Goal: Information Seeking & Learning: Check status

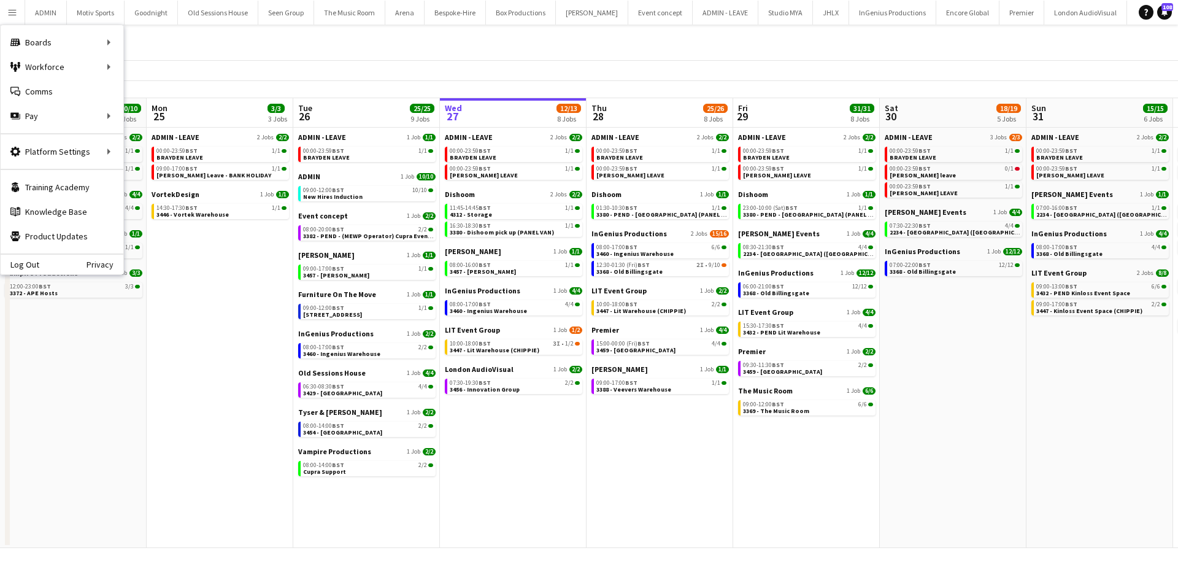
scroll to position [0, 293]
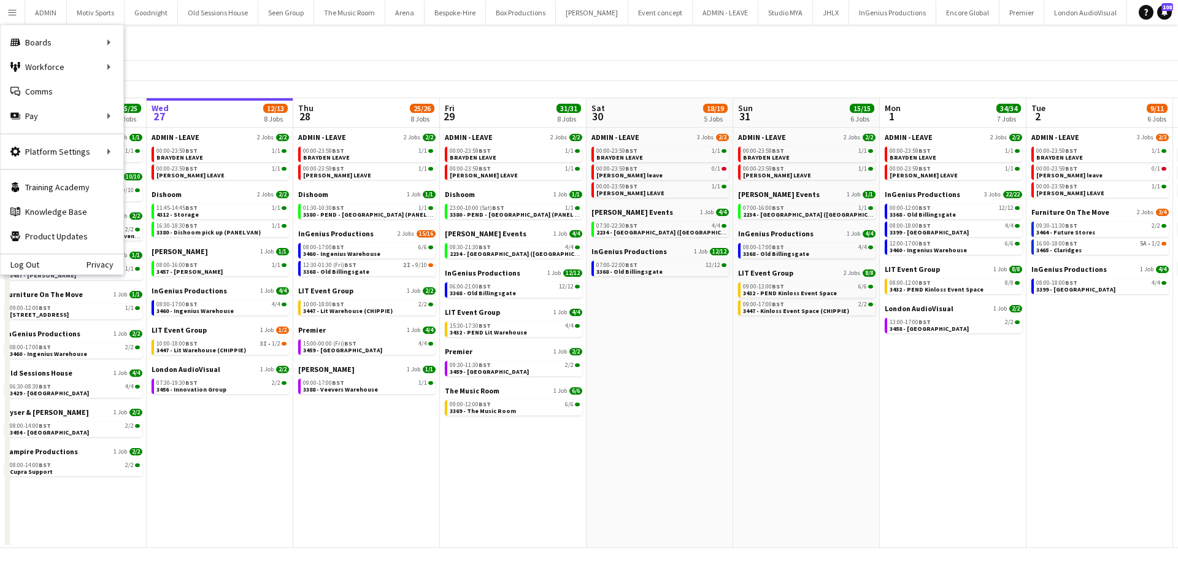
click at [891, 459] on app-date-cell "ADMIN - LEAVE 2 Jobs 2/2 00:00-23:59 BST 1/1 BRAYDEN LEAVE 00:00-23:59 BST 1/1 …" at bounding box center [953, 338] width 147 height 420
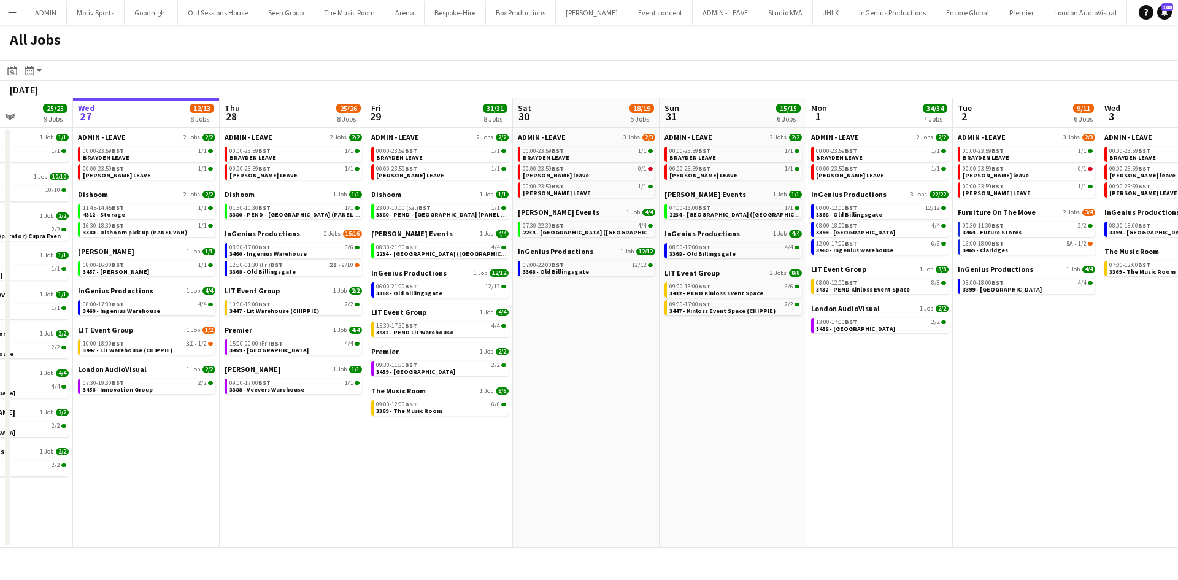
drag, startPoint x: 736, startPoint y: 500, endPoint x: 1102, endPoint y: 475, distance: 367.0
click at [1102, 475] on app-calendar-viewport "Sun 24 10/10 5 Jobs Mon 25 3/3 3 Jobs Tue 26 25/25 9 Jobs Wed 27 12/13 8 Jobs T…" at bounding box center [589, 323] width 1178 height 450
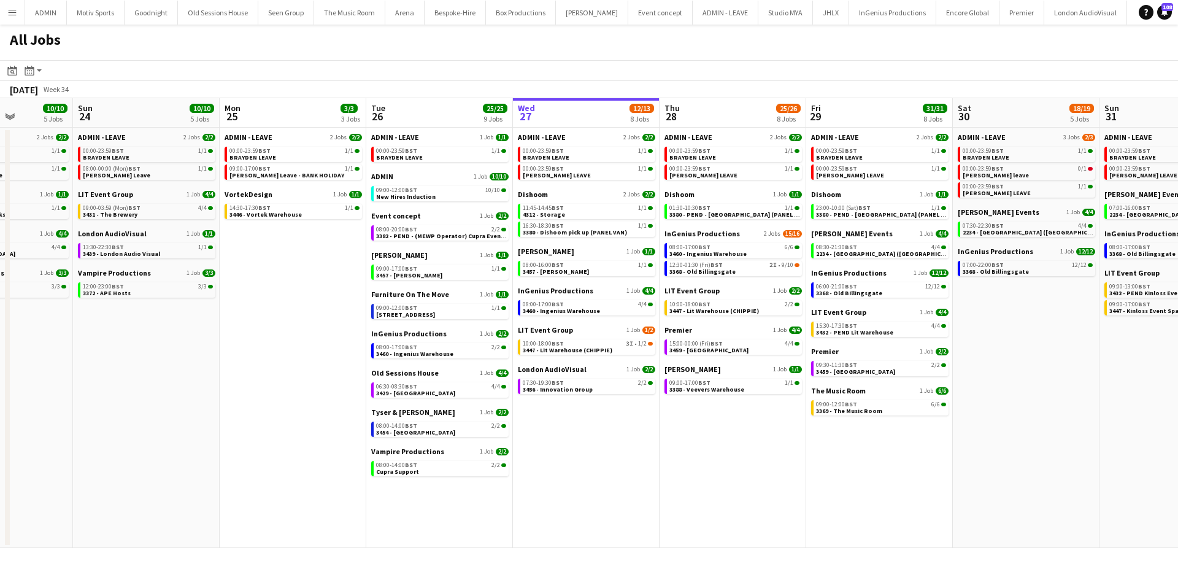
click at [959, 473] on app-all-jobs "All Jobs Date picker AUG 2025 AUG 2025 Monday M Tuesday T Wednesday W Thursday …" at bounding box center [589, 286] width 1178 height 523
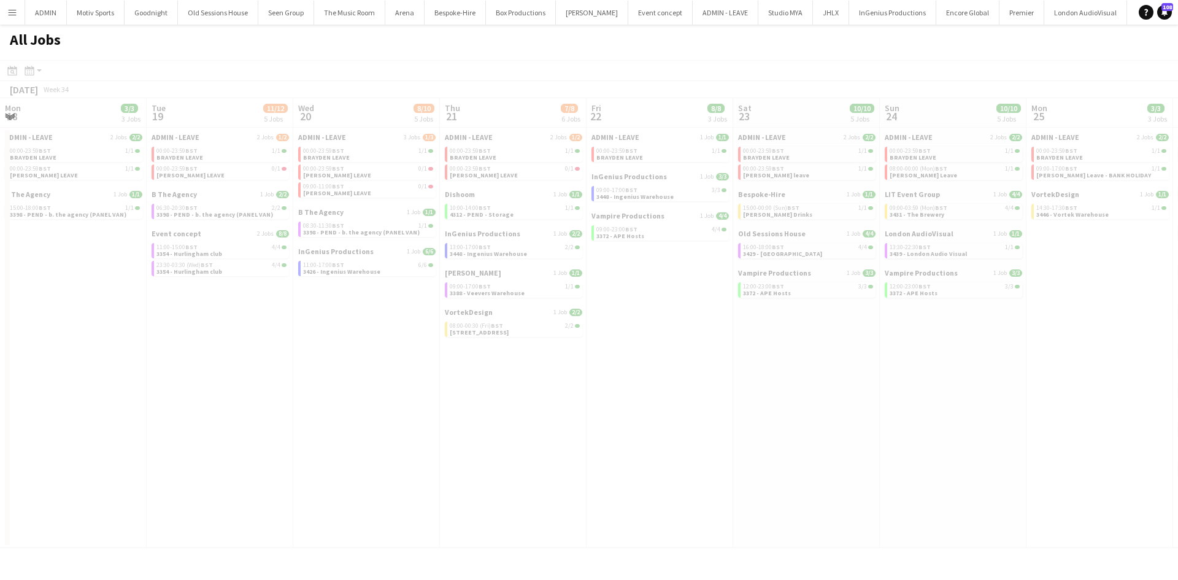
drag, startPoint x: 280, startPoint y: 464, endPoint x: 941, endPoint y: 484, distance: 660.9
click at [941, 484] on app-all-jobs "All Jobs Date picker AUG 2025 AUG 2025 Monday M Tuesday T Wednesday W Thursday …" at bounding box center [589, 286] width 1178 height 523
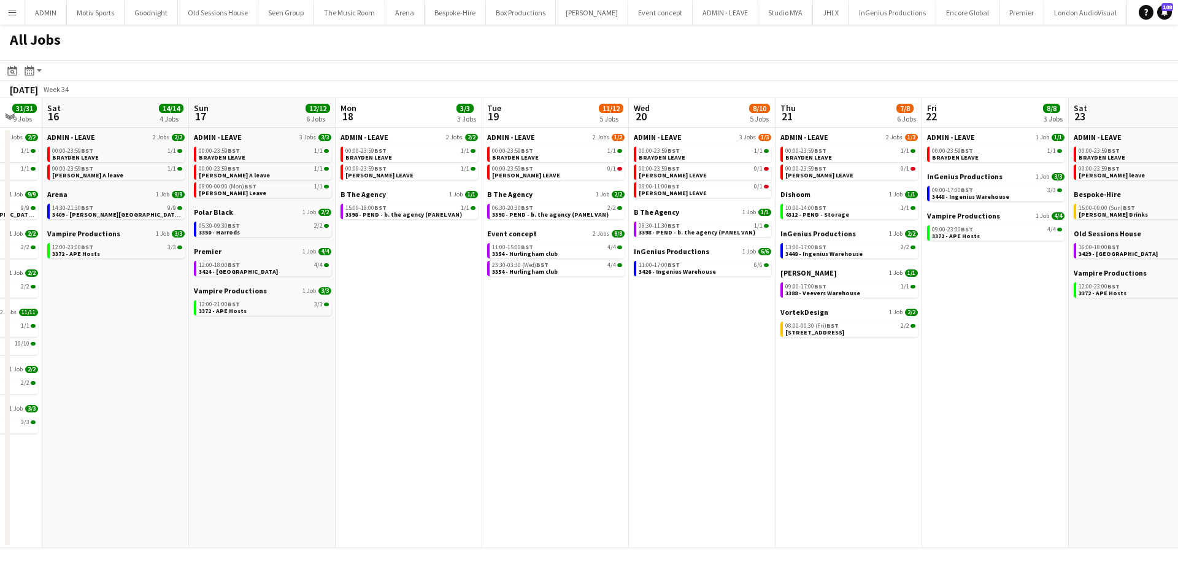
drag, startPoint x: 213, startPoint y: 455, endPoint x: 555, endPoint y: 462, distance: 341.7
click at [555, 462] on app-calendar-viewport "Thu 14 8/8 4 Jobs Fri 15 31/31 9 Jobs Sat 16 14/14 4 Jobs Sun 17 12/12 6 Jobs M…" at bounding box center [589, 323] width 1178 height 450
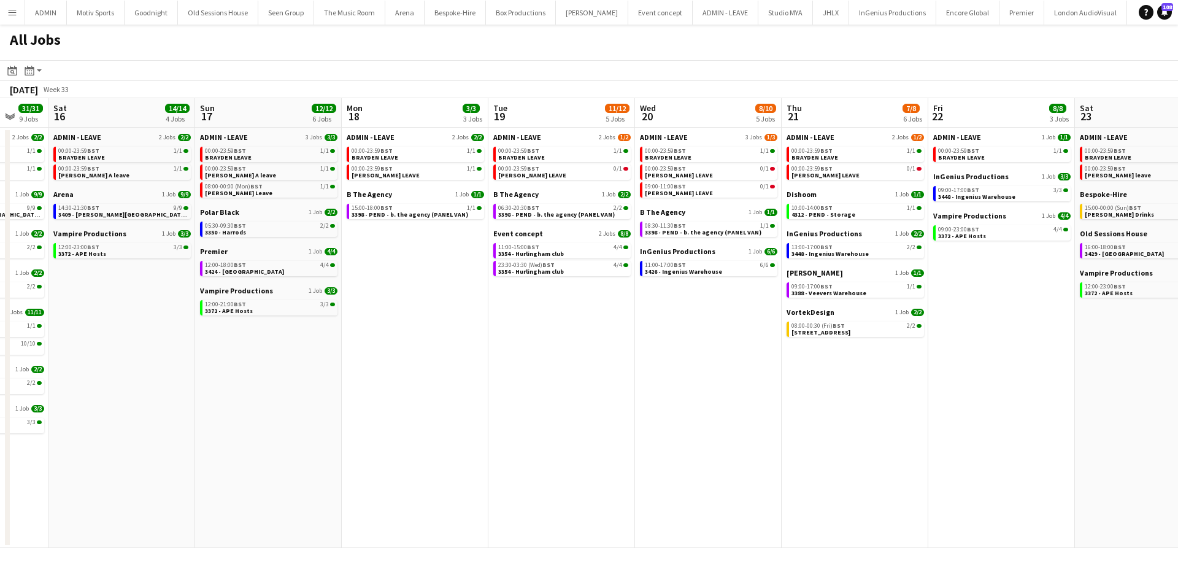
scroll to position [0, 377]
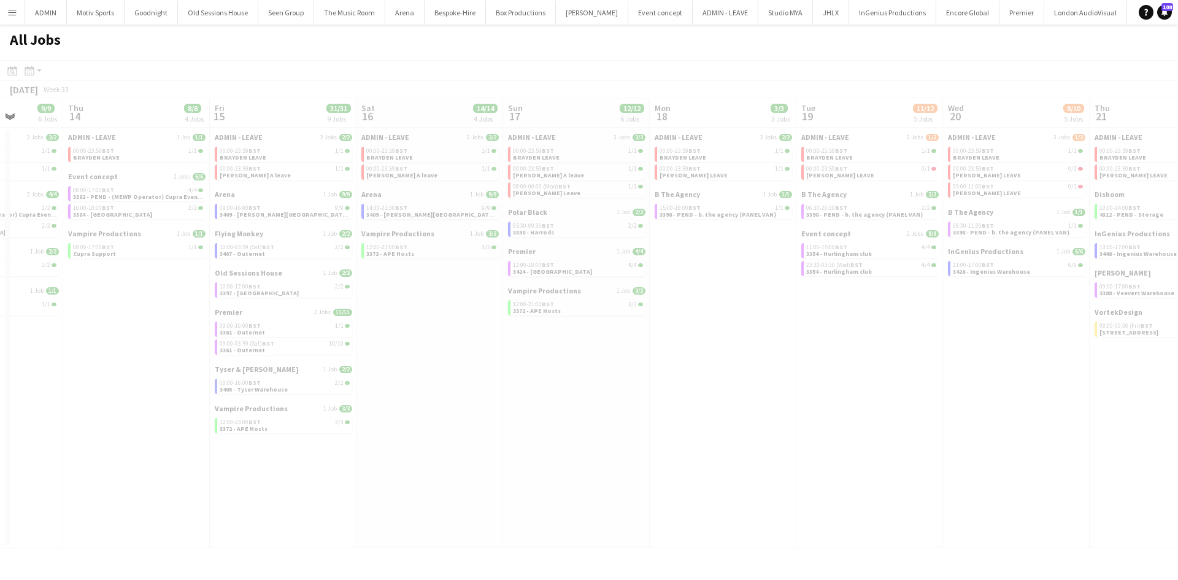
drag, startPoint x: 384, startPoint y: 450, endPoint x: 981, endPoint y: 393, distance: 599.6
click at [1002, 389] on app-all-jobs "All Jobs Date picker AUG 2025 AUG 2025 Monday M Tuesday T Wednesday W Thursday …" at bounding box center [589, 286] width 1178 height 523
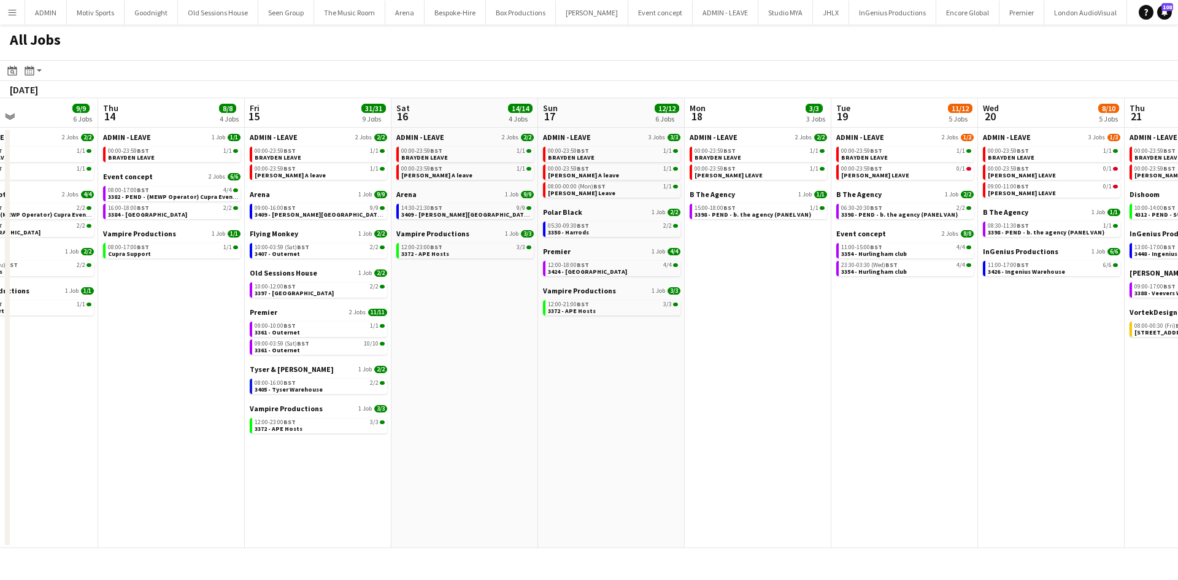
scroll to position [0, 372]
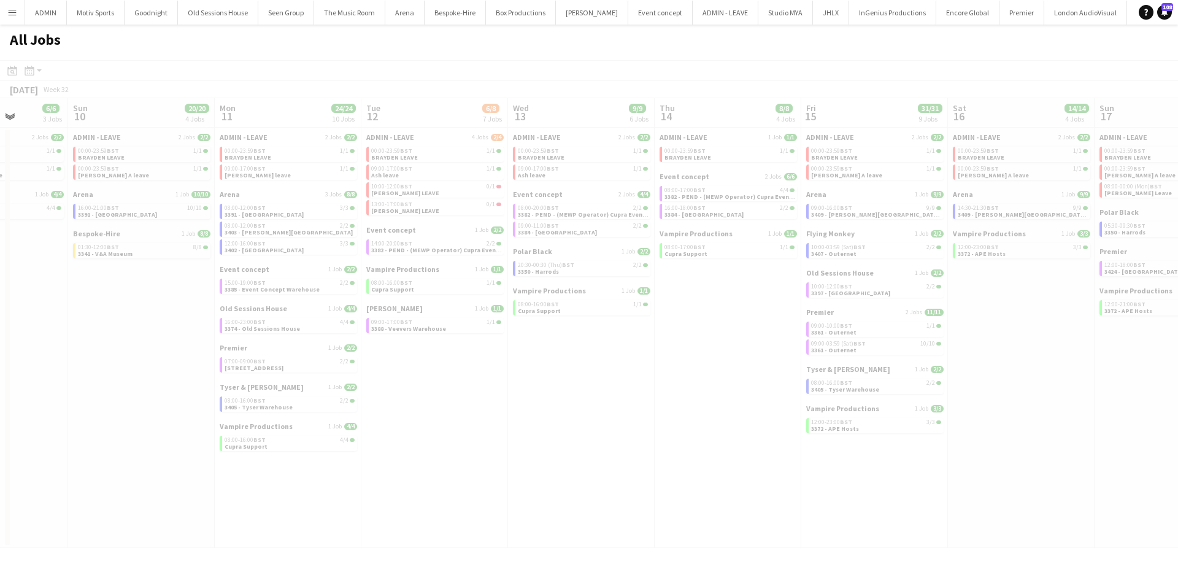
drag, startPoint x: 77, startPoint y: 442, endPoint x: 981, endPoint y: 396, distance: 905.3
click at [981, 396] on app-all-jobs "All Jobs Date picker AUG 2025 AUG 2025 Monday M Tuesday T Wednesday W Thursday …" at bounding box center [589, 286] width 1178 height 523
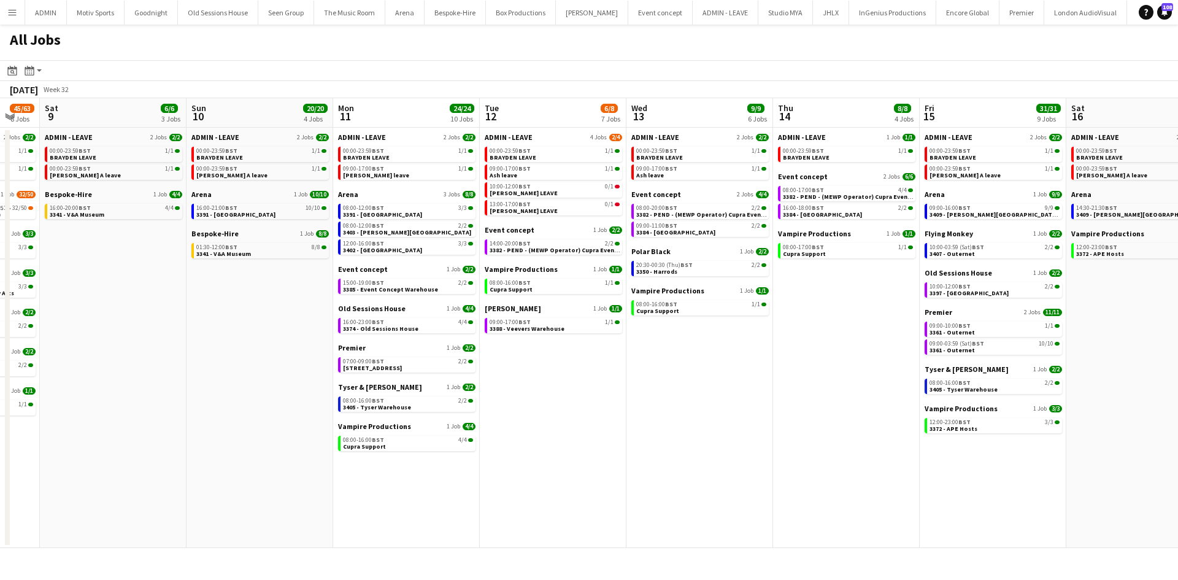
scroll to position [0, 348]
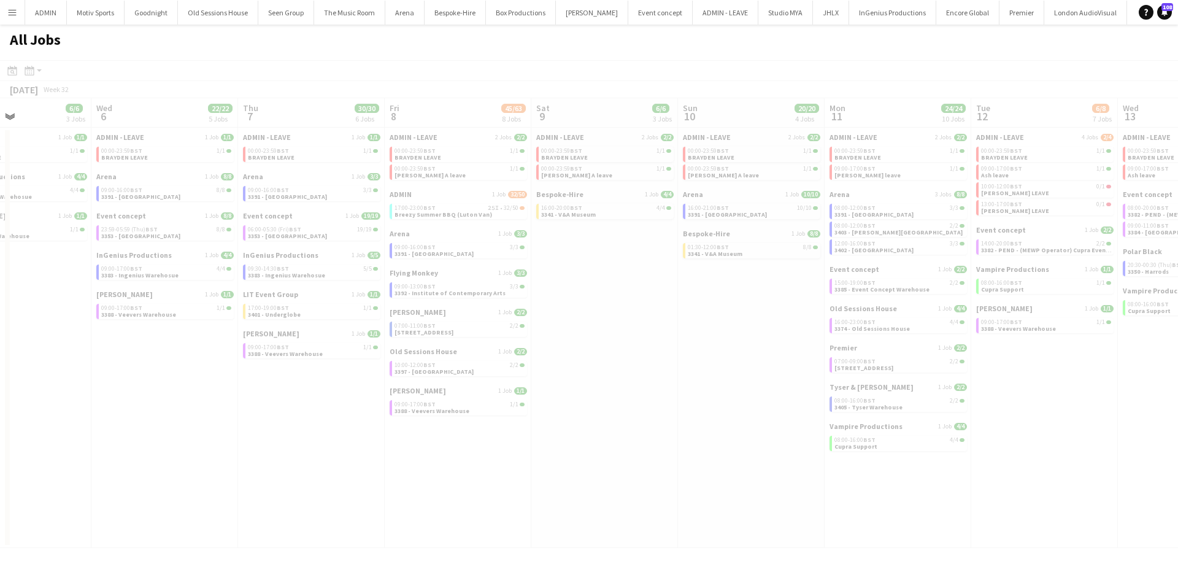
drag, startPoint x: 147, startPoint y: 478, endPoint x: 756, endPoint y: 460, distance: 610.0
click at [982, 444] on app-all-jobs "All Jobs Date picker AUG 2025 AUG 2025 Monday M Tuesday T Wednesday W Thursday …" at bounding box center [589, 286] width 1178 height 523
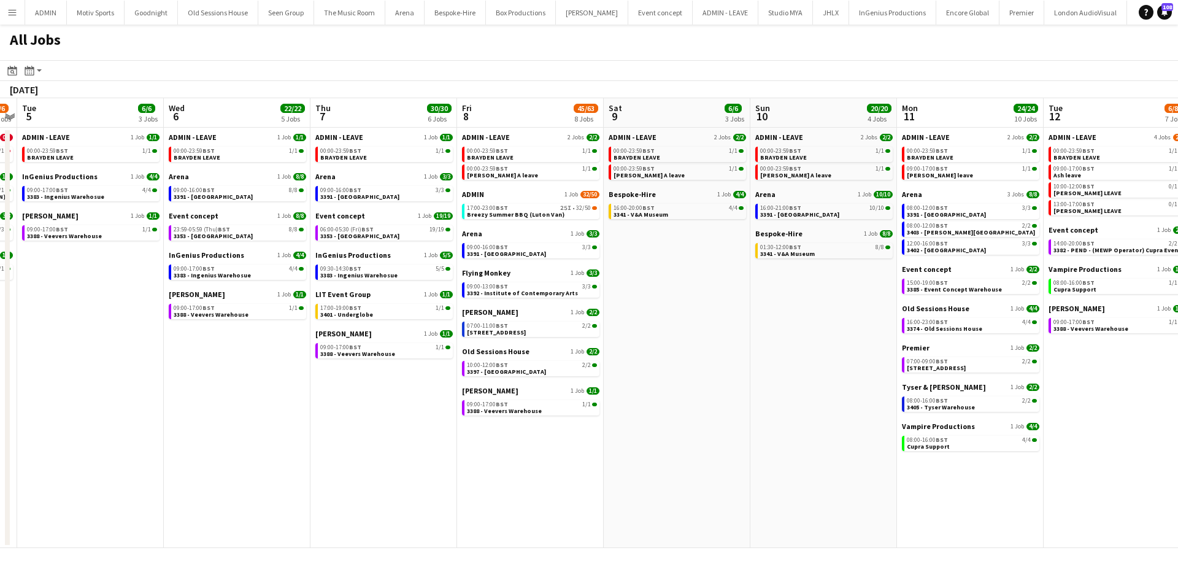
drag, startPoint x: 183, startPoint y: 478, endPoint x: 695, endPoint y: 467, distance: 512.3
click at [695, 467] on app-calendar-viewport "Sun 3 3/3 2 Jobs Mon 4 5/6 4 Jobs Tue 5 6/6 3 Jobs Wed 6 22/22 5 Jobs Thu 7 30/…" at bounding box center [589, 323] width 1178 height 450
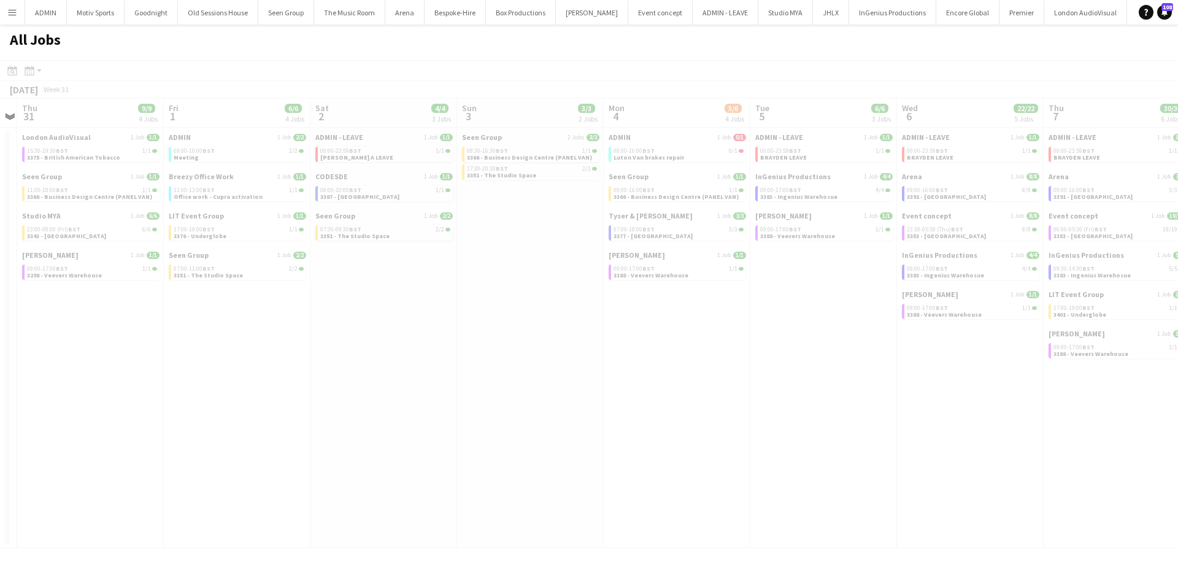
scroll to position [0, 438]
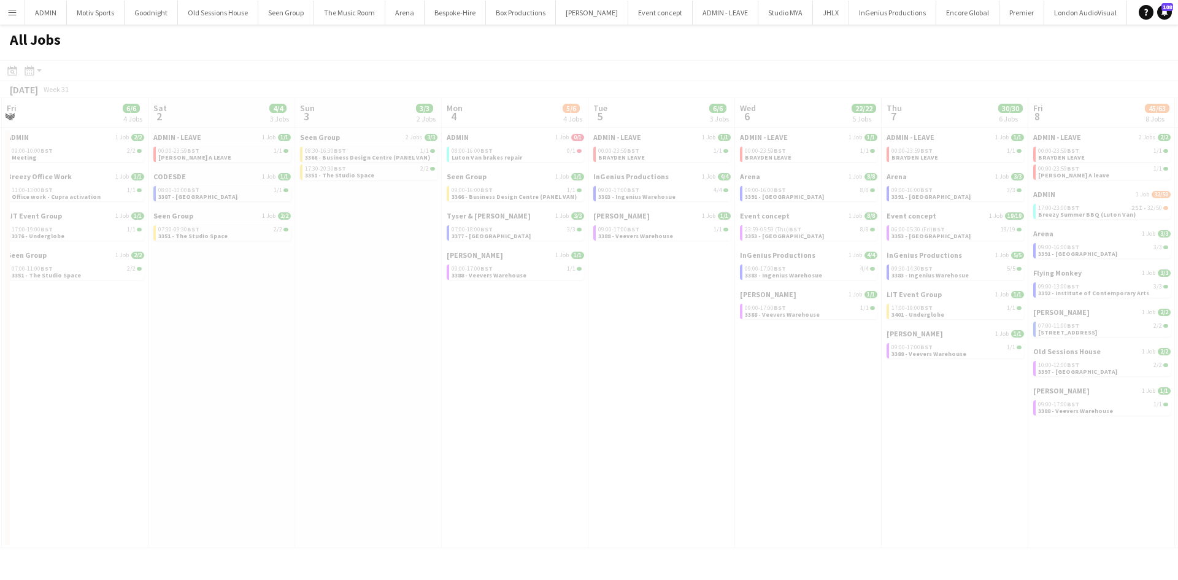
drag, startPoint x: 421, startPoint y: 482, endPoint x: 632, endPoint y: 472, distance: 211.2
click at [632, 472] on app-all-jobs "All Jobs Date picker AUG 2025 AUG 2025 Monday M Tuesday T Wednesday W Thursday …" at bounding box center [589, 286] width 1178 height 523
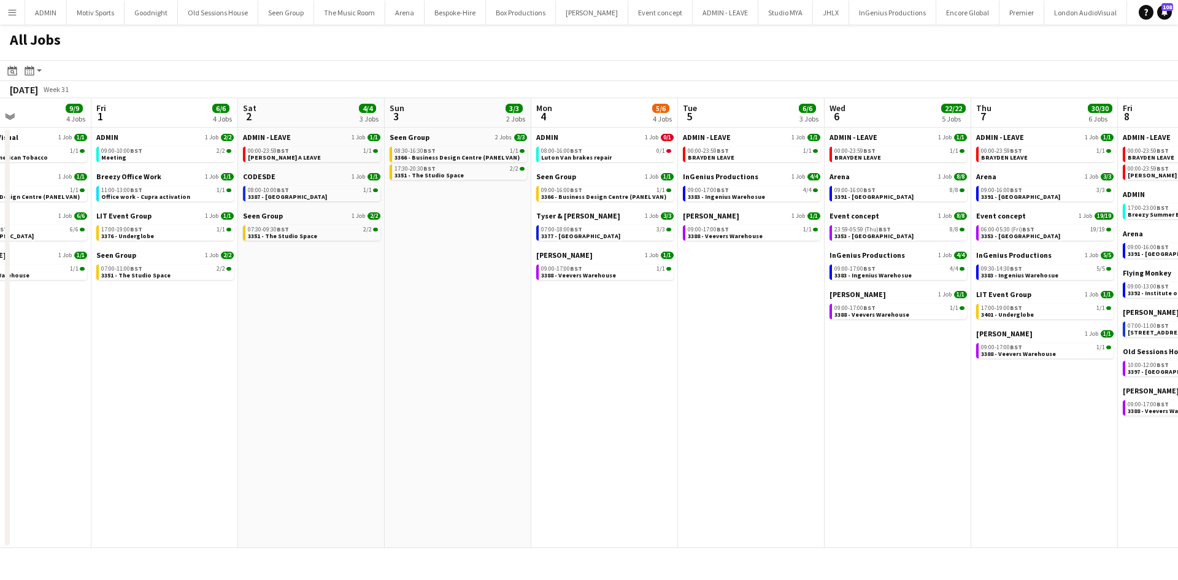
drag, startPoint x: 508, startPoint y: 491, endPoint x: 602, endPoint y: 482, distance: 94.3
click at [602, 482] on app-calendar-viewport "Tue 29 6/6 3 Jobs Wed 30 5/5 2 Jobs Thu 31 9/9 4 Jobs Fri 1 6/6 4 Jobs Sat 2 4/…" at bounding box center [589, 323] width 1178 height 450
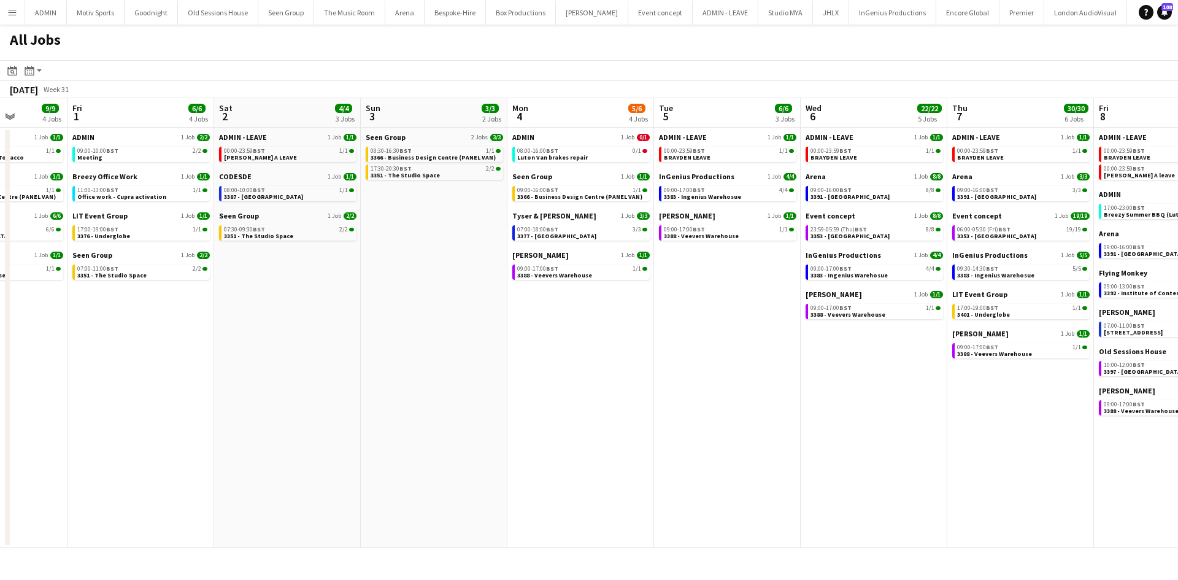
scroll to position [0, 378]
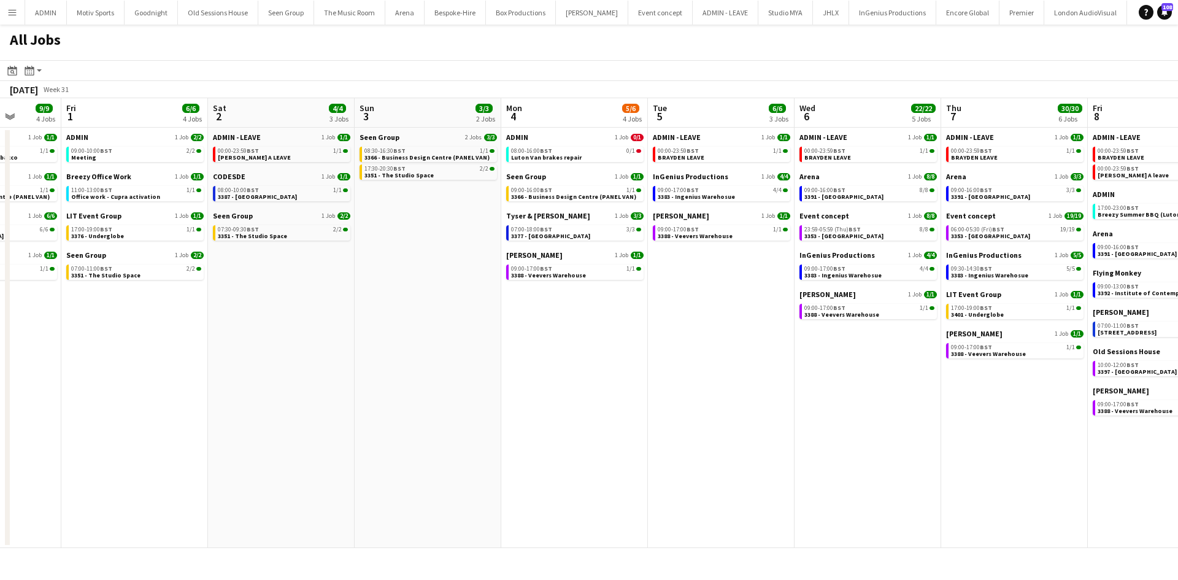
drag, startPoint x: 519, startPoint y: 450, endPoint x: 485, endPoint y: 450, distance: 34.4
click at [485, 450] on app-calendar-viewport "Tue 29 6/6 3 Jobs Wed 30 5/5 2 Jobs Thu 31 9/9 4 Jobs Fri 1 6/6 4 Jobs Sat 2 4/…" at bounding box center [589, 323] width 1178 height 450
click at [129, 231] on div "17:00-19:00 BST 1/1" at bounding box center [136, 229] width 130 height 6
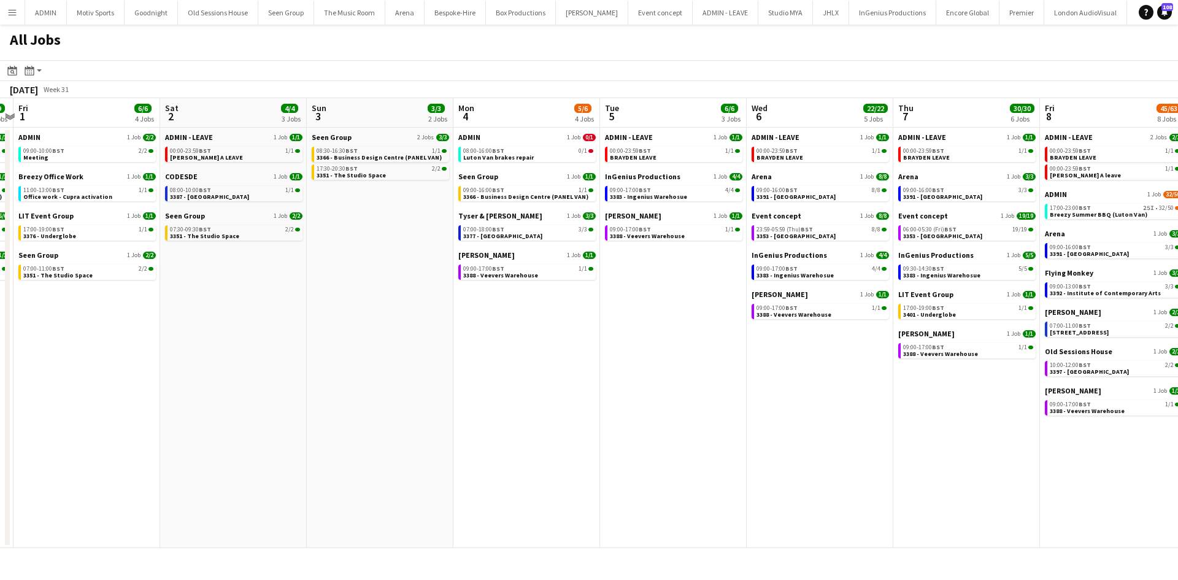
scroll to position [0, 567]
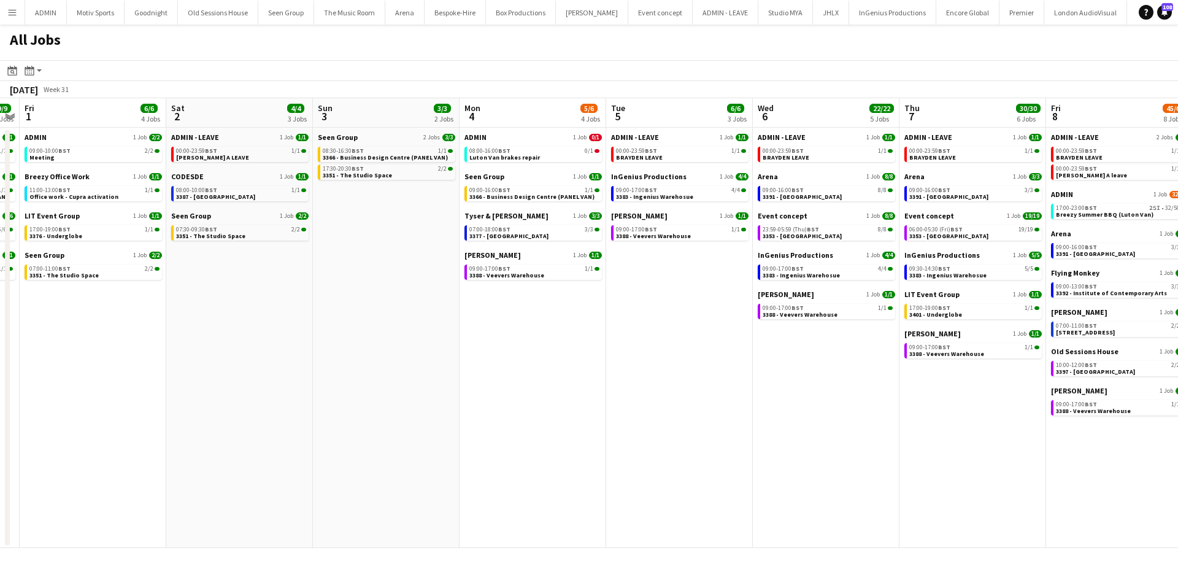
drag, startPoint x: 408, startPoint y: 461, endPoint x: 366, endPoint y: 496, distance: 54.8
click at [366, 496] on app-calendar-viewport "Mon 28 16/16 5 Jobs Tue 29 6/6 3 Jobs Wed 30 5/5 2 Jobs Thu 31 9/9 4 Jobs Fri 1…" at bounding box center [589, 323] width 1178 height 450
click at [90, 267] on link "07:00-11:00 BST 2/2 3351 - The Studio Space" at bounding box center [94, 271] width 130 height 14
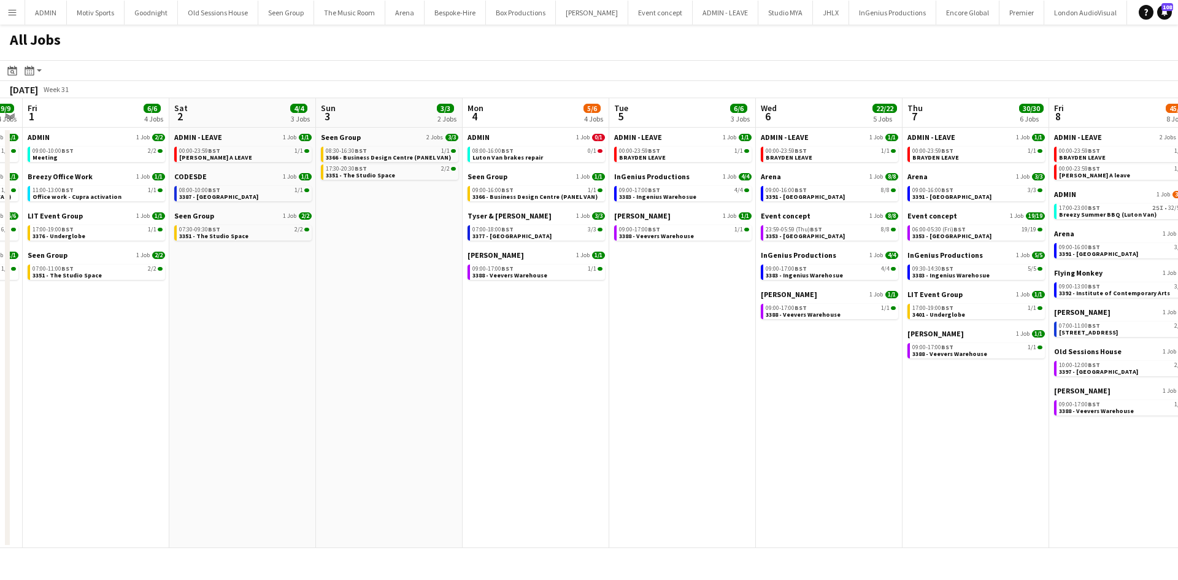
scroll to position [0, 563]
click at [139, 381] on app-calendar-viewport "Mon 28 16/16 5 Jobs Tue 29 6/6 3 Jobs Wed 30 5/5 2 Jobs Thu 31 9/9 4 Jobs Fri 1…" at bounding box center [589, 323] width 1178 height 450
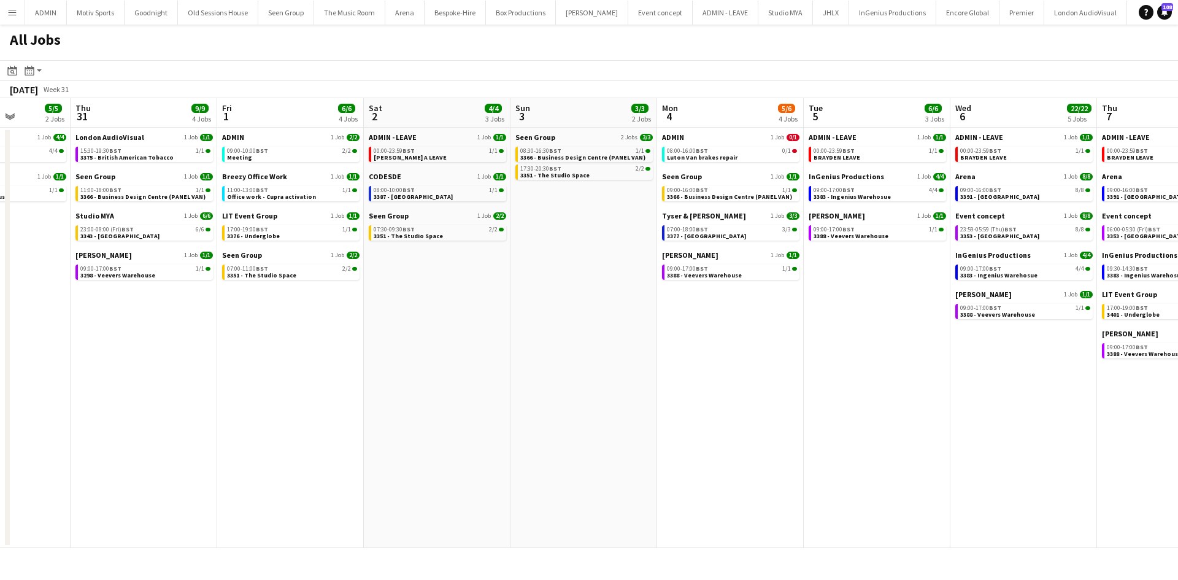
scroll to position [0, 397]
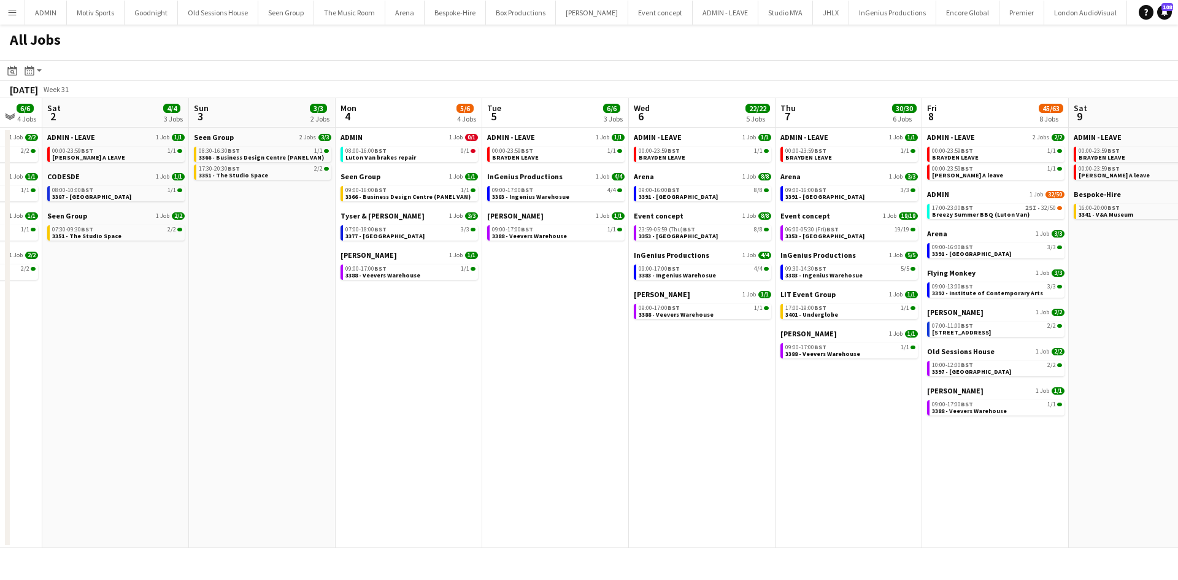
drag, startPoint x: 635, startPoint y: 389, endPoint x: 509, endPoint y: 404, distance: 126.7
click at [509, 404] on app-calendar-viewport "Wed 30 5/5 2 Jobs Thu 31 9/9 4 Jobs Fri 1 6/6 4 Jobs Sat 2 4/4 3 Jobs Sun 3 3/3…" at bounding box center [589, 323] width 1178 height 450
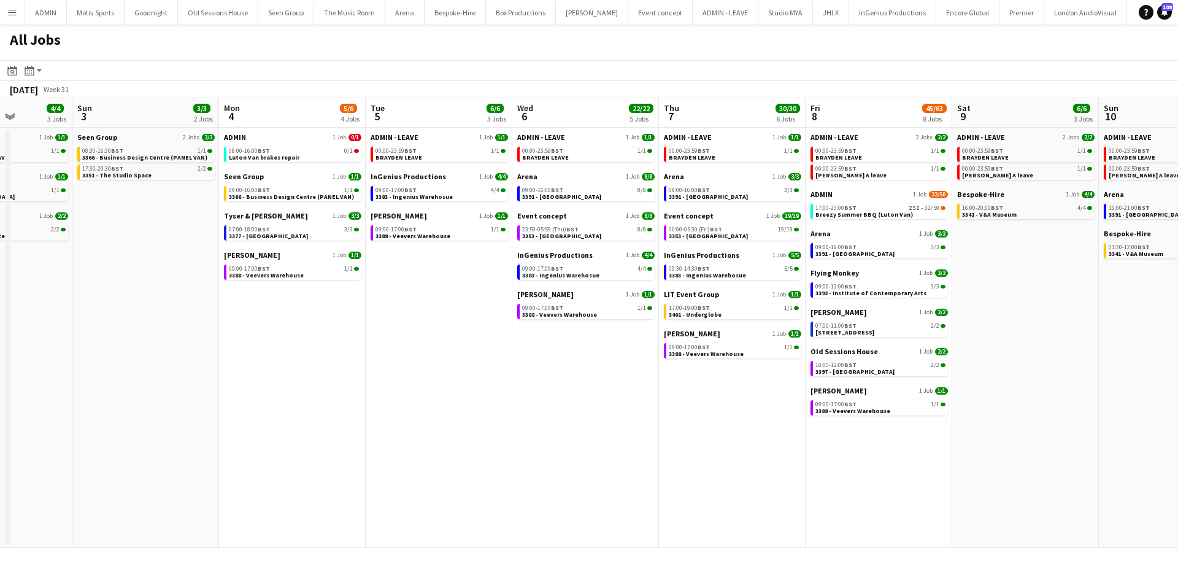
scroll to position [0, 547]
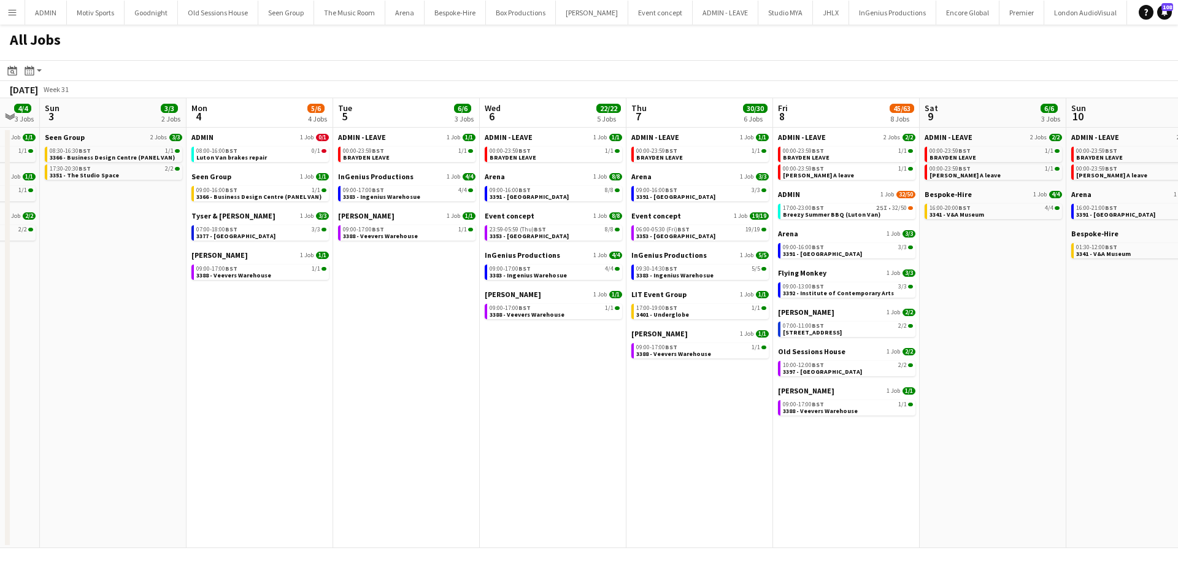
drag, startPoint x: 598, startPoint y: 451, endPoint x: 449, endPoint y: 460, distance: 149.3
click at [449, 460] on app-calendar-viewport "Wed 30 5/5 2 Jobs Thu 31 9/9 4 Jobs Fri 1 6/6 4 Jobs Sat 2 4/4 3 Jobs Sun 3 3/3…" at bounding box center [589, 323] width 1178 height 450
click at [978, 202] on app-calendar-brief-board "Bespoke-Hire 1 Job 4/4 16:00-20:00 BST 4/4 3341 - V&A Museum" at bounding box center [992, 204] width 137 height 29
click at [977, 215] on span "3341 - V&A Museum" at bounding box center [956, 214] width 55 height 8
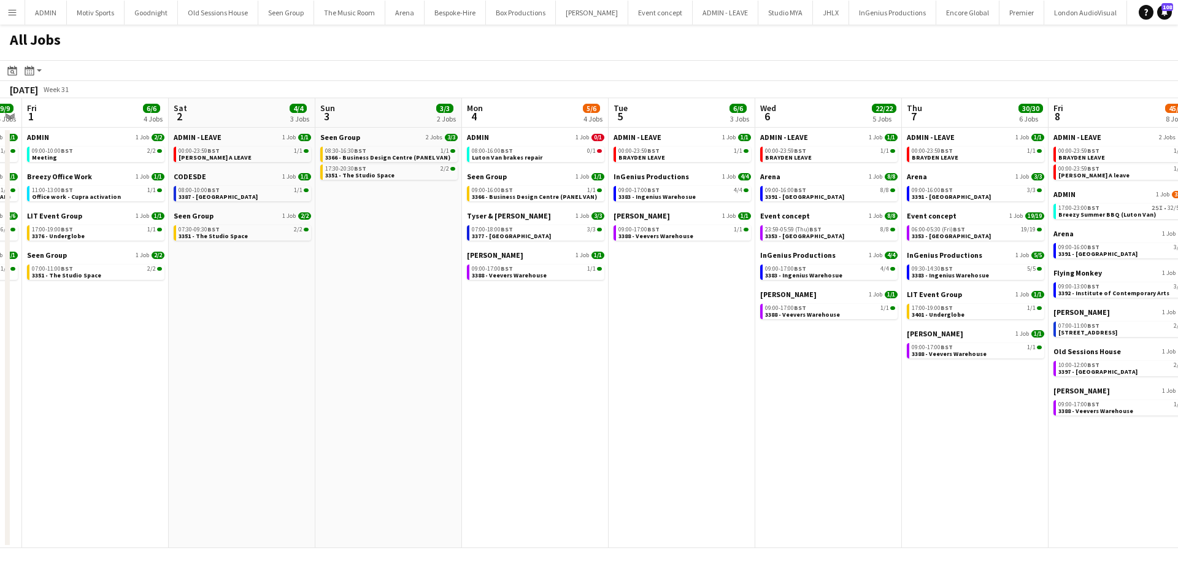
scroll to position [0, 275]
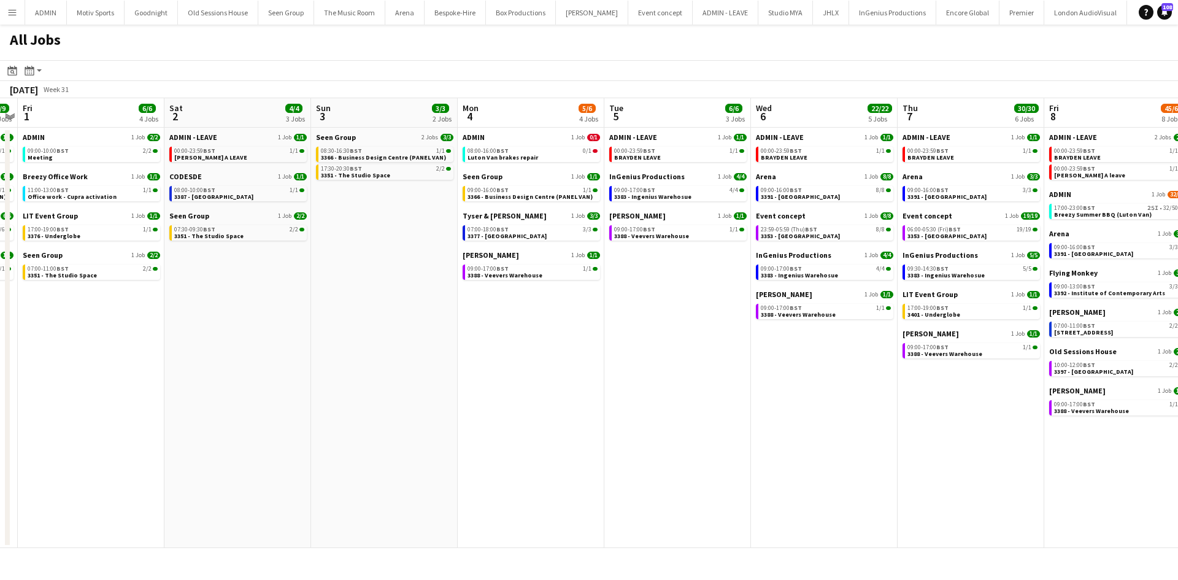
drag, startPoint x: 264, startPoint y: 458, endPoint x: 535, endPoint y: 450, distance: 271.2
click at [535, 450] on app-calendar-viewport "Wed 30 5/5 2 Jobs Thu 31 9/9 4 Jobs Fri 1 6/6 4 Jobs Sat 2 4/4 3 Jobs Sun 3 3/3…" at bounding box center [589, 323] width 1178 height 450
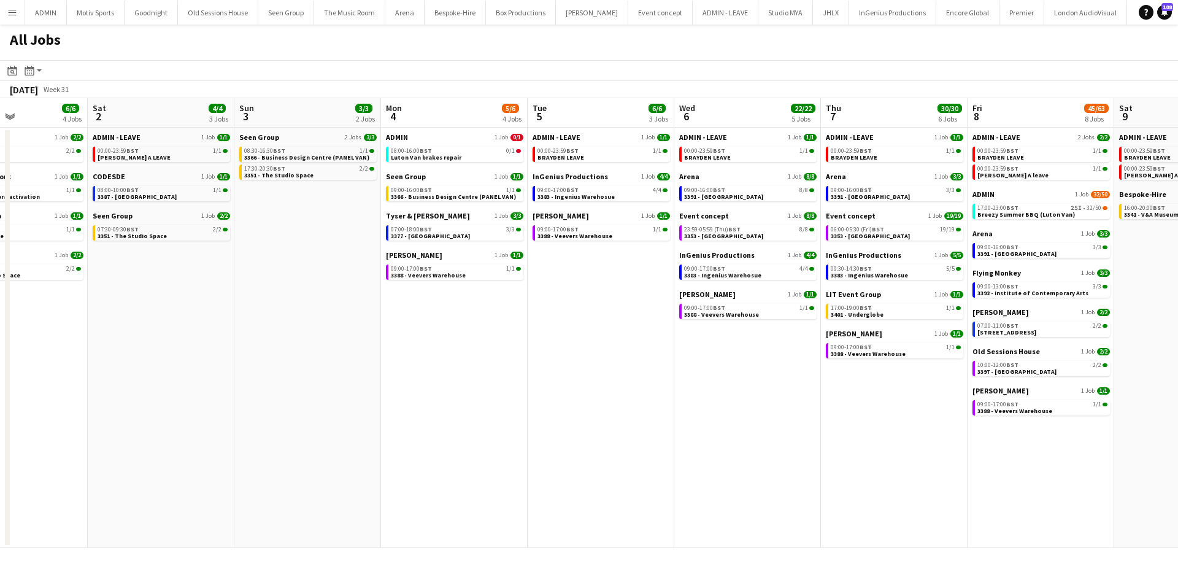
scroll to position [0, 383]
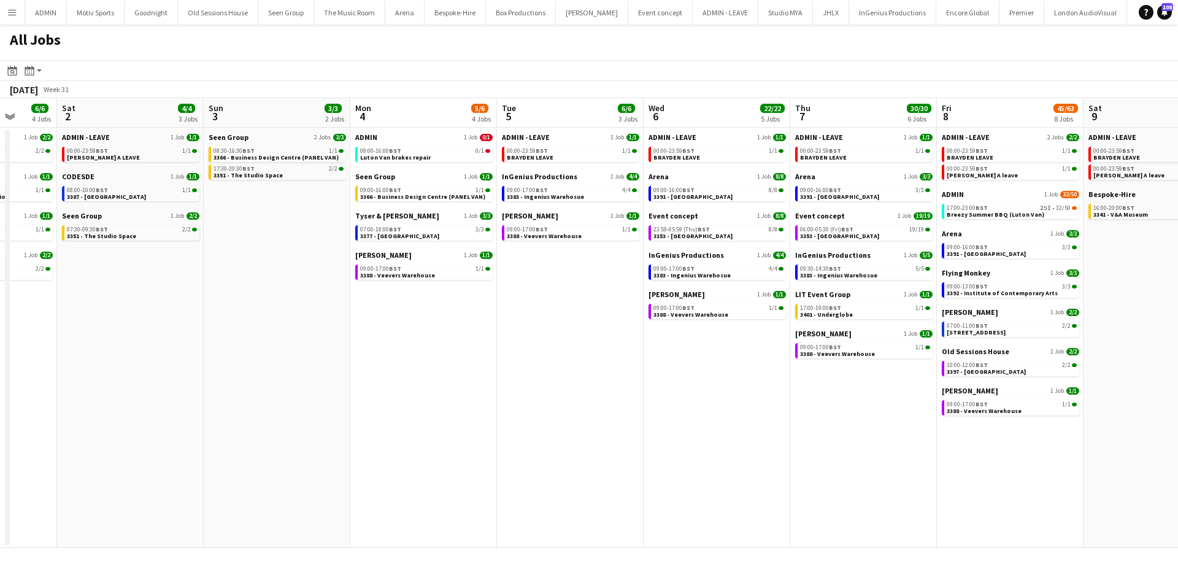
drag, startPoint x: 518, startPoint y: 450, endPoint x: 411, endPoint y: 451, distance: 107.3
click at [411, 451] on app-calendar-viewport "Wed 30 5/5 2 Jobs Thu 31 9/9 4 Jobs Fri 1 6/6 4 Jobs Sat 2 4/4 3 Jobs Sun 3 3/3…" at bounding box center [589, 323] width 1178 height 450
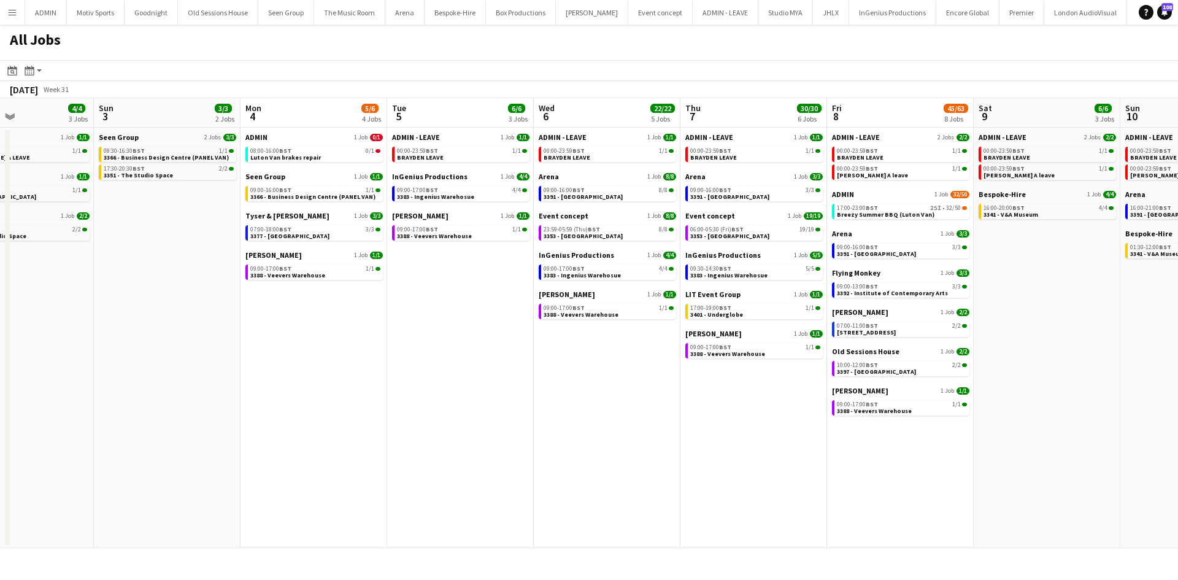
scroll to position [0, 498]
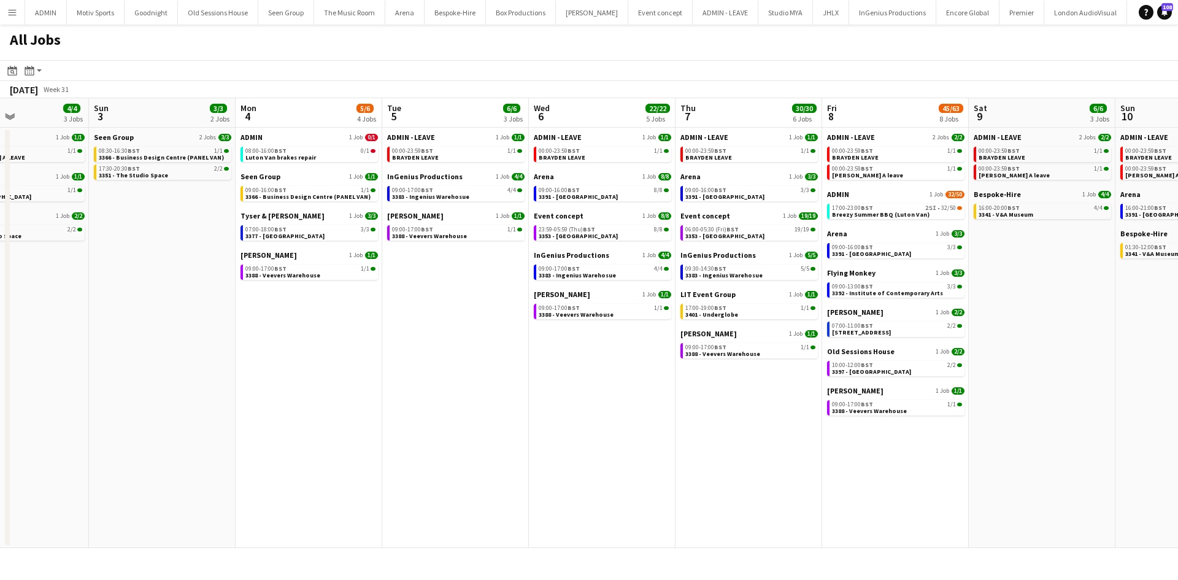
drag, startPoint x: 719, startPoint y: 466, endPoint x: 604, endPoint y: 466, distance: 115.3
click at [604, 466] on app-calendar-viewport "Wed 30 5/5 2 Jobs Thu 31 9/9 4 Jobs Fri 1 6/6 4 Jobs Sat 2 4/4 3 Jobs Sun 3 3/3…" at bounding box center [589, 323] width 1178 height 450
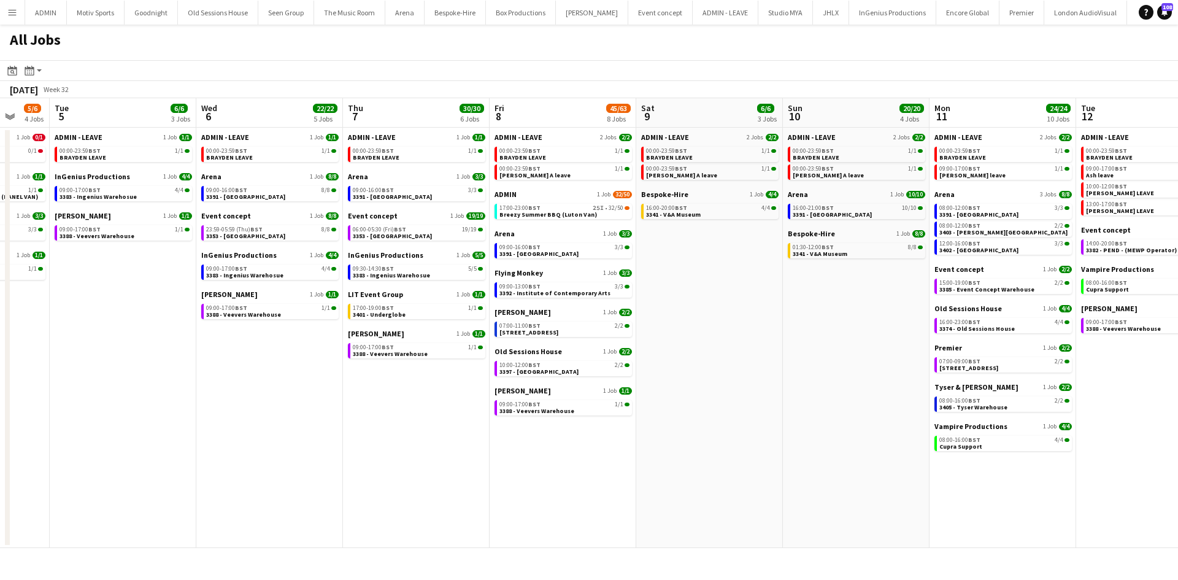
scroll to position [0, 567]
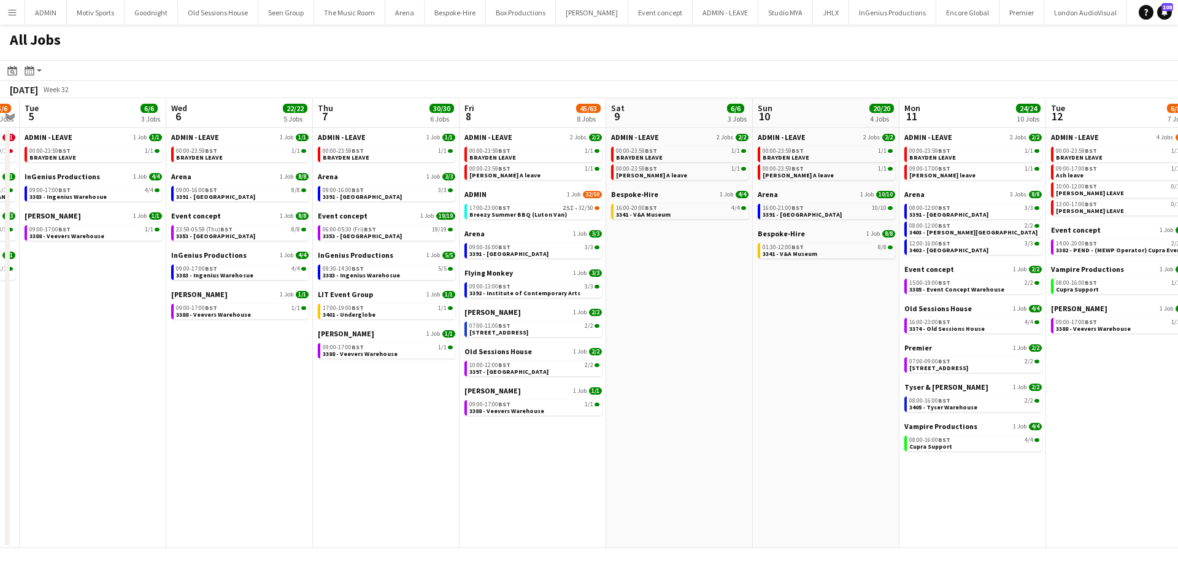
drag, startPoint x: 1029, startPoint y: 461, endPoint x: 667, endPoint y: 493, distance: 363.3
click at [667, 493] on app-calendar-viewport "Fri 1 6/6 4 Jobs Sat 2 4/4 3 Jobs Sun 3 3/3 2 Jobs Mon 4 5/6 4 Jobs Tue 5 6/6 3…" at bounding box center [589, 323] width 1178 height 450
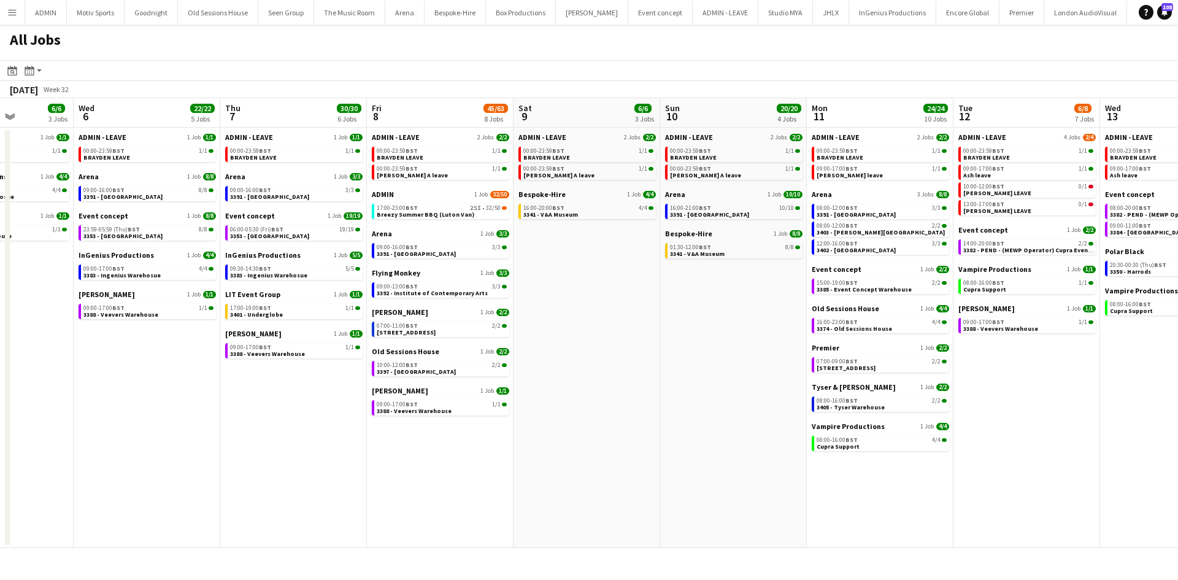
drag, startPoint x: 803, startPoint y: 470, endPoint x: 710, endPoint y: 480, distance: 93.1
click at [710, 480] on app-calendar-viewport "Sun 3 3/3 2 Jobs Mon 4 5/6 4 Jobs Tue 5 6/6 3 Jobs Wed 6 22/22 5 Jobs Thu 7 30/…" at bounding box center [589, 323] width 1178 height 450
drag, startPoint x: 1078, startPoint y: 447, endPoint x: 785, endPoint y: 464, distance: 293.7
click at [785, 464] on app-calendar-viewport "Sun 3 3/3 2 Jobs Mon 4 5/6 4 Jobs Tue 5 6/6 3 Jobs Wed 6 22/22 5 Jobs Thu 7 30/…" at bounding box center [589, 323] width 1178 height 450
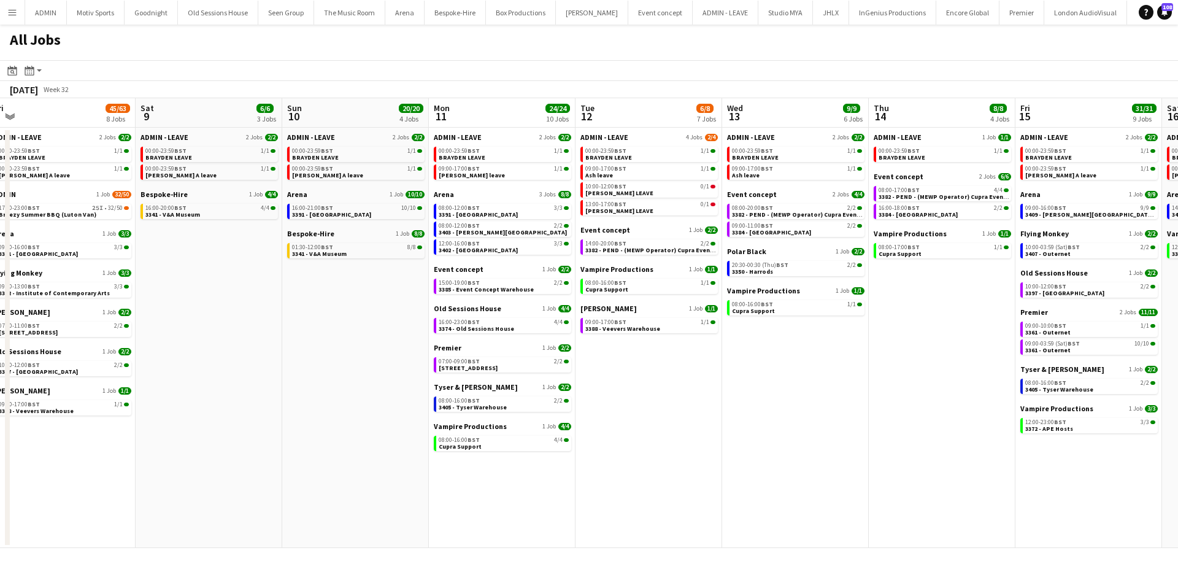
scroll to position [0, 580]
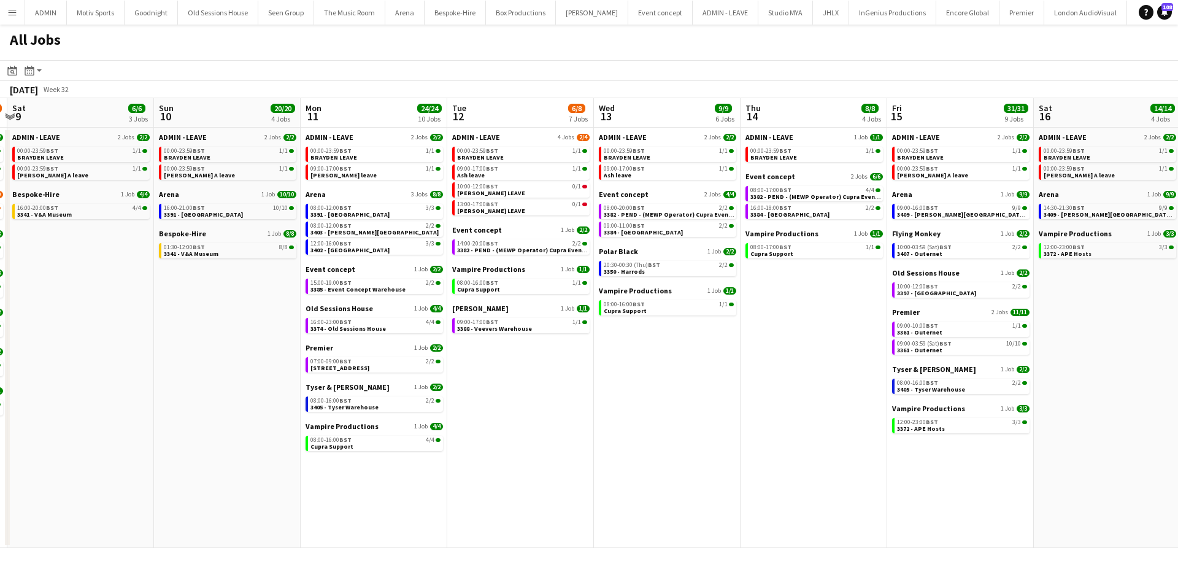
drag, startPoint x: 962, startPoint y: 437, endPoint x: 763, endPoint y: 470, distance: 202.1
click at [763, 470] on app-calendar-viewport "Tue 5 6/6 3 Jobs Wed 6 22/22 5 Jobs Thu 7 30/30 6 Jobs Fri 8 45/63 8 Jobs Sat 9…" at bounding box center [589, 323] width 1178 height 450
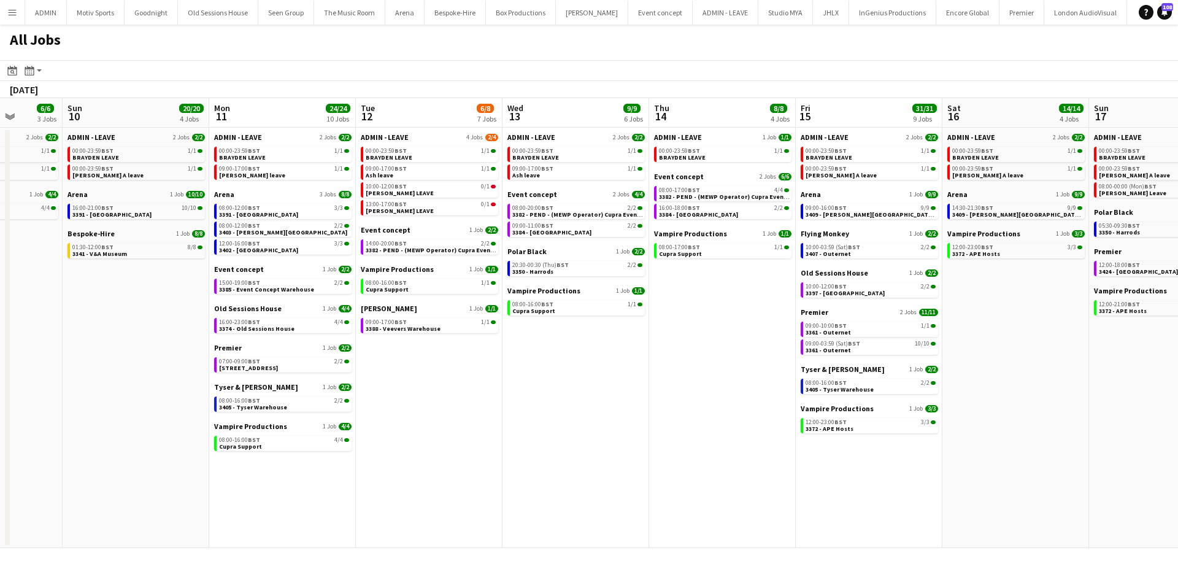
scroll to position [0, 443]
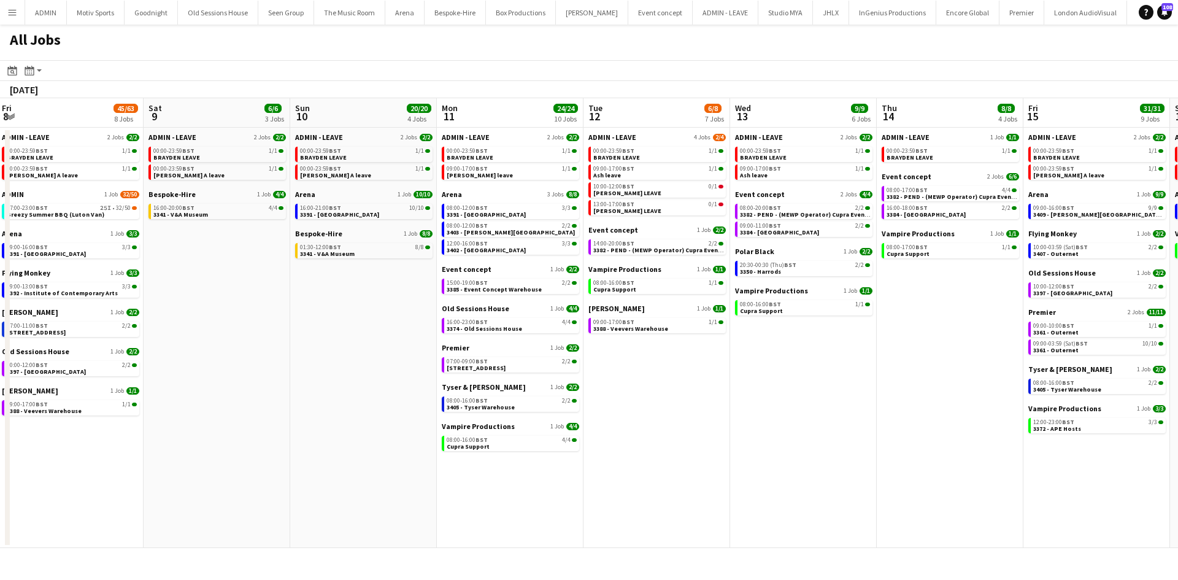
drag, startPoint x: 1039, startPoint y: 489, endPoint x: 736, endPoint y: 491, distance: 303.0
click at [736, 490] on app-calendar-viewport "Tue 5 6/6 3 Jobs Wed 6 22/22 5 Jobs Thu 7 30/30 6 Jobs Fri 8 45/63 8 Jobs Sat 9…" at bounding box center [589, 323] width 1178 height 450
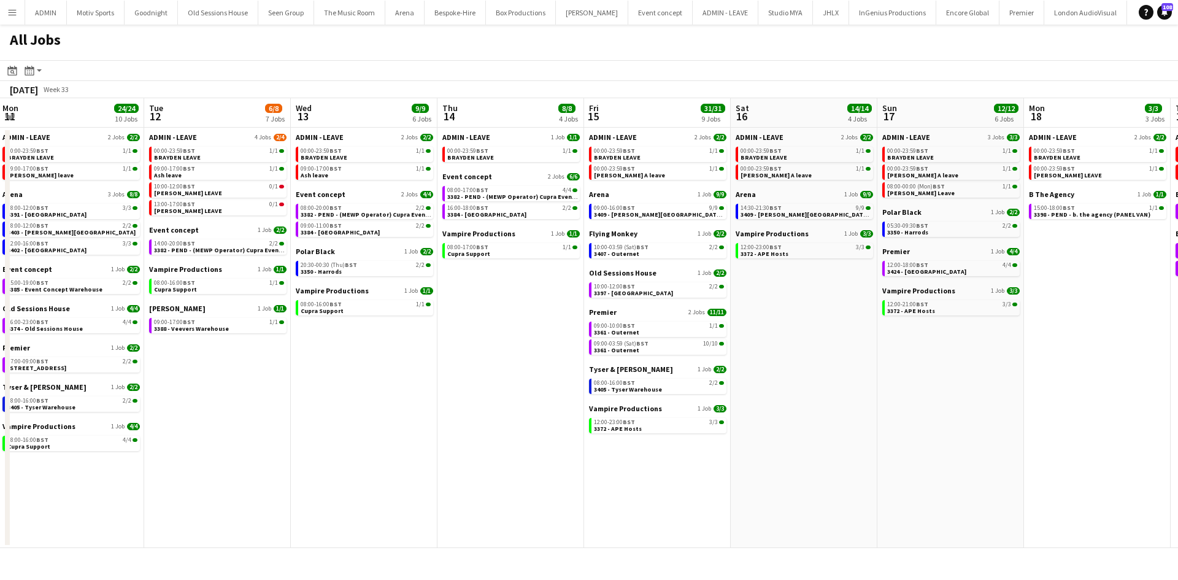
drag, startPoint x: 996, startPoint y: 462, endPoint x: 703, endPoint y: 464, distance: 292.6
click at [703, 464] on app-calendar-viewport "Fri 8 45/63 8 Jobs Sat 9 6/6 3 Jobs Sun 10 20/20 4 Jobs Mon 11 24/24 10 Jobs Tu…" at bounding box center [589, 323] width 1178 height 450
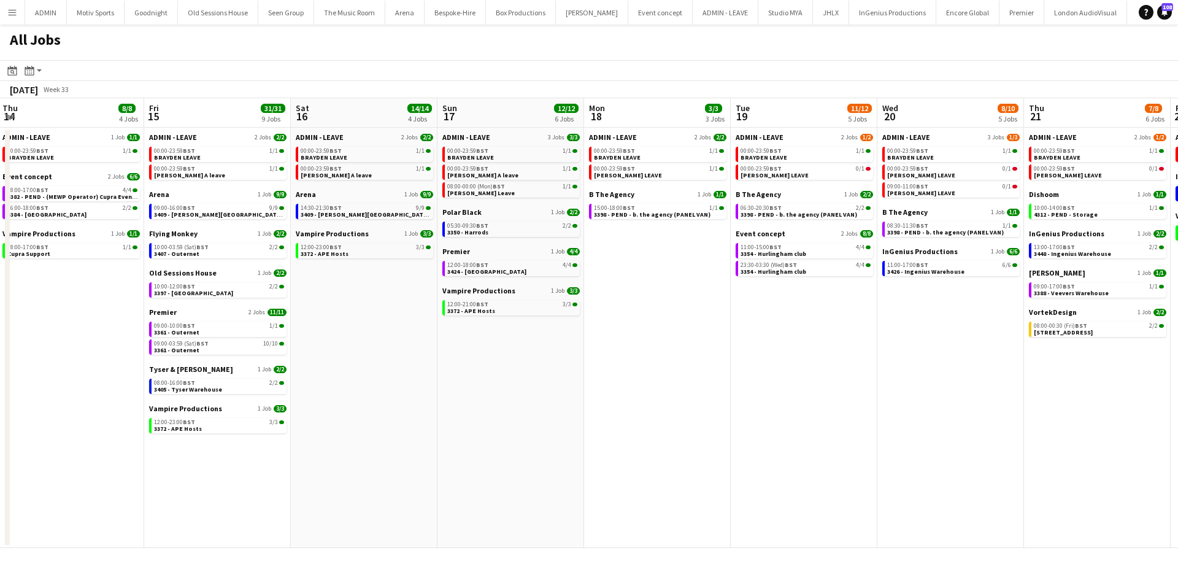
drag, startPoint x: 925, startPoint y: 453, endPoint x: 778, endPoint y: 462, distance: 146.9
click at [778, 462] on app-calendar-viewport "Sun 10 20/20 4 Jobs Mon 11 24/24 10 Jobs Tue 12 6/8 7 Jobs Wed 13 9/9 6 Jobs Th…" at bounding box center [589, 323] width 1178 height 450
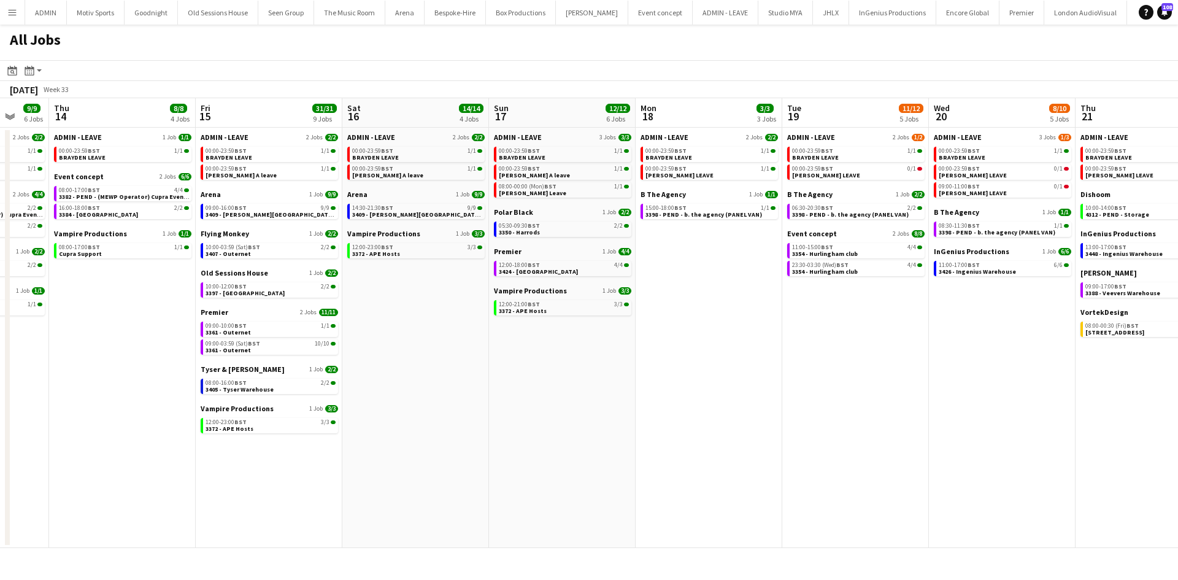
drag, startPoint x: 905, startPoint y: 462, endPoint x: 642, endPoint y: 494, distance: 264.5
click at [642, 494] on app-calendar-viewport "Sun 10 20/20 4 Jobs Mon 11 24/24 10 Jobs Tue 12 6/8 7 Jobs Wed 13 9/9 6 Jobs Th…" at bounding box center [589, 323] width 1178 height 450
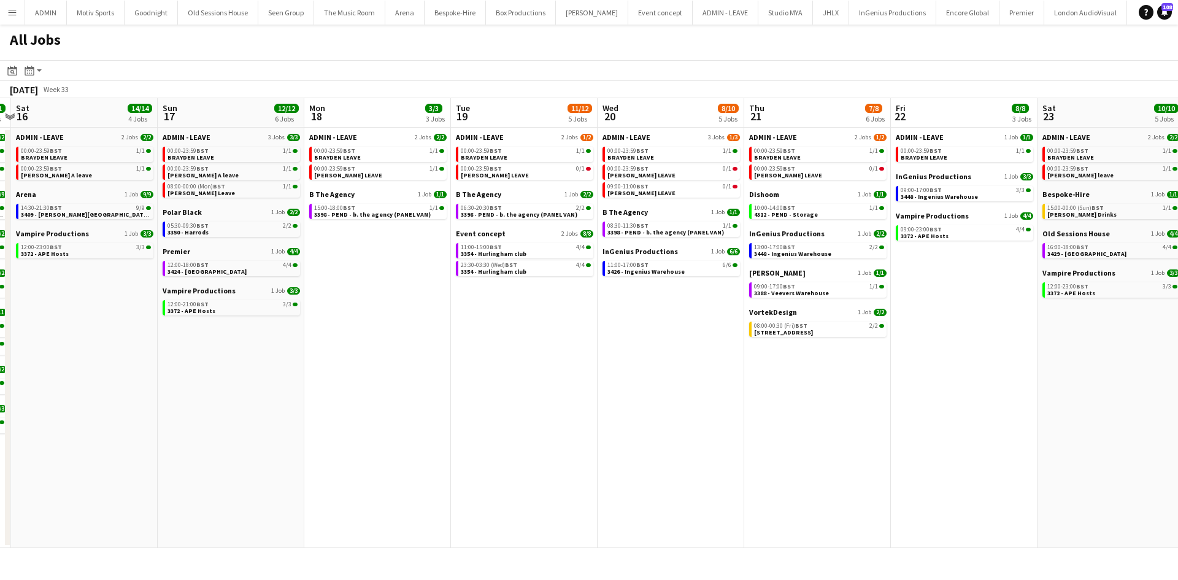
scroll to position [0, 579]
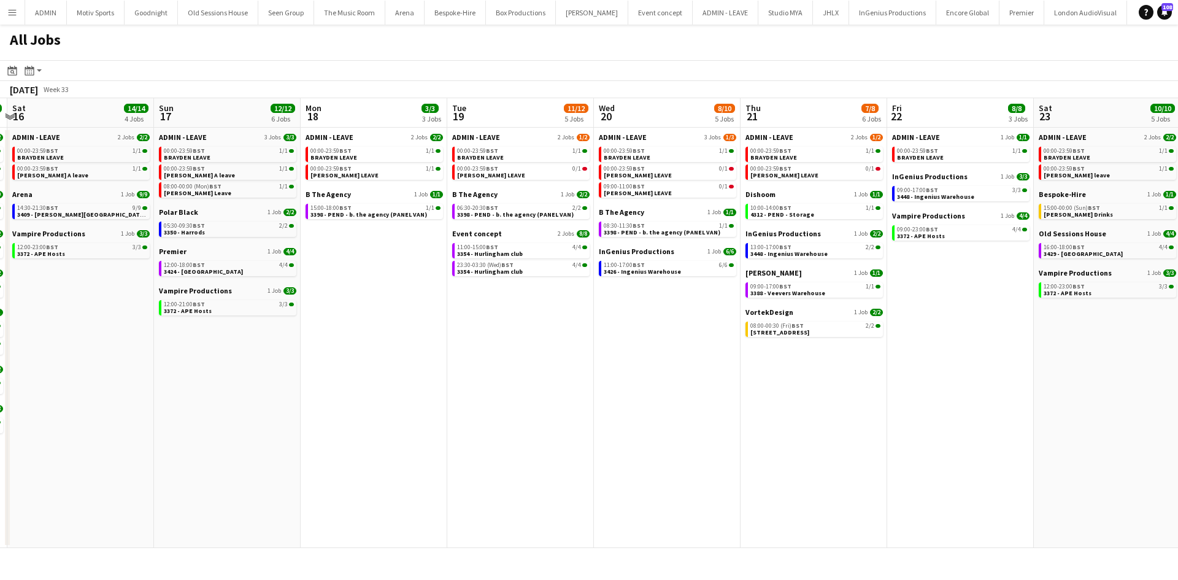
drag, startPoint x: 742, startPoint y: 493, endPoint x: 721, endPoint y: 493, distance: 20.9
click at [721, 493] on app-calendar-viewport "Tue 12 6/8 7 Jobs Wed 13 9/9 6 Jobs Thu 14 8/8 4 Jobs Fri 15 31/31 9 Jobs Sat 1…" at bounding box center [589, 323] width 1178 height 450
click at [800, 327] on span "BST" at bounding box center [797, 325] width 12 height 8
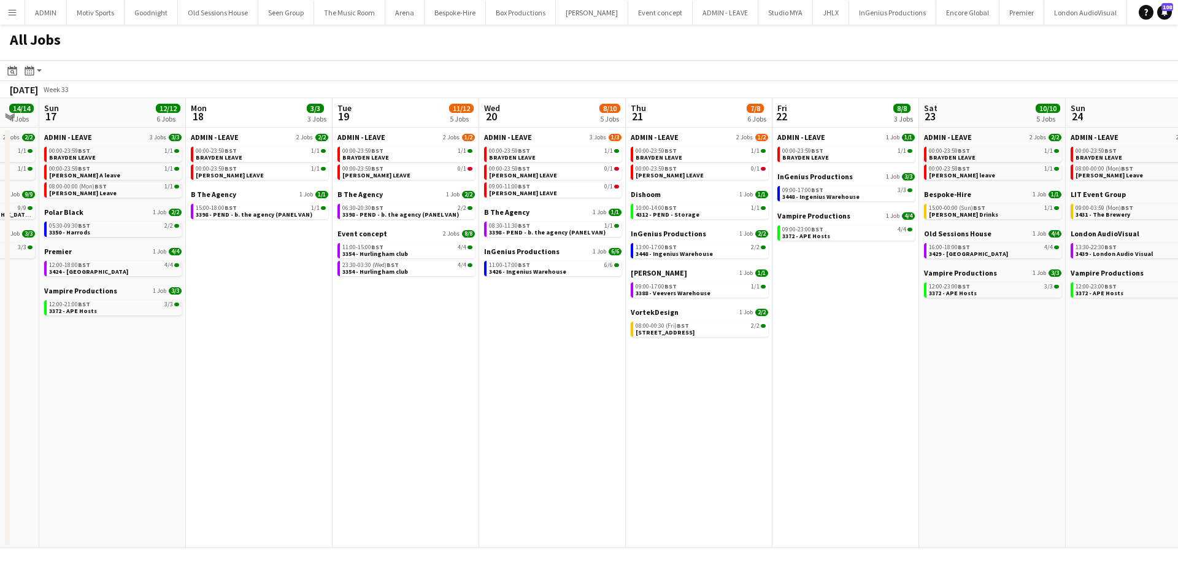
drag, startPoint x: 997, startPoint y: 401, endPoint x: 880, endPoint y: 440, distance: 124.3
click at [880, 440] on app-calendar-viewport "Thu 14 8/8 4 Jobs Fri 15 31/31 9 Jobs Sat 16 14/14 4 Jobs Sun 17 12/12 6 Jobs M…" at bounding box center [589, 323] width 1178 height 450
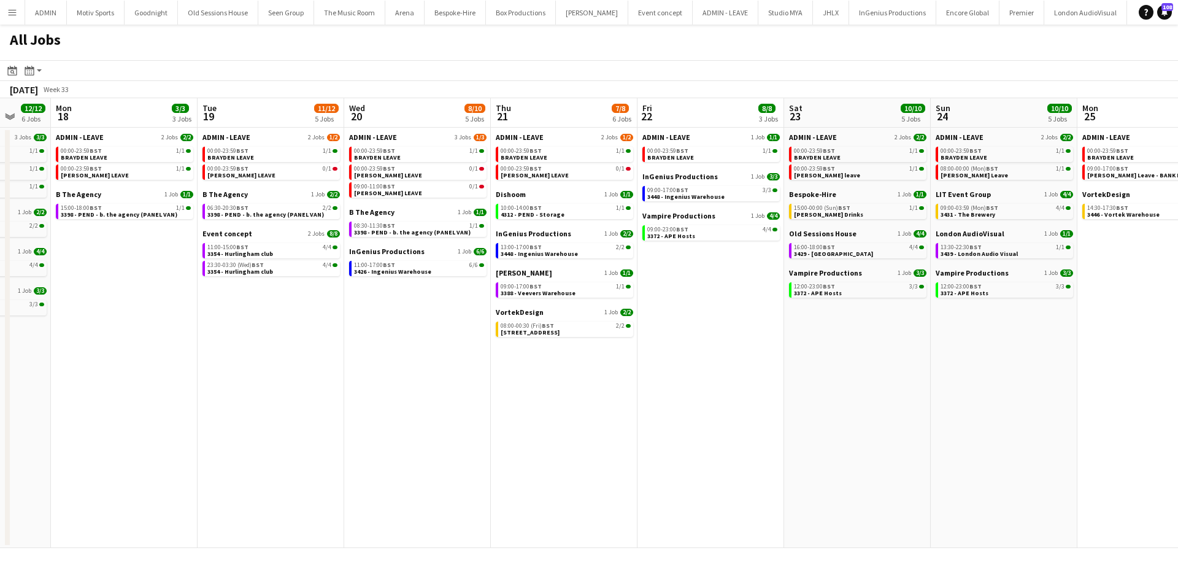
drag, startPoint x: 1007, startPoint y: 431, endPoint x: 826, endPoint y: 461, distance: 184.0
click at [826, 461] on app-calendar-viewport "Thu 14 8/8 4 Jobs Fri 15 31/31 9 Jobs Sat 16 14/14 4 Jobs Sun 17 12/12 6 Jobs M…" at bounding box center [589, 323] width 1178 height 450
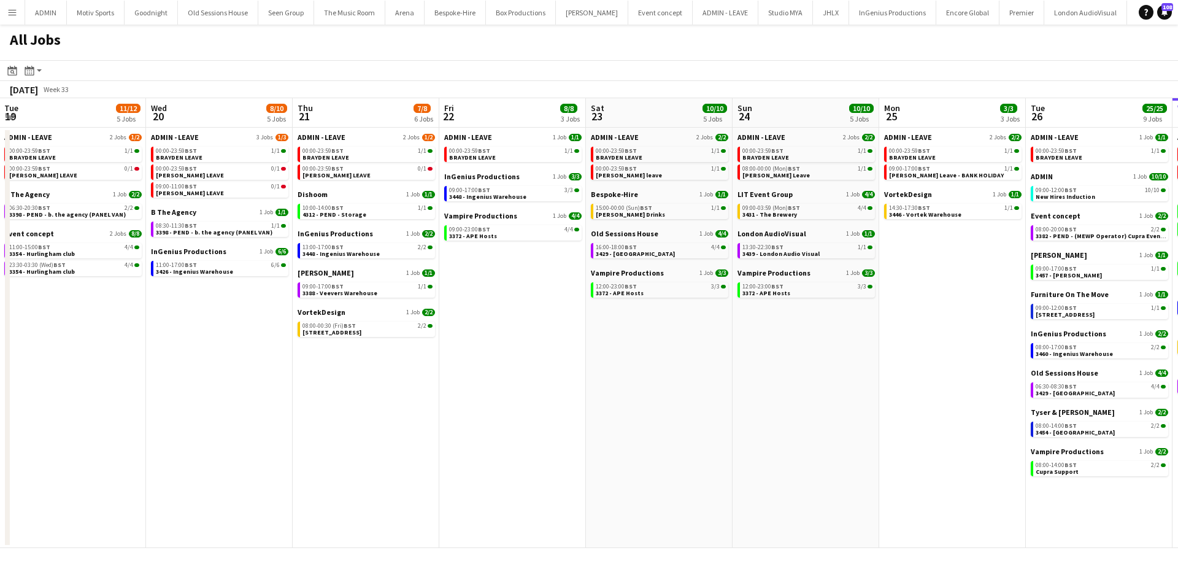
scroll to position [0, 481]
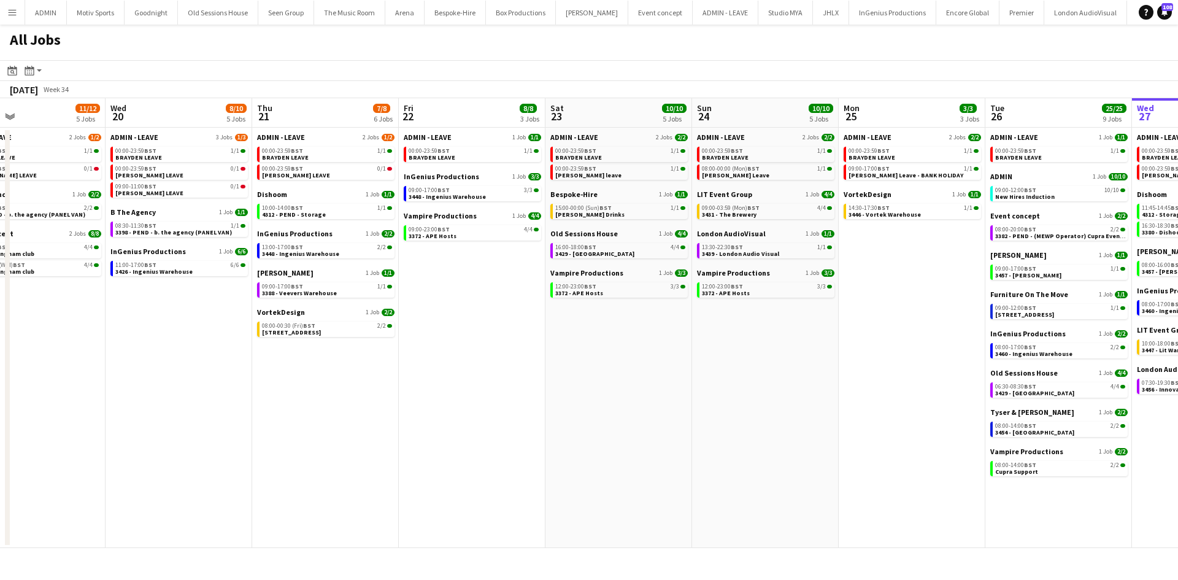
drag, startPoint x: 955, startPoint y: 449, endPoint x: 766, endPoint y: 469, distance: 189.9
click at [766, 469] on app-calendar-viewport "Sat 16 14/14 4 Jobs Sun 17 12/12 6 Jobs Mon 18 3/3 3 Jobs Tue 19 11/12 5 Jobs W…" at bounding box center [589, 323] width 1178 height 450
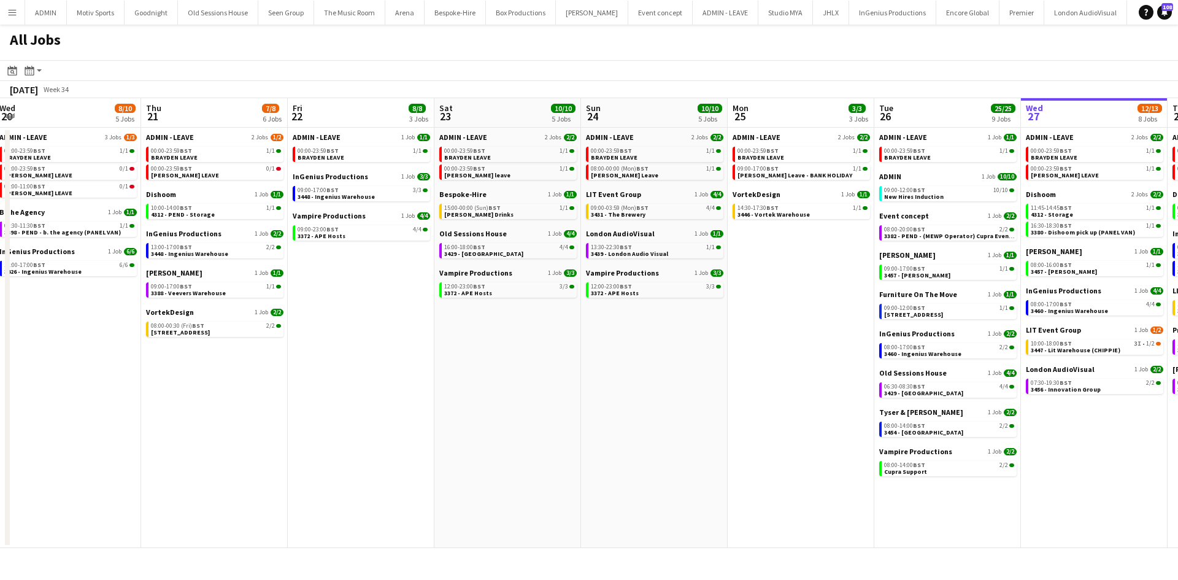
drag, startPoint x: 894, startPoint y: 425, endPoint x: 742, endPoint y: 437, distance: 152.6
click at [743, 437] on app-calendar-viewport "Sat 16 14/14 4 Jobs Sun 17 12/12 6 Jobs Mon 18 3/3 3 Jobs Tue 19 11/12 5 Jobs W…" at bounding box center [589, 323] width 1178 height 450
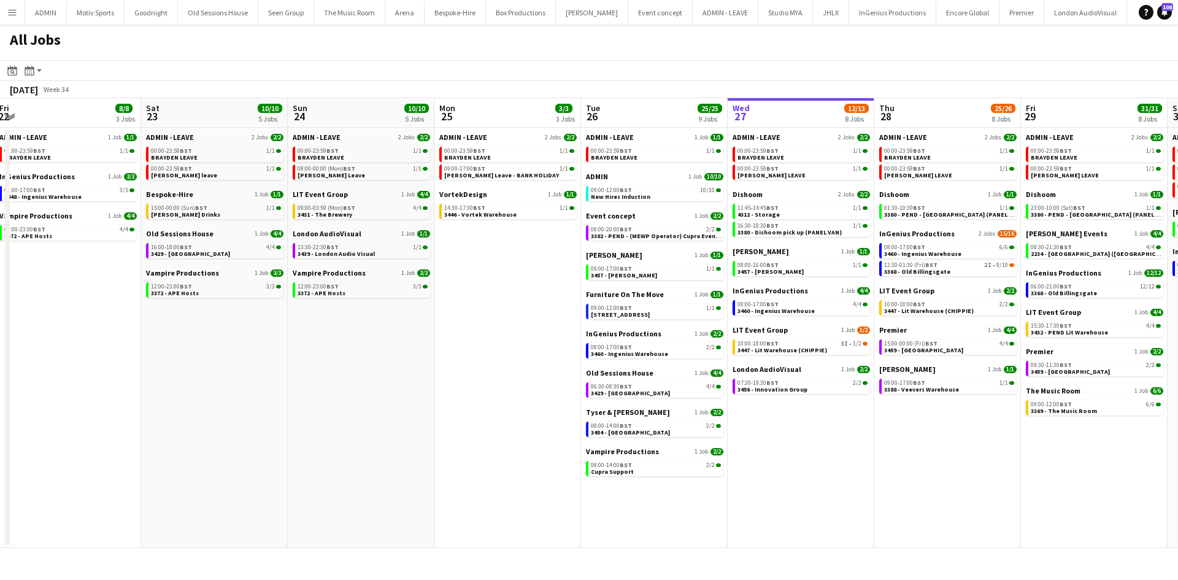
scroll to position [0, 338]
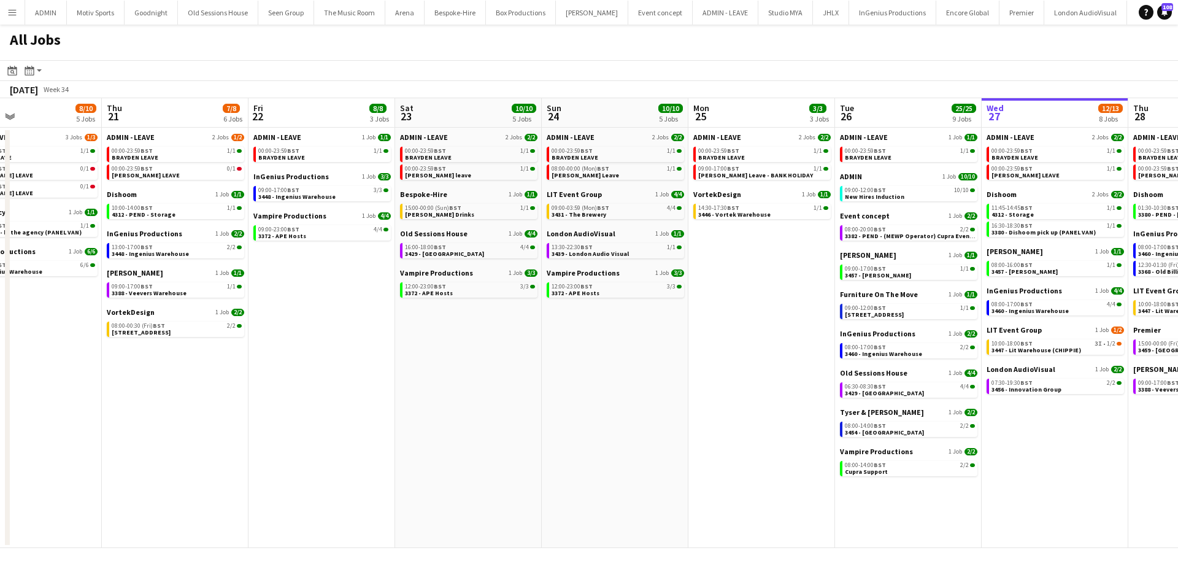
click at [1111, 469] on app-date-cell "ADMIN - LEAVE 2 Jobs 2/2 00:00-23:59 BST 1/1 BRAYDEN LEAVE 00:00-23:59 BST 1/1 …" at bounding box center [1054, 338] width 147 height 420
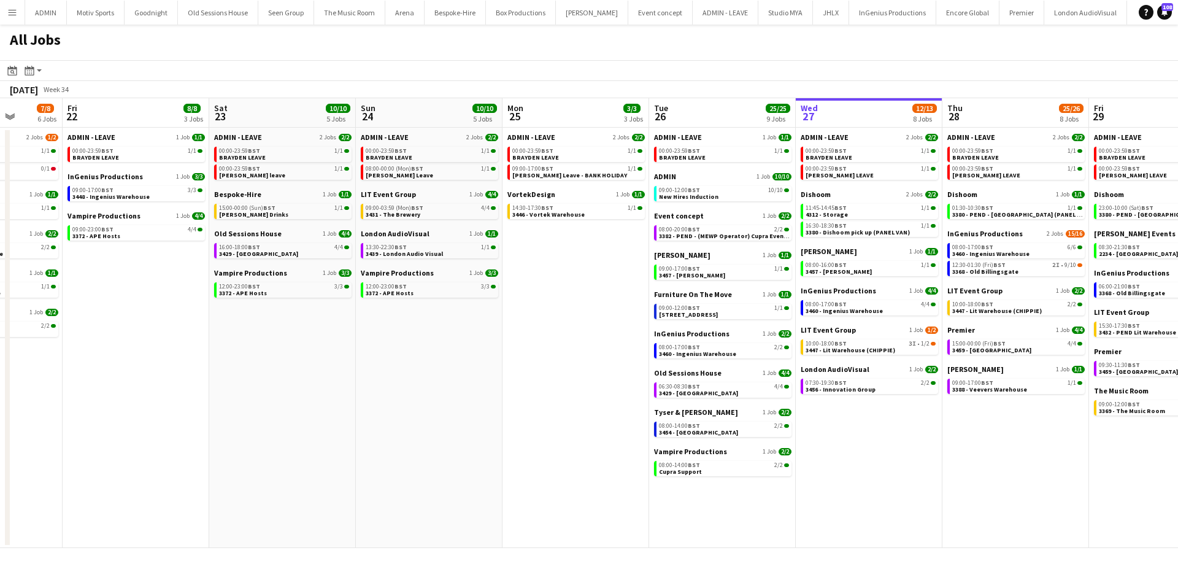
scroll to position [0, 543]
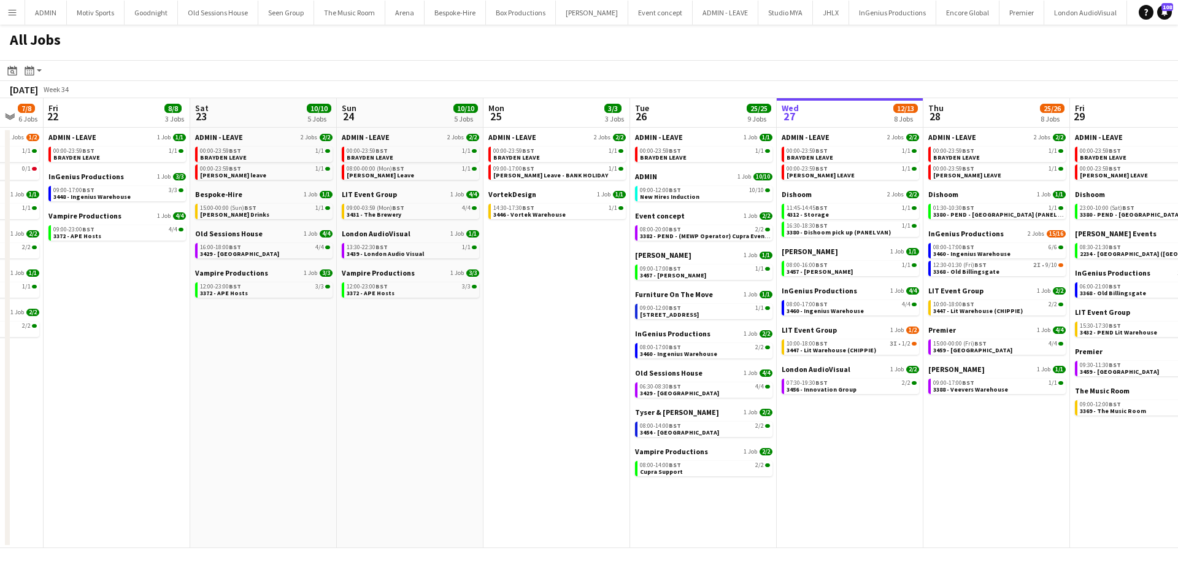
drag, startPoint x: 1067, startPoint y: 475, endPoint x: 862, endPoint y: 513, distance: 208.3
click at [862, 513] on app-calendar-viewport "Mon 18 3/3 3 Jobs Tue 19 11/12 5 Jobs Wed 20 8/10 5 Jobs Thu 21 7/8 6 Jobs Fri …" at bounding box center [589, 323] width 1178 height 450
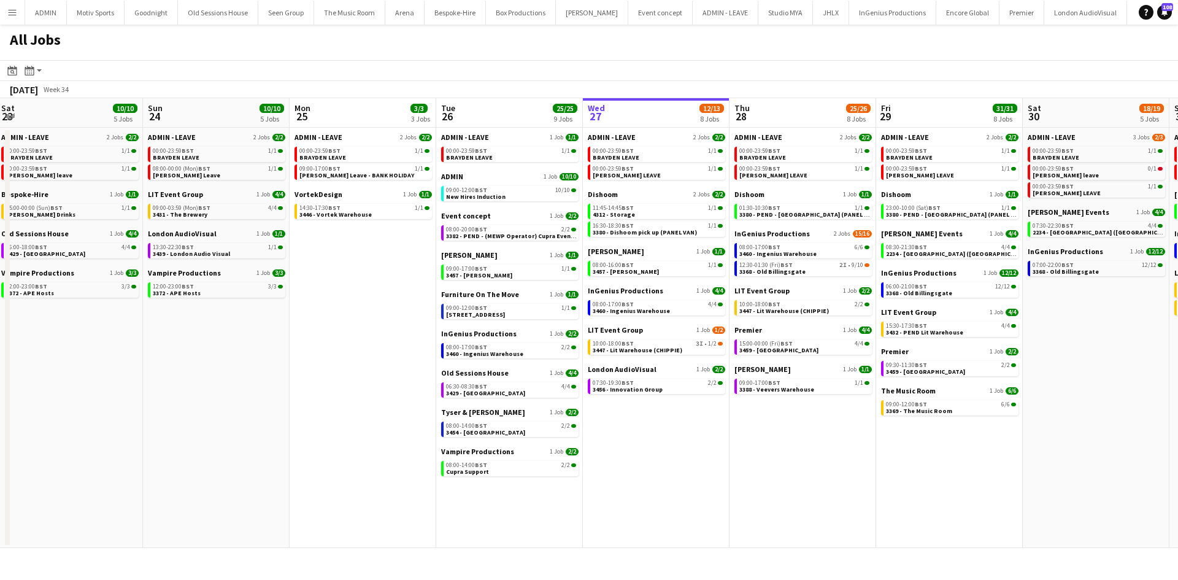
scroll to position [0, 499]
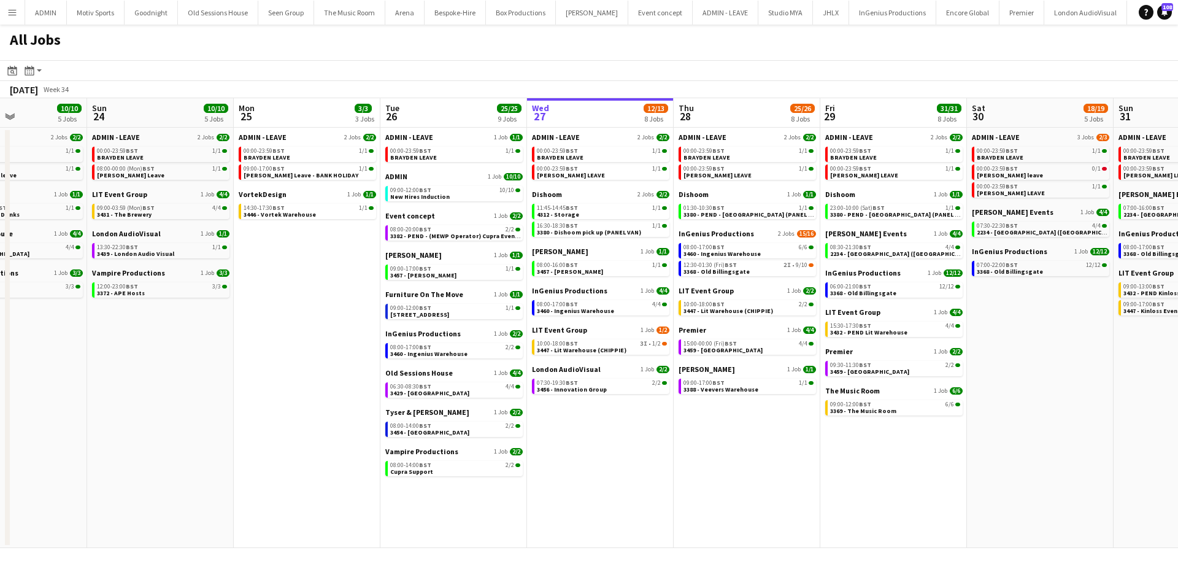
drag, startPoint x: 1047, startPoint y: 458, endPoint x: 797, endPoint y: 483, distance: 250.9
click at [797, 483] on app-calendar-viewport "Wed 20 8/10 5 Jobs Thu 21 7/8 6 Jobs Fri 22 8/8 3 Jobs Sat 23 10/10 5 Jobs Sun …" at bounding box center [589, 323] width 1178 height 450
click at [152, 159] on link "00:00-23:59 BST 1/1 BRAYDEN LEAVE" at bounding box center [162, 154] width 130 height 14
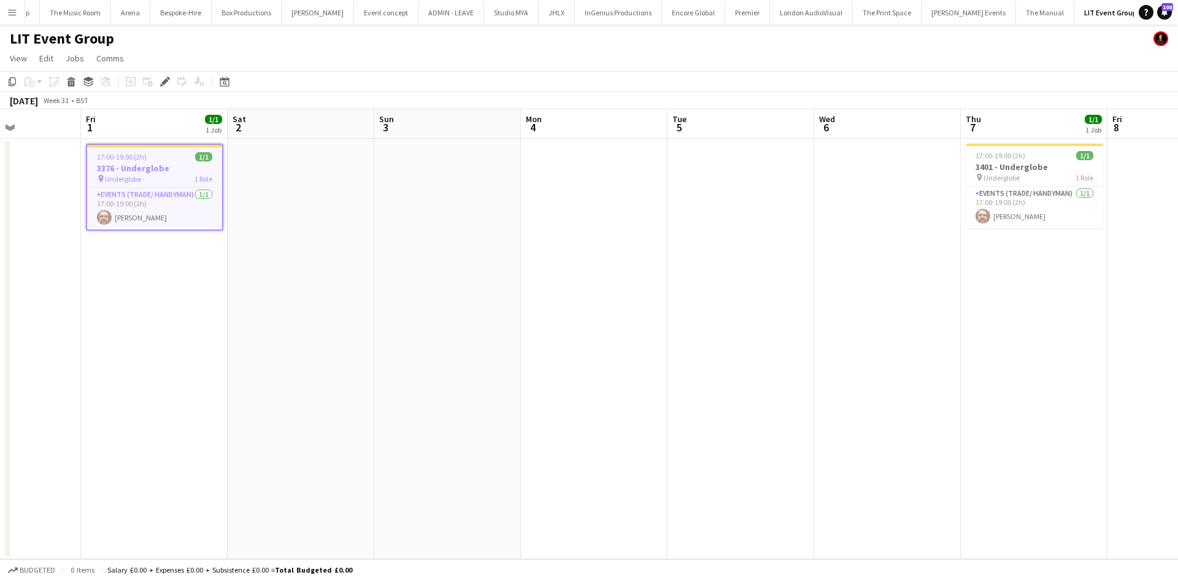
drag, startPoint x: 759, startPoint y: 339, endPoint x: 383, endPoint y: 399, distance: 381.4
click at [383, 399] on app-calendar-viewport "Tue 29 Wed 30 Thu 31 Fri 1 1/1 1 Job Sat 2 Sun 3 Mon 4 Tue 5 Wed 6 Thu 7 1/1 1 …" at bounding box center [589, 334] width 1178 height 450
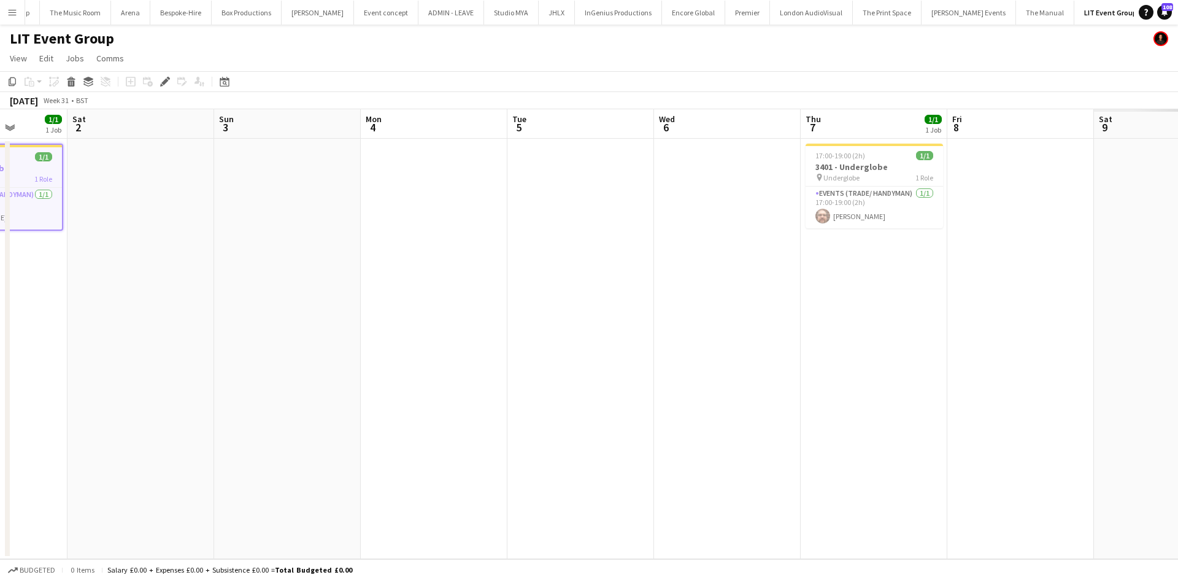
drag, startPoint x: 528, startPoint y: 415, endPoint x: 444, endPoint y: 430, distance: 85.4
click at [450, 429] on app-calendar-viewport "Tue 29 Wed 30 Thu 31 Fri 1 1/1 1 Job Sat 2 Sun 3 Mon 4 Tue 5 Wed 6 Thu 7 1/1 1 …" at bounding box center [589, 334] width 1178 height 450
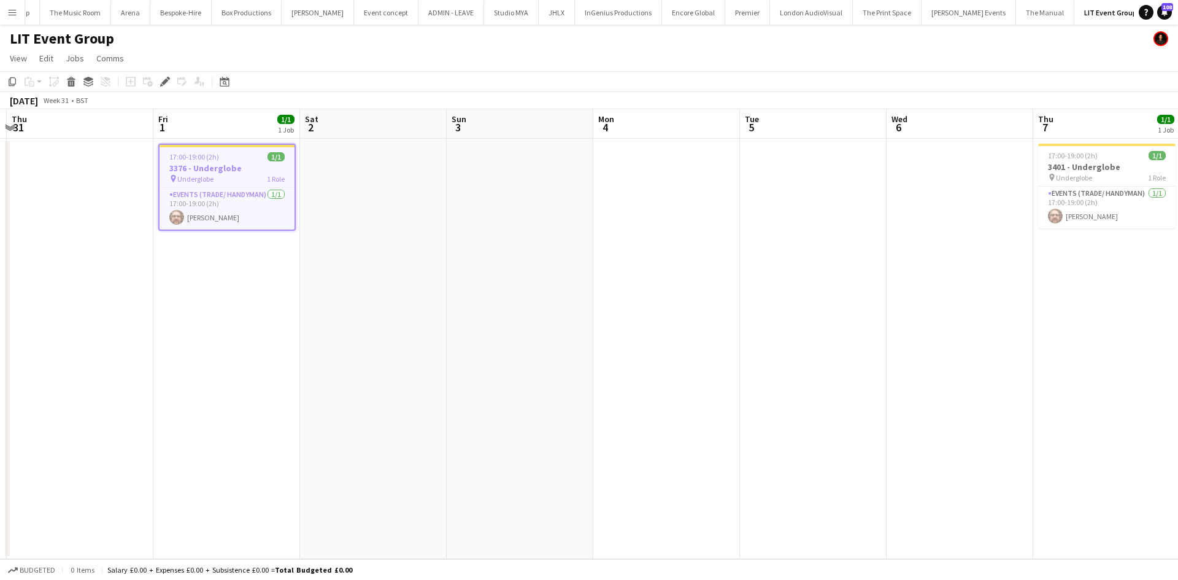
scroll to position [0, 286]
drag, startPoint x: 582, startPoint y: 408, endPoint x: 829, endPoint y: 412, distance: 246.6
click at [829, 412] on app-calendar-viewport "Tue 29 Wed 30 Thu 31 Fri 1 1/1 1 Job Sat 2 Sun 3 Mon 4 Tue 5 Wed 6 Thu 7 1/1 1 …" at bounding box center [589, 334] width 1178 height 450
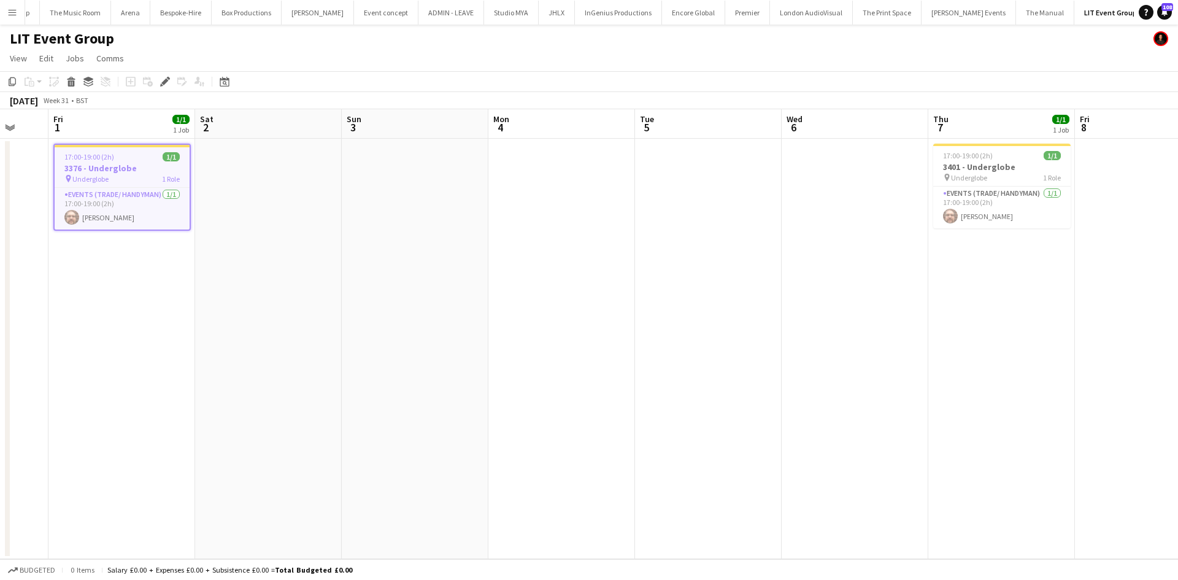
scroll to position [0, 470]
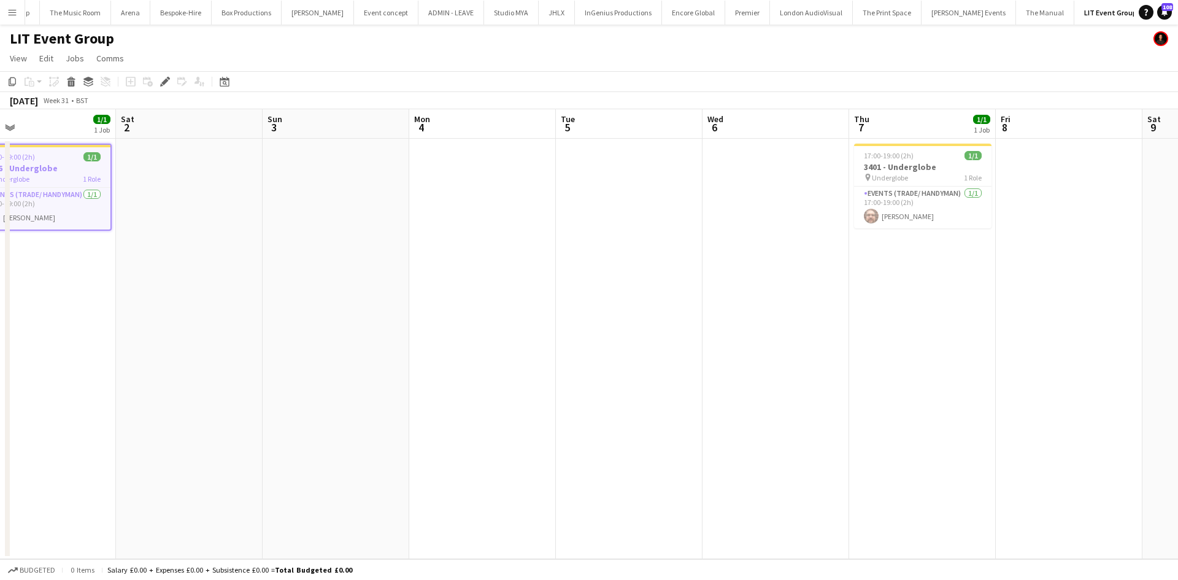
drag, startPoint x: 807, startPoint y: 284, endPoint x: 622, endPoint y: 302, distance: 185.5
click at [622, 302] on app-calendar-viewport "Tue 29 Wed 30 Thu 31 Fri 1 1/1 1 Job Sat 2 Sun 3 Mon 4 Tue 5 Wed 6 Thu 7 1/1 1 …" at bounding box center [589, 334] width 1178 height 450
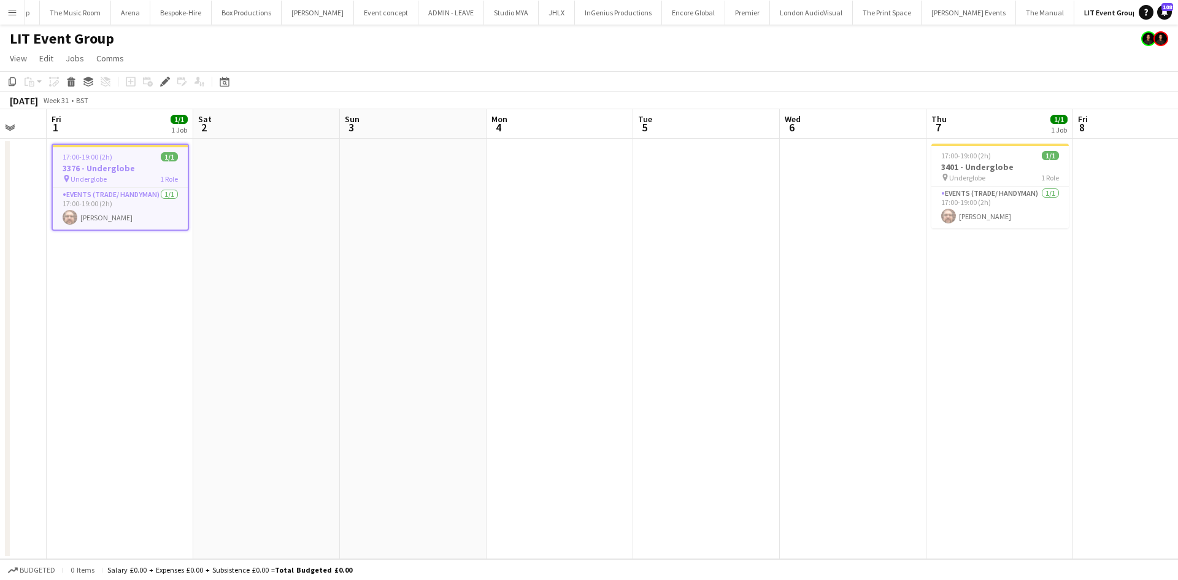
drag, startPoint x: 757, startPoint y: 423, endPoint x: 508, endPoint y: 439, distance: 249.5
click at [508, 439] on app-calendar-viewport "Tue 29 Wed 30 Thu 31 Fri 1 1/1 1 Job Sat 2 Sun 3 Mon 4 Tue 5 Wed 6 Thu 7 1/1 1 …" at bounding box center [589, 334] width 1178 height 450
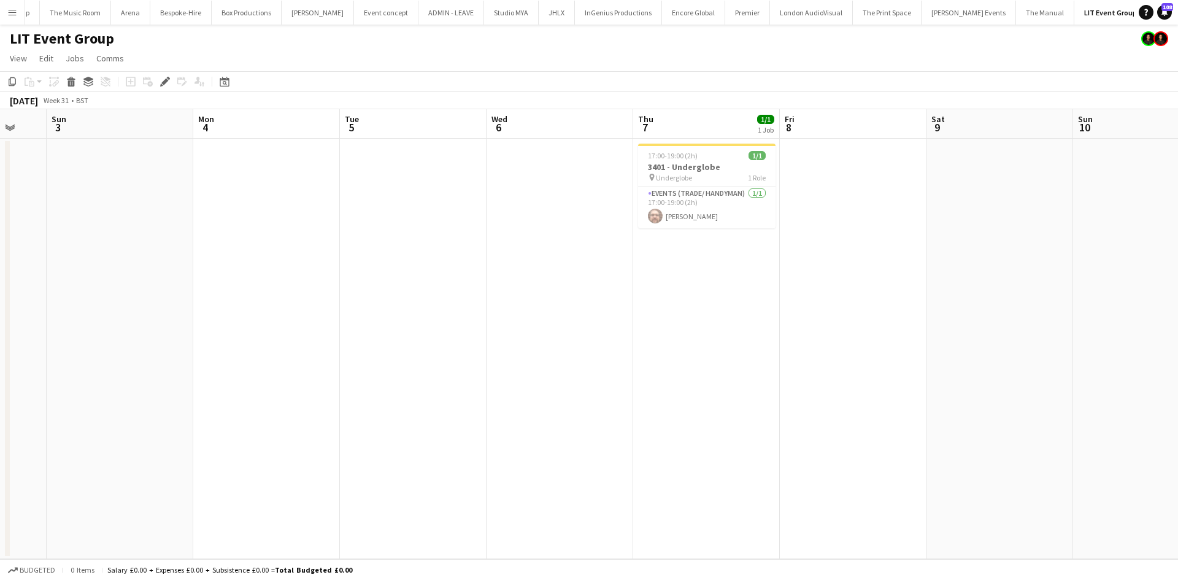
scroll to position [0, 453]
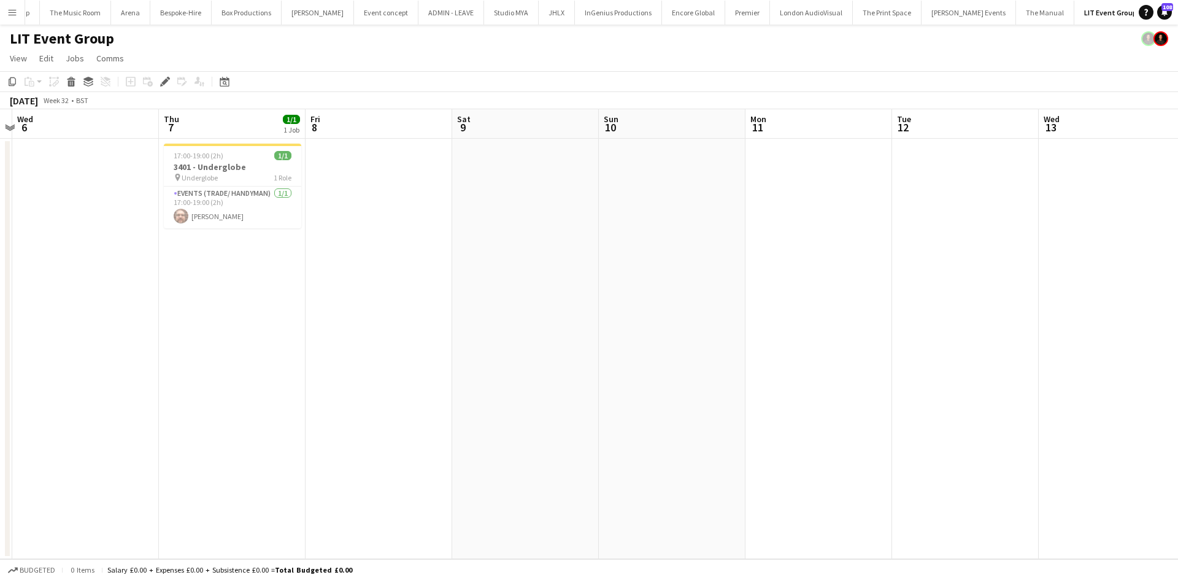
drag, startPoint x: 722, startPoint y: 372, endPoint x: 474, endPoint y: 372, distance: 247.8
click at [474, 372] on app-calendar-viewport "Sat 2 Sun 3 Mon 4 Tue 5 Wed 6 Thu 7 1/1 1 Job Fri 8 Sat 9 Sun 10 Mon 11 Tue 12 …" at bounding box center [589, 334] width 1178 height 450
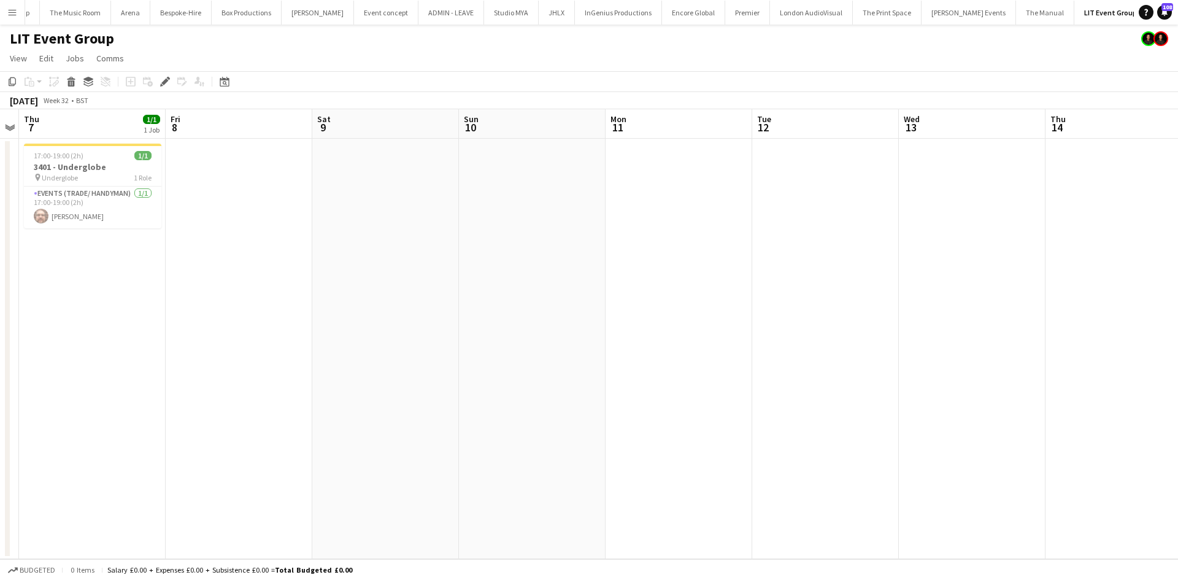
drag, startPoint x: 479, startPoint y: 385, endPoint x: 575, endPoint y: 382, distance: 95.7
click at [409, 390] on app-calendar-viewport "Mon 4 Tue 5 Wed 6 Thu 7 1/1 1 Job Fri 8 Sat 9 Sun 10 Mon 11 Tue 12 Wed 13 Thu 1…" at bounding box center [589, 334] width 1178 height 450
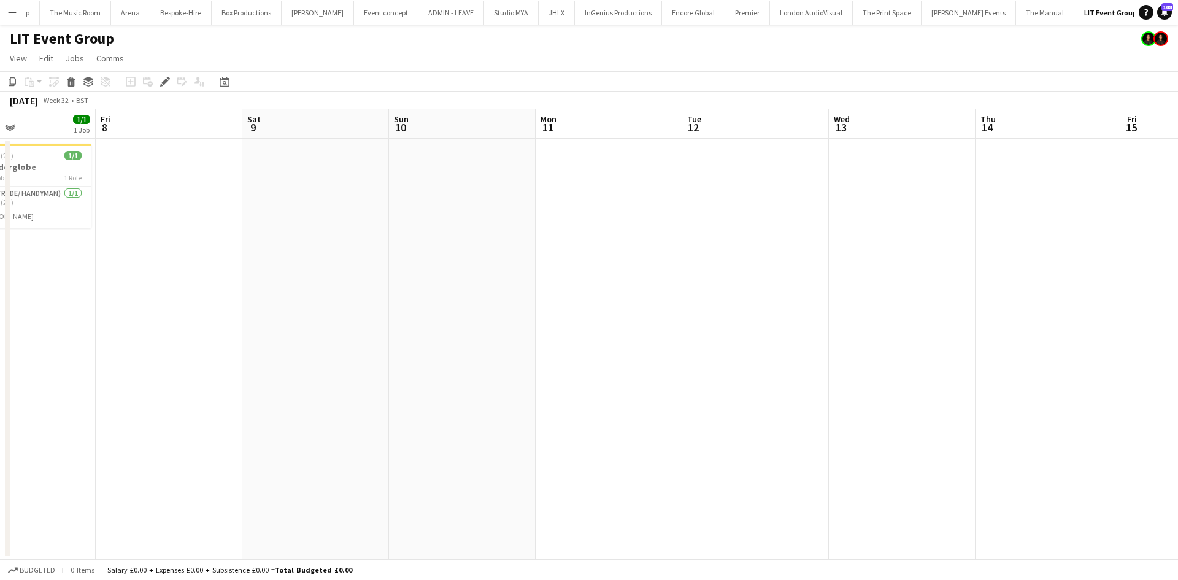
drag, startPoint x: 823, startPoint y: 336, endPoint x: 500, endPoint y: 376, distance: 325.8
click at [549, 375] on app-calendar-viewport "Mon 4 Tue 5 Wed 6 Thu 7 1/1 1 Job Fri 8 Sat 9 Sun 10 Mon 11 Tue 12 Wed 13 Thu 1…" at bounding box center [589, 334] width 1178 height 450
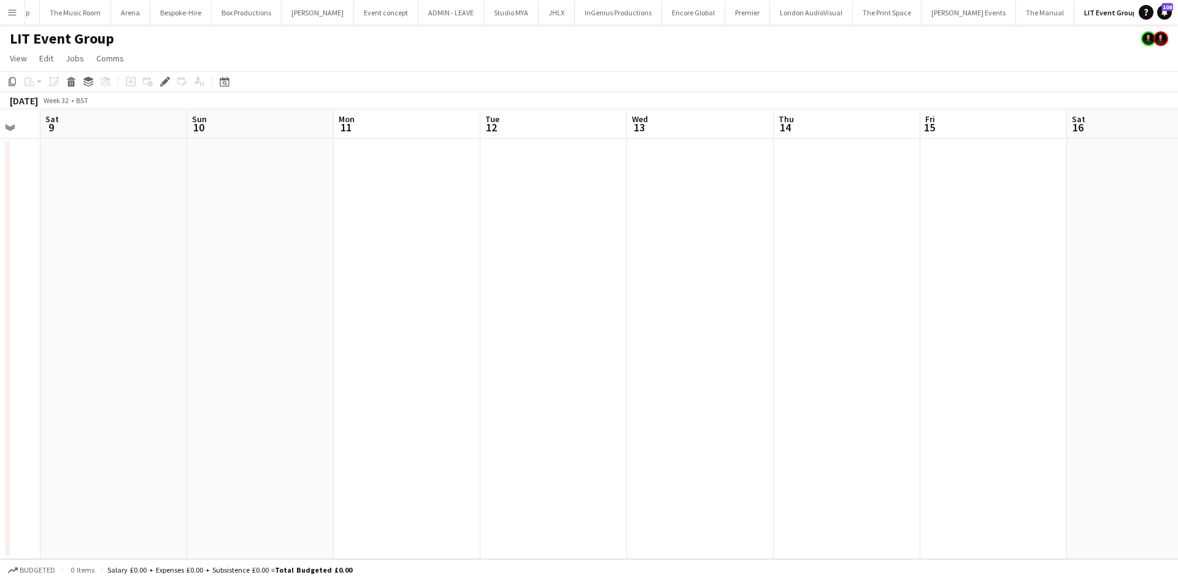
drag, startPoint x: 846, startPoint y: 360, endPoint x: 1054, endPoint y: 325, distance: 210.9
click at [785, 369] on app-calendar-viewport "Wed 6 Thu 7 1/1 1 Job Fri 8 Sat 9 Sun 10 Mon 11 Tue 12 Wed 13 Thu 14 Fri 15 Sat…" at bounding box center [589, 334] width 1178 height 450
drag, startPoint x: 1095, startPoint y: 320, endPoint x: 697, endPoint y: 405, distance: 407.1
click at [669, 411] on app-calendar-viewport "Fri 8 Sat 9 Sun 10 Mon 11 Tue 12 Wed 13 Thu 14 Fri 15 Sat 16 Sun 17 Mon 18 Tue …" at bounding box center [589, 334] width 1178 height 450
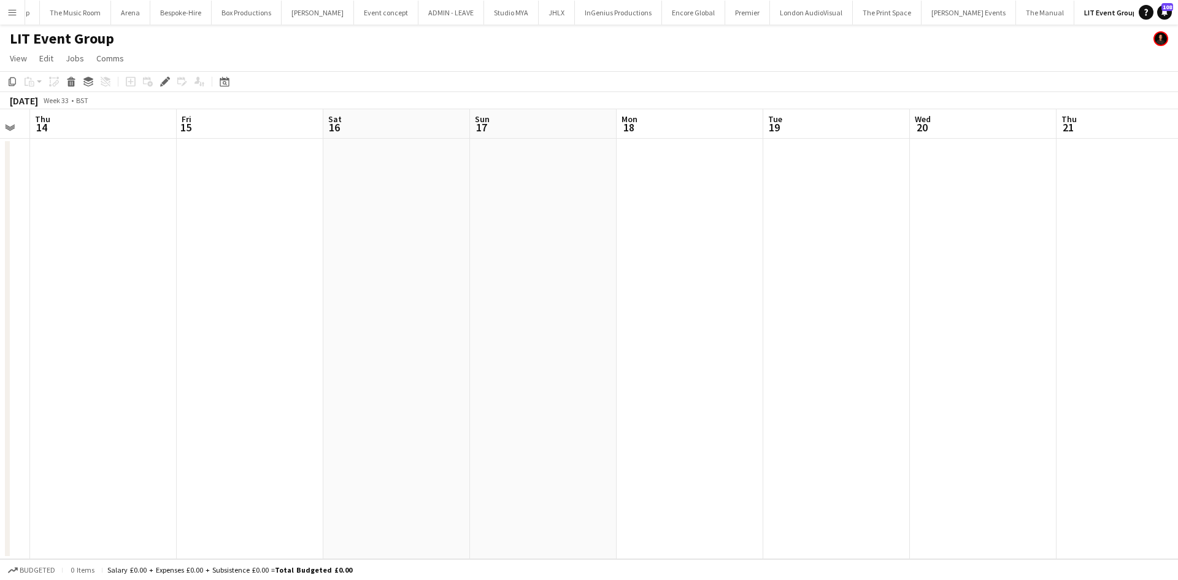
drag, startPoint x: 873, startPoint y: 351, endPoint x: 578, endPoint y: 363, distance: 294.7
click at [578, 363] on app-calendar-viewport "Sun 10 Mon 11 Tue 12 Wed 13 Thu 14 Fri 15 Sat 16 Sun 17 Mon 18 Tue 19 Wed 20 Th…" at bounding box center [589, 334] width 1178 height 450
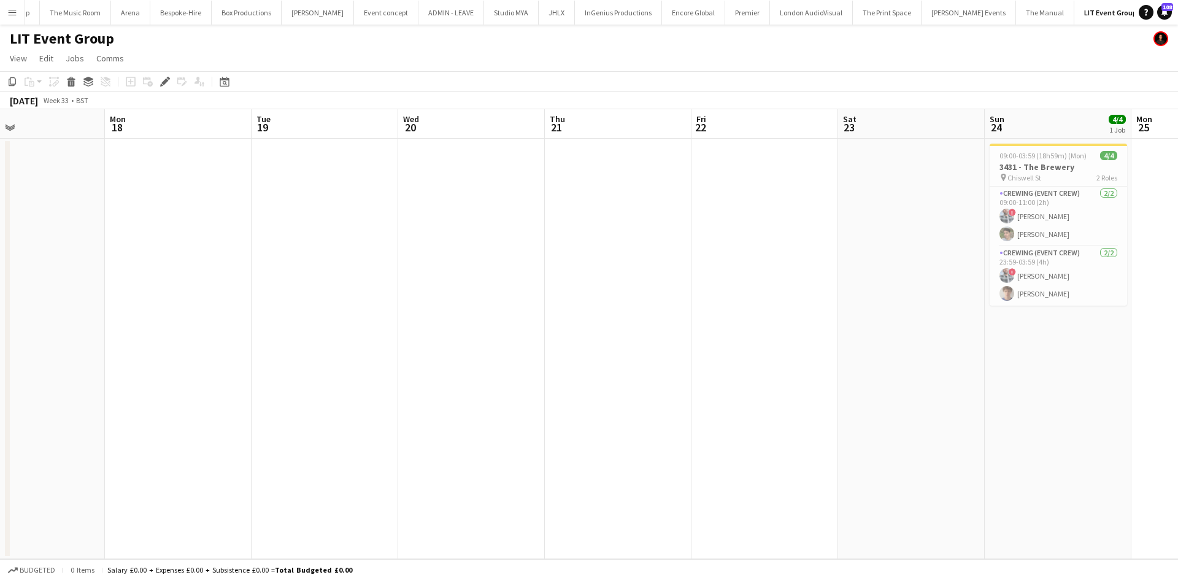
drag, startPoint x: 703, startPoint y: 359, endPoint x: 938, endPoint y: 347, distance: 235.3
click at [666, 370] on app-calendar-viewport "Thu 14 Fri 15 Sat 16 Sun 17 Mon 18 Tue 19 Wed 20 Thu 21 Fri 22 Sat 23 Sun 24 4/…" at bounding box center [589, 334] width 1178 height 450
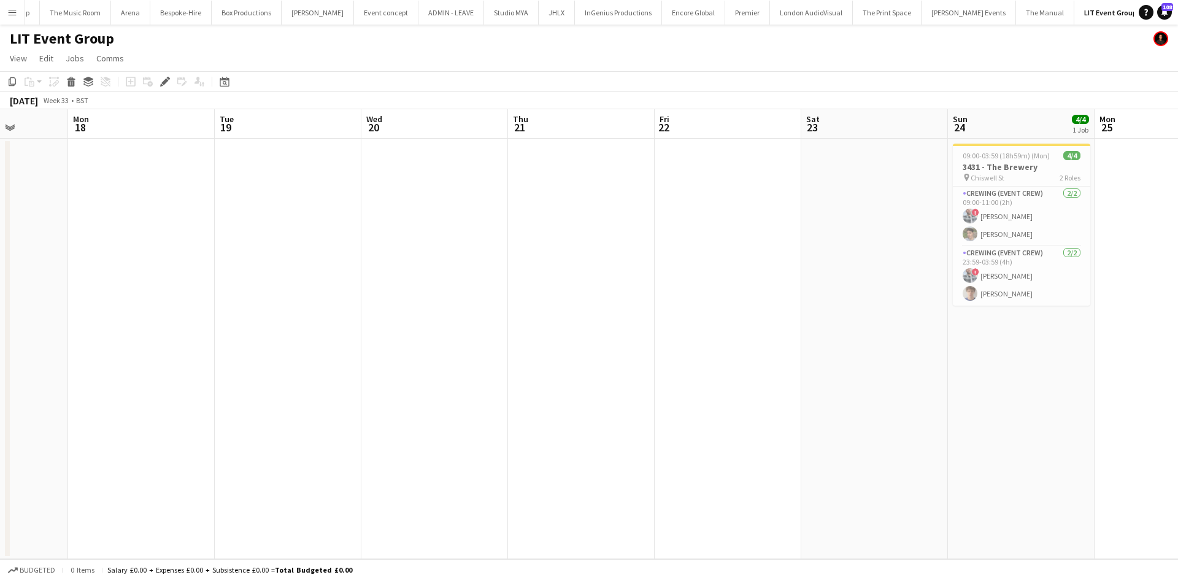
drag, startPoint x: 956, startPoint y: 346, endPoint x: 915, endPoint y: 351, distance: 41.4
click at [917, 351] on app-calendar-viewport "Thu 14 Fri 15 Sat 16 Sun 17 Mon 18 Tue 19 Wed 20 Thu 21 Fri 22 Sat 23 Sun 24 4/…" at bounding box center [589, 334] width 1178 height 450
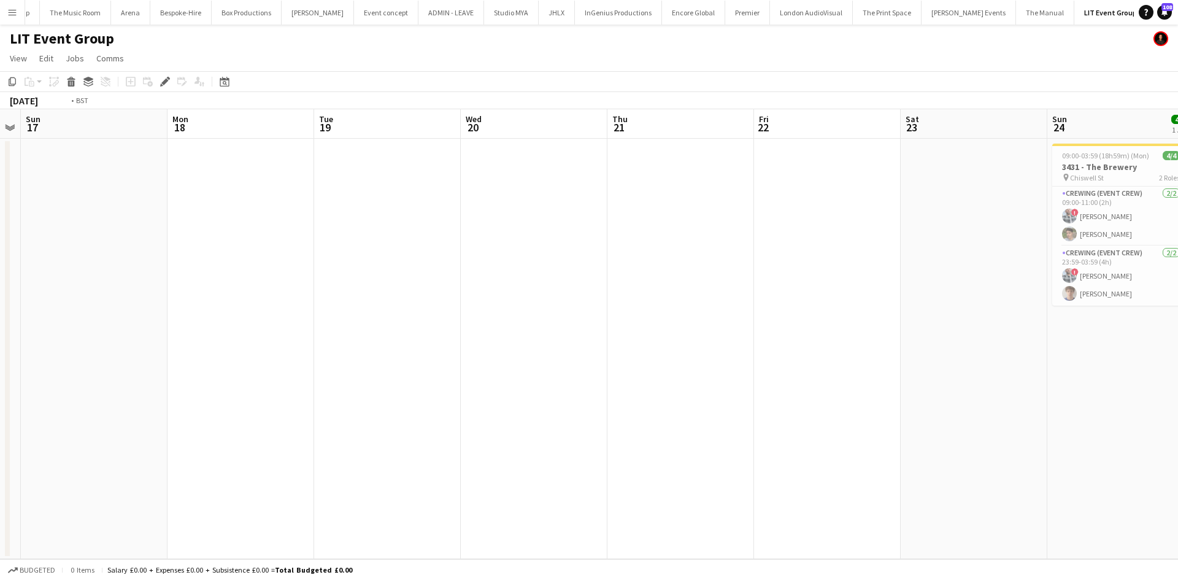
drag, startPoint x: 964, startPoint y: 383, endPoint x: 531, endPoint y: 440, distance: 437.5
click at [531, 440] on app-calendar-viewport "Thu 14 Fri 15 Sat 16 Sun 17 Mon 18 Tue 19 Wed 20 Thu 21 Fri 22 Sat 23 Sun 24 4/…" at bounding box center [589, 334] width 1178 height 450
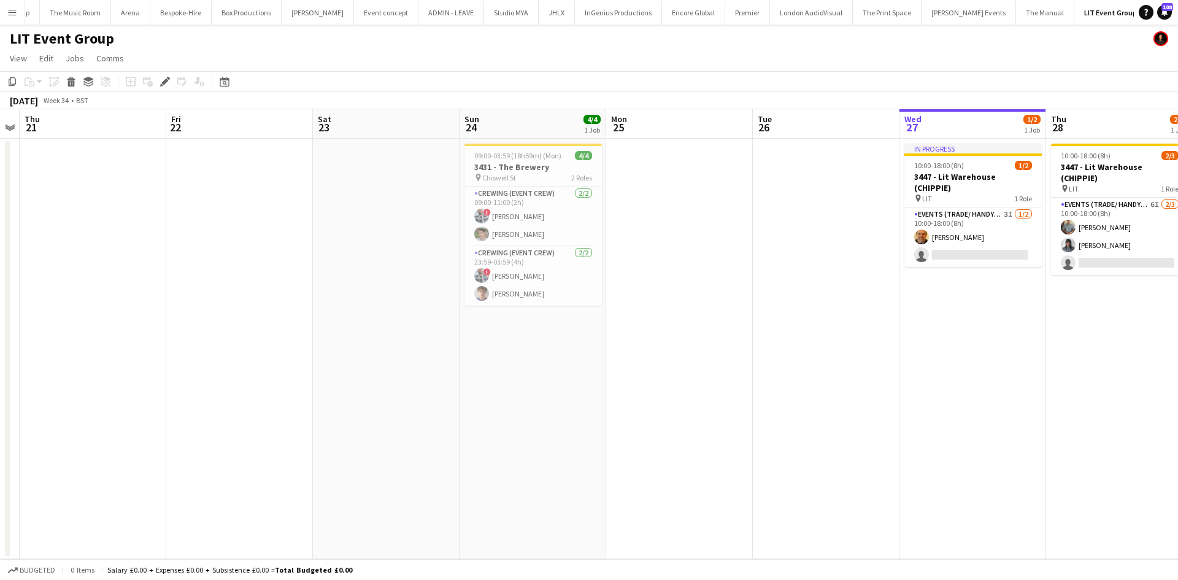
scroll to position [0, 502]
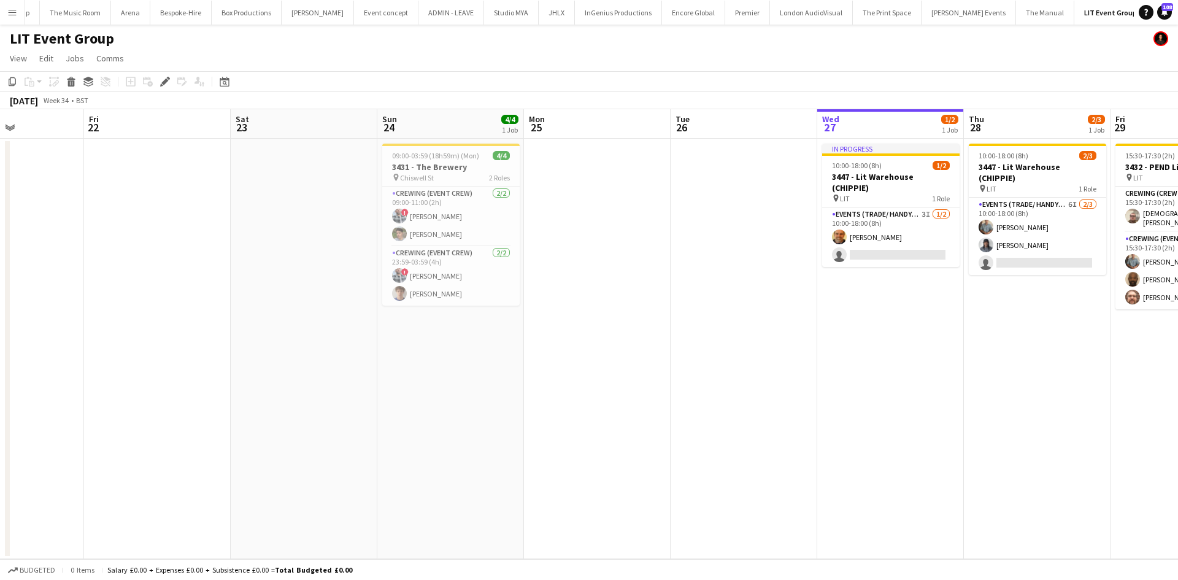
drag, startPoint x: 716, startPoint y: 419, endPoint x: 634, endPoint y: 434, distance: 83.5
click at [634, 434] on app-calendar-viewport "Mon 18 Tue 19 Wed 20 Thu 21 Fri 22 Sat 23 Sun 24 4/4 1 Job Mon 25 Tue 26 Wed 27…" at bounding box center [589, 334] width 1178 height 450
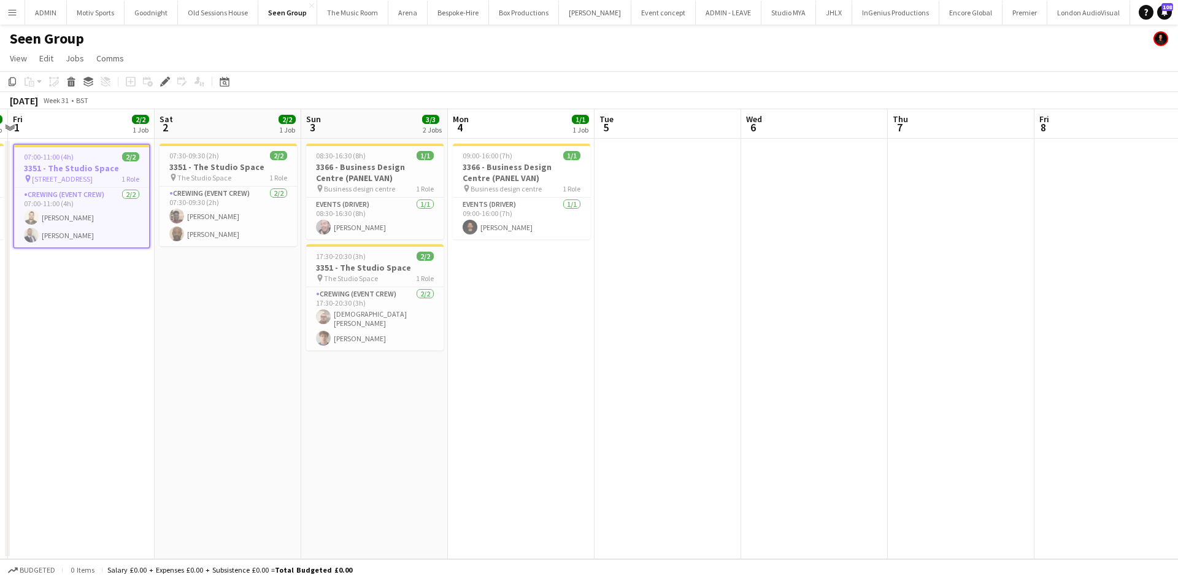
scroll to position [0, 582]
drag, startPoint x: 518, startPoint y: 292, endPoint x: 64, endPoint y: 351, distance: 457.1
click at [64, 351] on app-calendar-viewport "Mon 28 Tue 29 Wed 30 Thu 31 1/1 1 Job Fri 1 2/2 1 Job Sat 2 2/2 1 Job Sun 3 3/3…" at bounding box center [589, 334] width 1178 height 450
drag, startPoint x: 812, startPoint y: 351, endPoint x: 415, endPoint y: 387, distance: 397.9
click at [410, 386] on app-calendar-viewport "Mon 28 Tue 29 Wed 30 Thu 31 1/1 1 Job Fri 1 2/2 1 Job Sat 2 2/2 1 Job Sun 3 3/3…" at bounding box center [589, 334] width 1178 height 450
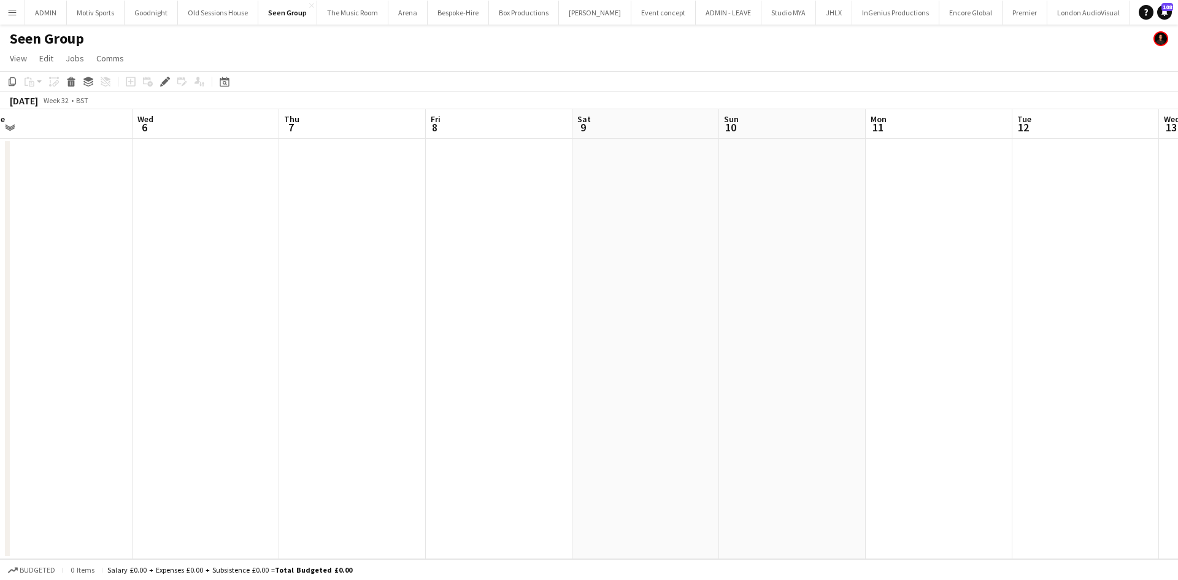
drag, startPoint x: 596, startPoint y: 410, endPoint x: 565, endPoint y: 431, distance: 37.1
click at [471, 431] on app-calendar-viewport "Fri 1 2/2 1 Job Sat 2 2/2 1 Job Sun 3 3/3 2 Jobs Mon 4 1/1 1 Job Tue 5 Wed 6 Th…" at bounding box center [589, 334] width 1178 height 450
drag, startPoint x: 998, startPoint y: 370, endPoint x: 810, endPoint y: 404, distance: 191.2
click at [699, 421] on app-calendar-viewport "Sun 3 3/3 2 Jobs Mon 4 1/1 1 Job Tue 5 Wed 6 Thu 7 Fri 8 Sat 9 Sun 10 Mon 11 Tu…" at bounding box center [589, 334] width 1178 height 450
drag, startPoint x: 692, startPoint y: 446, endPoint x: 773, endPoint y: 453, distance: 81.9
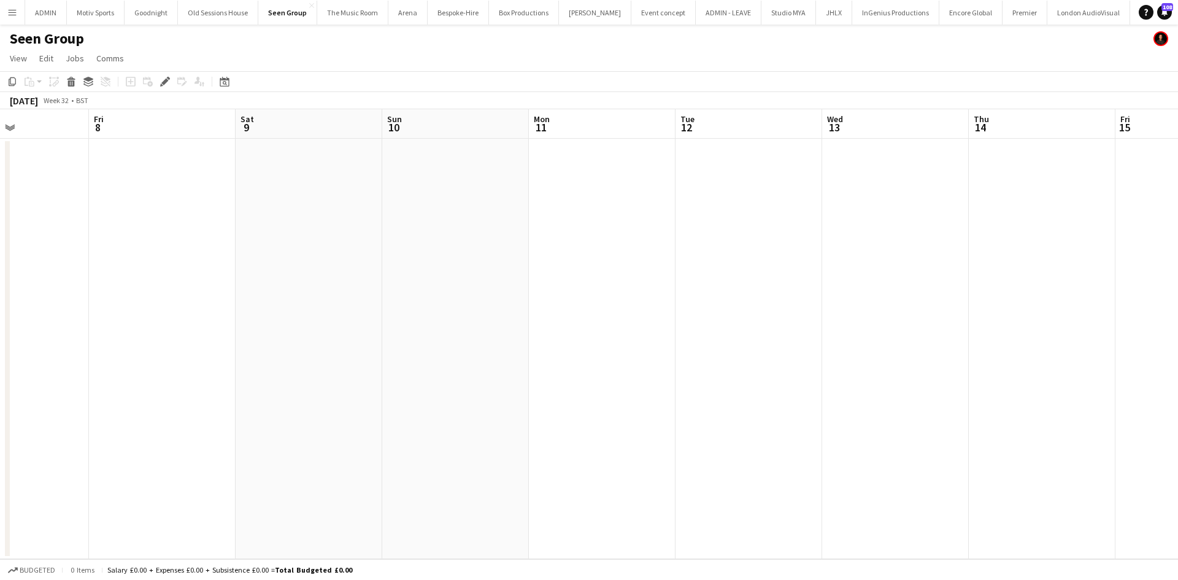
click at [604, 467] on app-calendar-viewport "Tue 5 Wed 6 Thu 7 Fri 8 Sat 9 Sun 10 Mon 11 Tue 12 Wed 13 Thu 14 Fri 15 Sat 16 …" at bounding box center [589, 334] width 1178 height 450
click at [841, 462] on app-calendar-viewport "Thu 7 Fri 8 Sat 9 Sun 10 Mon 11 Tue 12 Wed 13 Thu 14 Fri 15 Sat 16 Sun 17 Mon 1…" at bounding box center [589, 334] width 1178 height 450
drag, startPoint x: 758, startPoint y: 489, endPoint x: 1138, endPoint y: 414, distance: 387.7
click at [746, 493] on app-calendar-viewport "Sun 10 Mon 11 Tue 12 Wed 13 Thu 14 Fri 15 Sat 16 Sun 17 Mon 18 Tue 19 Wed 20 Th…" at bounding box center [589, 334] width 1178 height 450
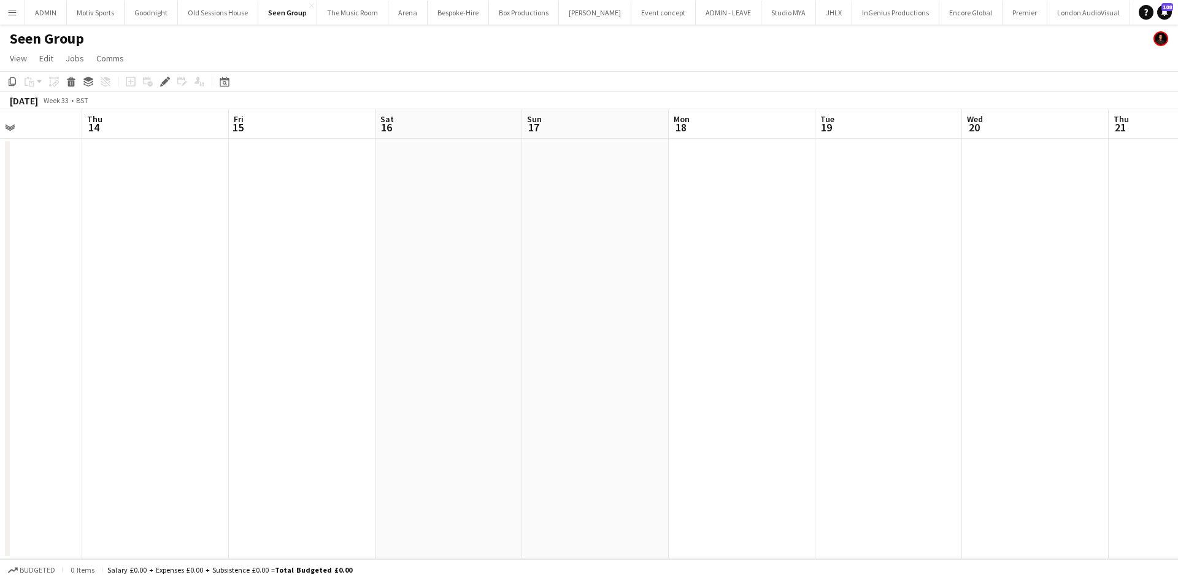
drag, startPoint x: 1011, startPoint y: 402, endPoint x: 695, endPoint y: 451, distance: 320.4
click at [712, 449] on app-calendar-viewport "Sun 10 Mon 11 Tue 12 Wed 13 Thu 14 Fri 15 Sat 16 Sun 17 Mon 18 Tue 19 Wed 20 Th…" at bounding box center [589, 334] width 1178 height 450
drag, startPoint x: 889, startPoint y: 299, endPoint x: 626, endPoint y: 357, distance: 268.8
click at [670, 348] on app-calendar-viewport "Tue 12 Wed 13 Thu 14 Fri 15 Sat 16 Sun 17 Mon 18 Tue 19 Wed 20 Thu 21 Fri 22 Sa…" at bounding box center [589, 334] width 1178 height 450
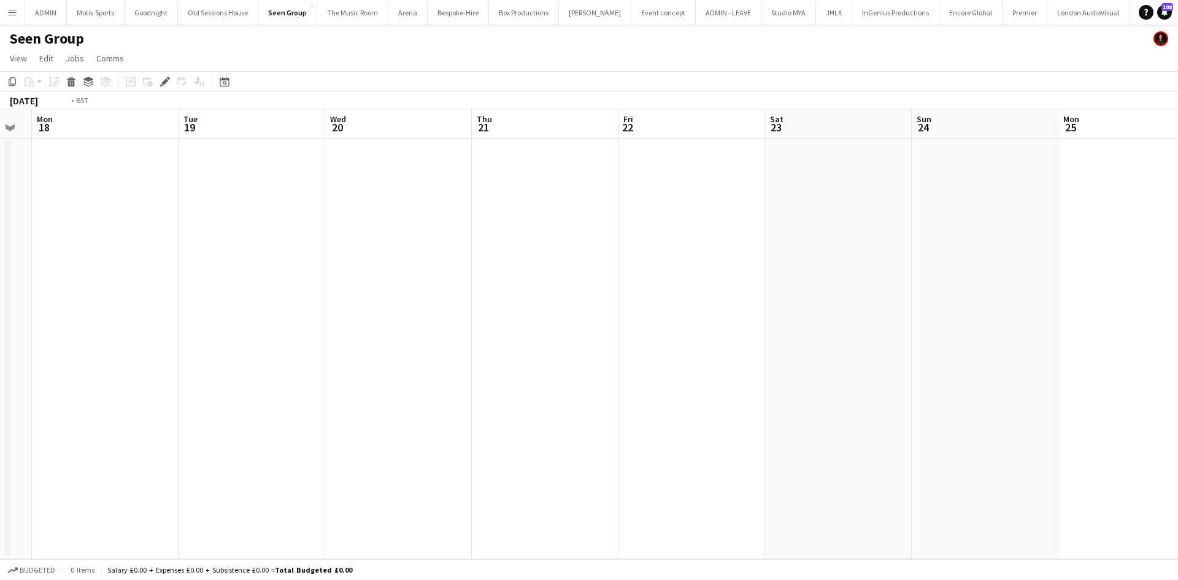
drag, startPoint x: 892, startPoint y: 401, endPoint x: 685, endPoint y: 451, distance: 213.3
click at [705, 448] on app-calendar-viewport "Thu 14 Fri 15 Sat 16 Sun 17 Mon 18 Tue 19 Wed 20 Thu 21 Fri 22 Sat 23 Sun 24 Mo…" at bounding box center [589, 334] width 1178 height 450
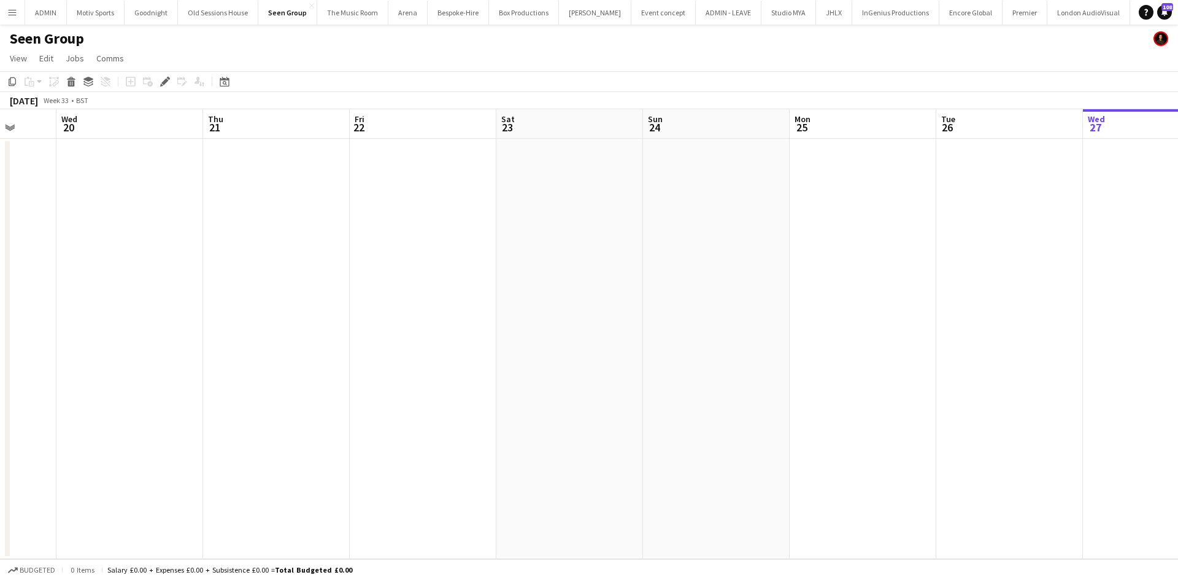
drag, startPoint x: 1009, startPoint y: 426, endPoint x: 662, endPoint y: 483, distance: 351.2
click at [664, 483] on app-calendar-viewport "Sat 16 Sun 17 Mon 18 Tue 19 Wed 20 Thu 21 Fri 22 Sat 23 Sun 24 Mon 25 Tue 26 We…" at bounding box center [589, 334] width 1178 height 450
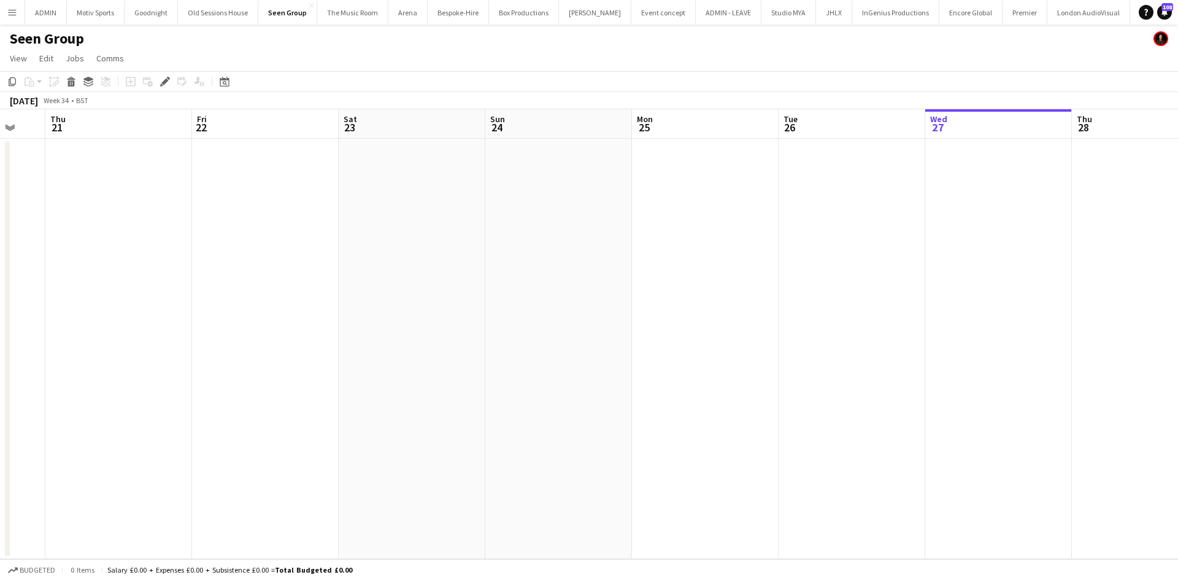
drag, startPoint x: 1073, startPoint y: 430, endPoint x: 769, endPoint y: 478, distance: 307.4
click at [776, 477] on app-calendar-viewport "Mon 18 Tue 19 Wed 20 Thu 21 Fri 22 Sat 23 Sun 24 Mon 25 Tue 26 Wed 27 Thu 28 Fr…" at bounding box center [589, 334] width 1178 height 450
drag, startPoint x: 881, startPoint y: 452, endPoint x: 750, endPoint y: 474, distance: 133.0
click at [749, 474] on app-calendar-viewport "Wed 20 Thu 21 Fri 22 Sat 23 Sun 24 Mon 25 Tue 26 Wed 27 Thu 28 Fri 29 Sat 30 Su…" at bounding box center [589, 334] width 1178 height 450
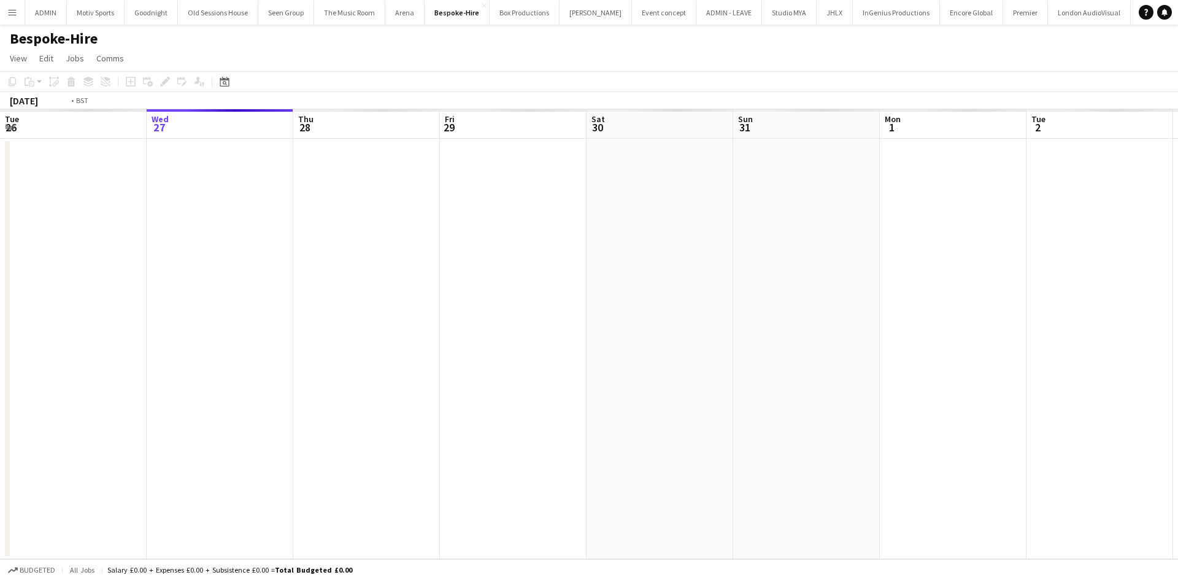
scroll to position [0, 422]
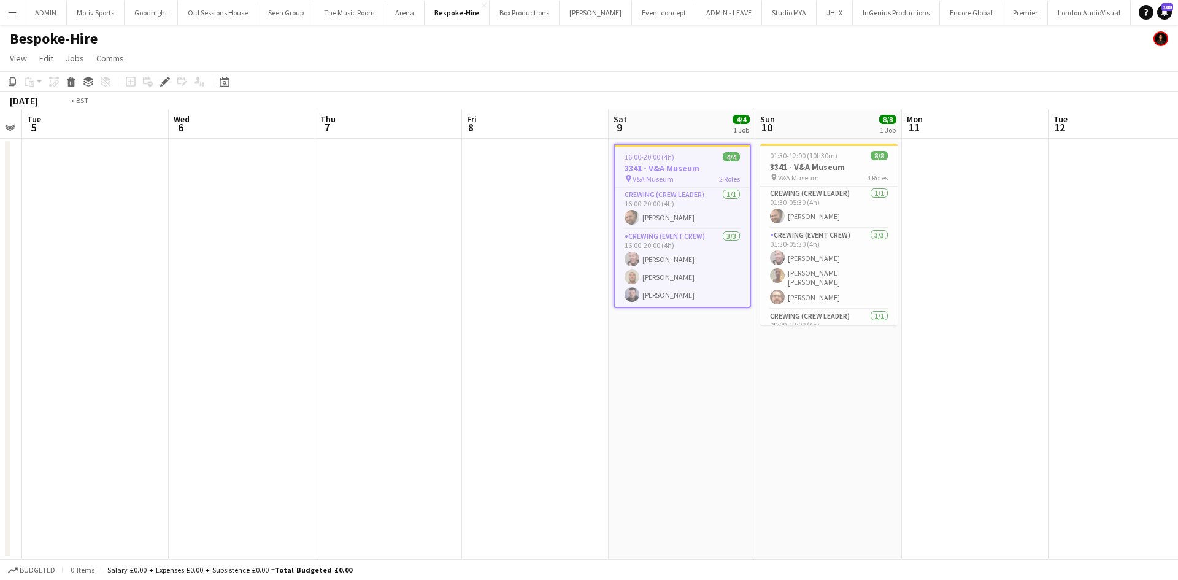
drag, startPoint x: 455, startPoint y: 527, endPoint x: 789, endPoint y: 479, distance: 338.3
click at [789, 479] on app-calendar-viewport "Sun 3 Mon 4 Tue 5 Wed 6 Thu 7 Fri 8 Sat 9 4/4 1 Job Sun 10 8/8 1 Job Mon 11 Tue…" at bounding box center [589, 334] width 1178 height 450
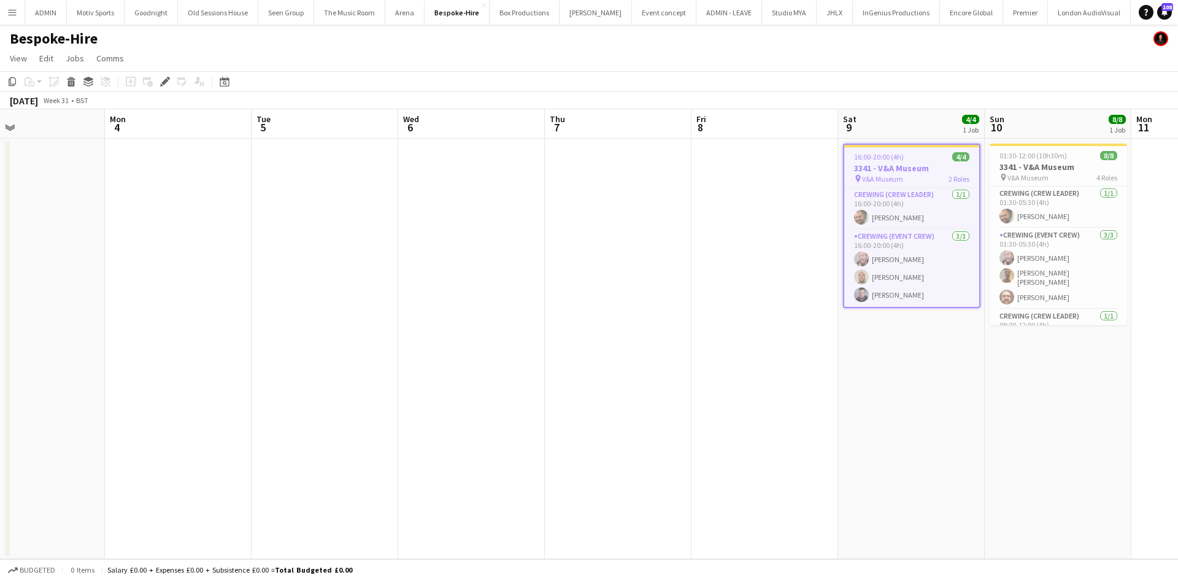
drag, startPoint x: 424, startPoint y: 475, endPoint x: 752, endPoint y: 450, distance: 329.2
click at [752, 450] on app-calendar-viewport "Fri 1 Sat 2 Sun 3 Mon 4 Tue 5 Wed 6 Thu 7 Fri 8 Sat 9 4/4 1 Job Sun 10 8/8 1 Jo…" at bounding box center [589, 334] width 1178 height 450
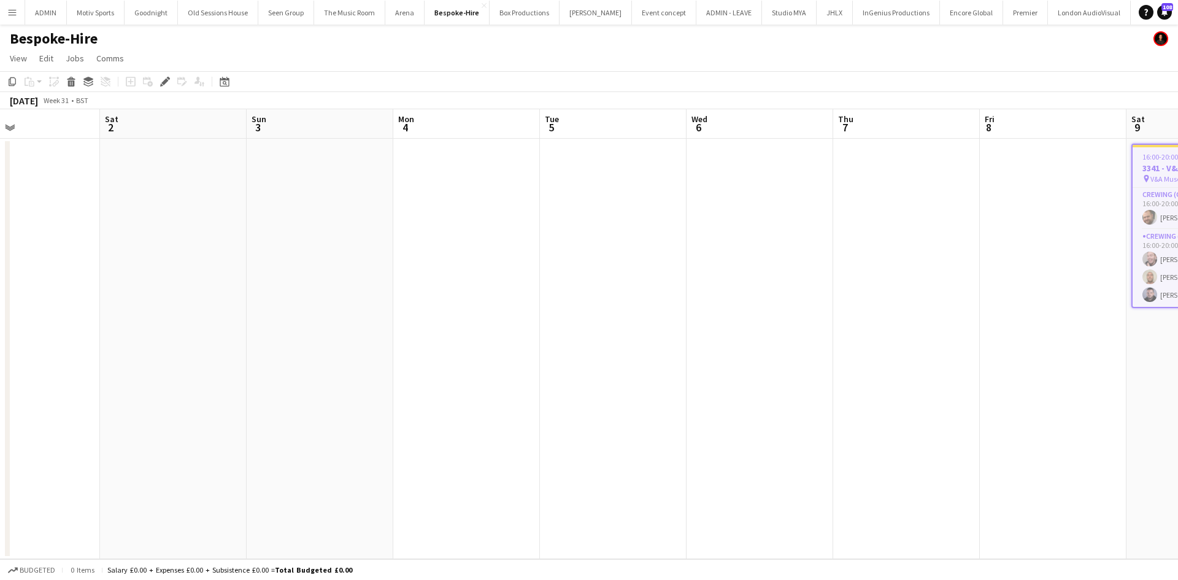
drag, startPoint x: 383, startPoint y: 508, endPoint x: 491, endPoint y: 500, distance: 107.7
click at [488, 502] on app-calendar-viewport "Wed 30 Thu 31 Fri 1 Sat 2 Sun 3 Mon 4 Tue 5 Wed 6 Thu 7 Fri 8 Sat 9 4/4 1 Job S…" at bounding box center [589, 334] width 1178 height 450
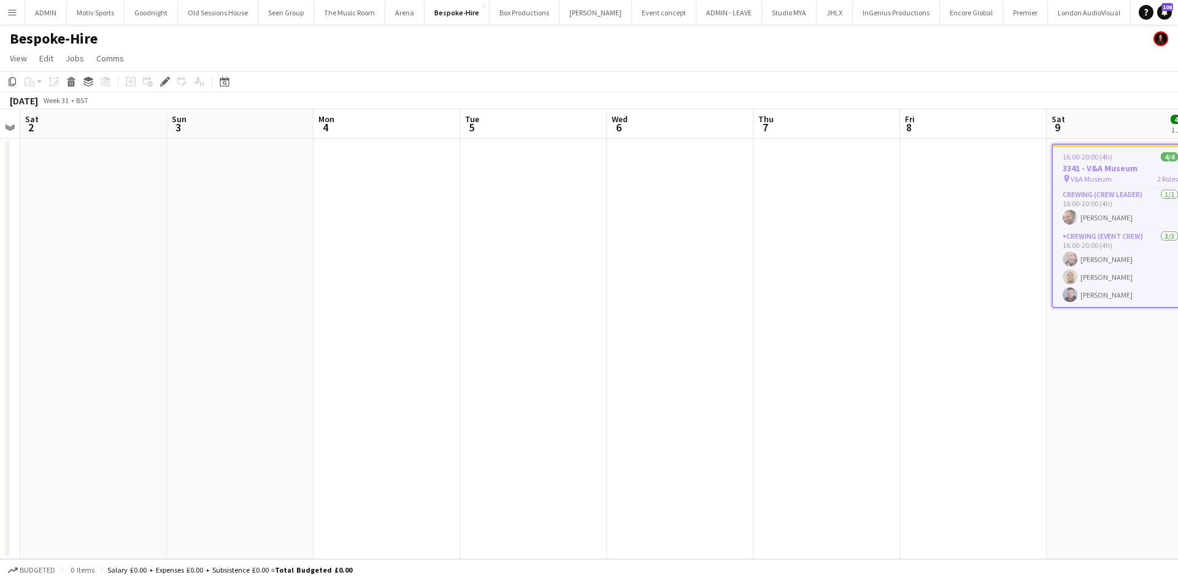
drag, startPoint x: 523, startPoint y: 505, endPoint x: 354, endPoint y: 528, distance: 170.2
click at [193, 556] on app-calendar-viewport "Tue 29 Wed 30 Thu 31 Fri 1 Sat 2 Sun 3 Mon 4 Tue 5 Wed 6 Thu 7 Fri 8 Sat 9 4/4 …" at bounding box center [589, 334] width 1178 height 450
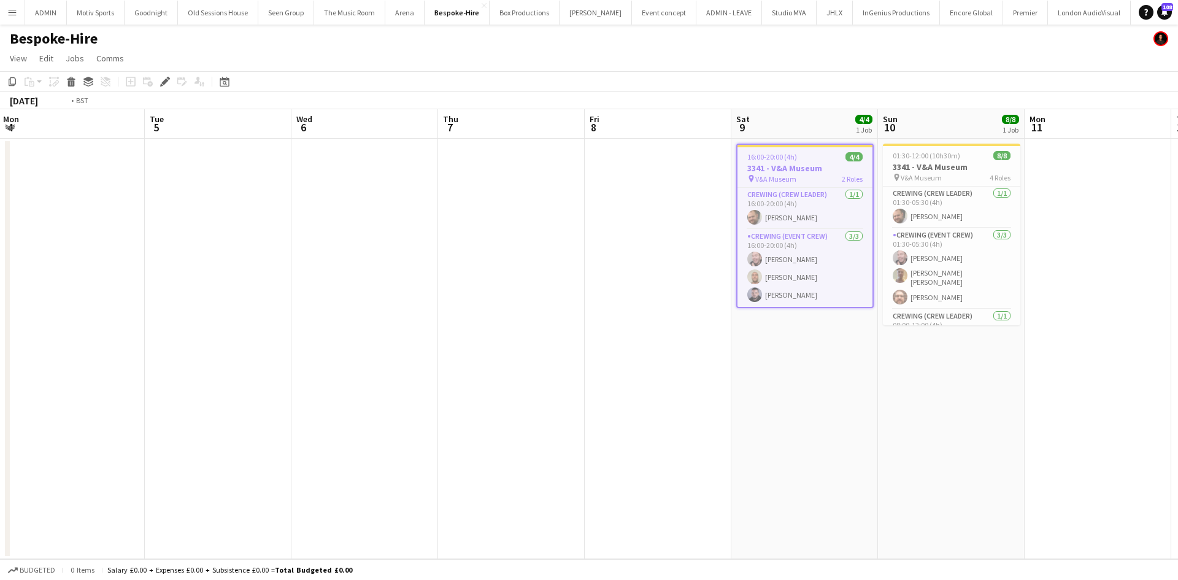
drag, startPoint x: 552, startPoint y: 496, endPoint x: 376, endPoint y: 522, distance: 177.9
click at [382, 521] on app-calendar-viewport "Thu 31 Fri 1 Sat 2 Sun 3 Mon 4 Tue 5 Wed 6 Thu 7 Fri 8 Sat 9 4/4 1 Job Sun 10 8…" at bounding box center [589, 334] width 1178 height 450
drag, startPoint x: 1140, startPoint y: 420, endPoint x: 1126, endPoint y: 424, distance: 15.3
click at [1139, 423] on app-date-cell at bounding box center [1097, 349] width 147 height 420
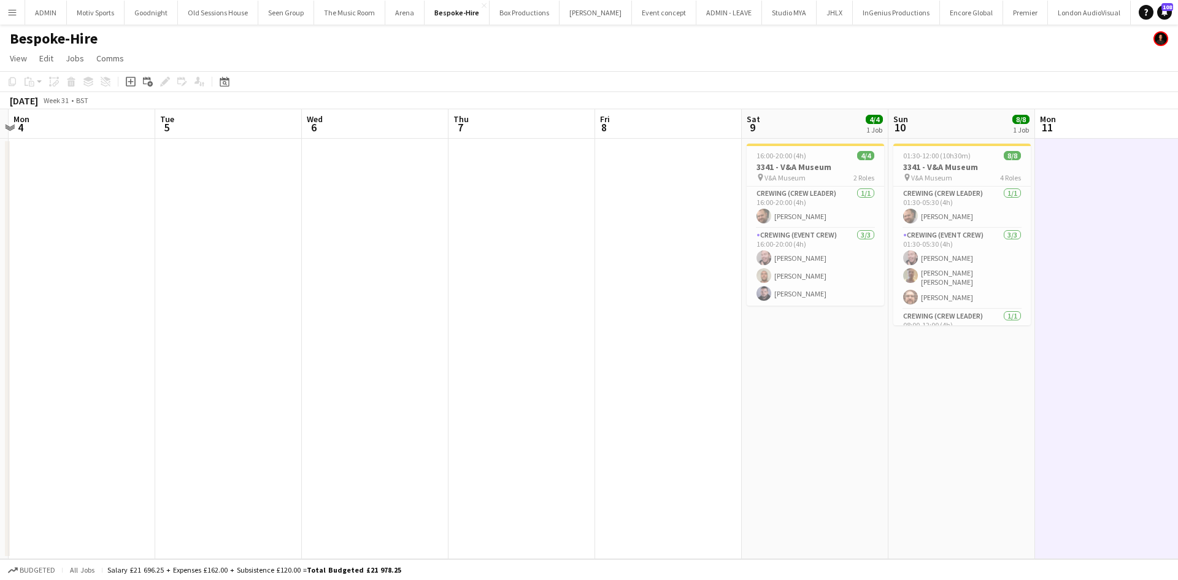
drag, startPoint x: 1000, startPoint y: 443, endPoint x: 829, endPoint y: 459, distance: 171.8
click at [1011, 439] on app-calendar-viewport "Sat 2 Sun 3 Mon 4 Tue 5 Wed 6 Thu 7 Fri 8 Sat 9 4/4 1 Job Sun 10 8/8 1 Job Mon …" at bounding box center [589, 334] width 1178 height 450
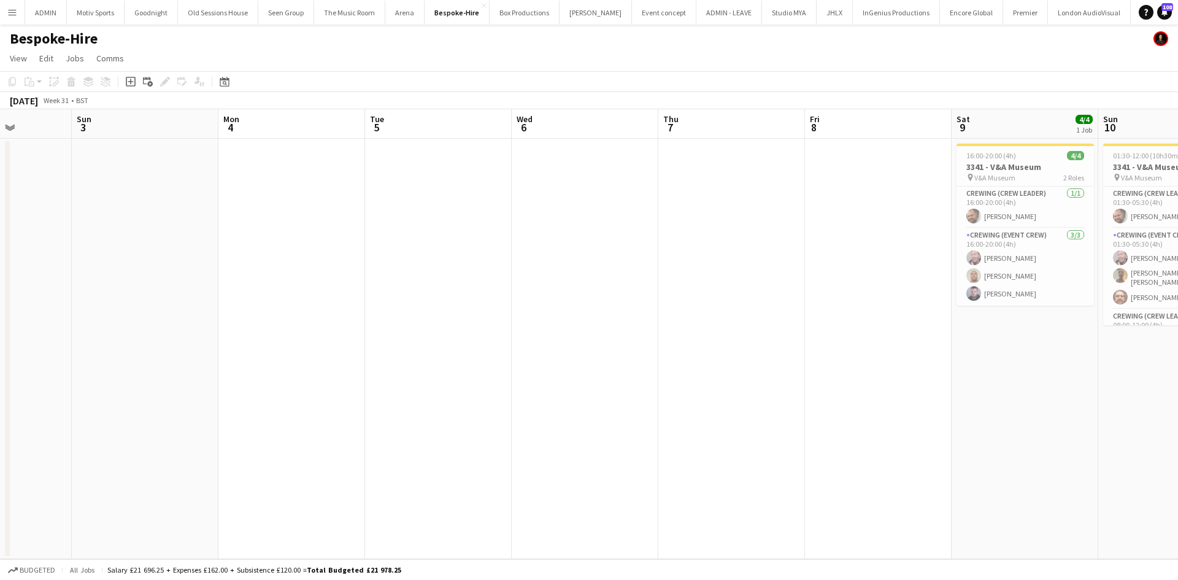
drag, startPoint x: 413, startPoint y: 486, endPoint x: 784, endPoint y: 429, distance: 374.8
click at [784, 430] on app-calendar-viewport "Thu 31 Fri 1 Sat 2 Sun 3 Mon 4 Tue 5 Wed 6 Thu 7 Fri 8 Sat 9 4/4 1 Job Sun 10 8…" at bounding box center [589, 334] width 1178 height 450
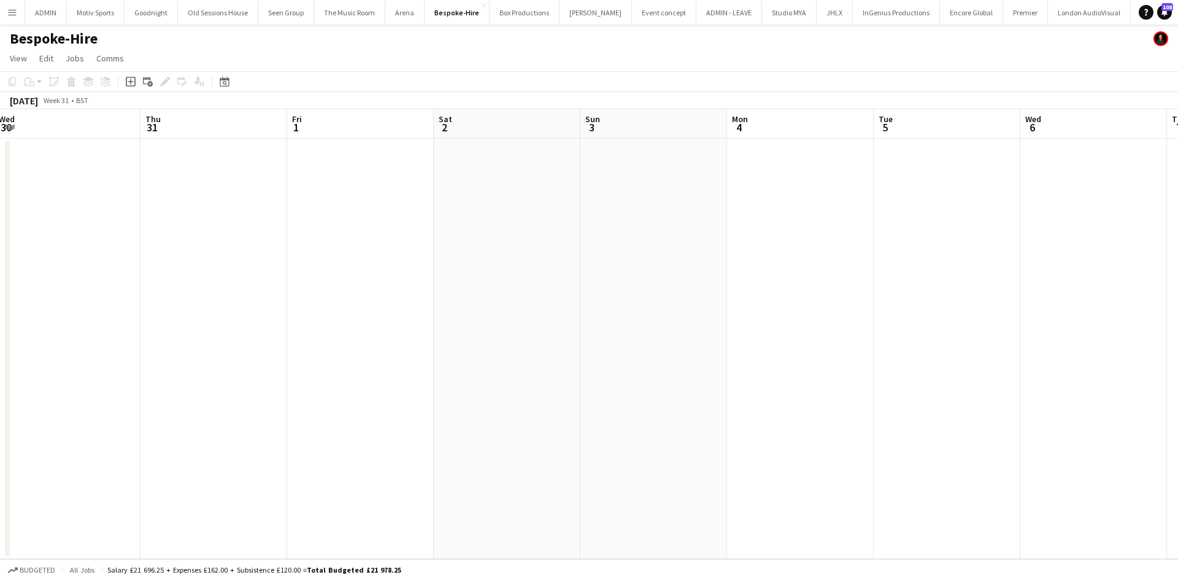
drag, startPoint x: 772, startPoint y: 450, endPoint x: 818, endPoint y: 428, distance: 51.6
click at [838, 434] on app-calendar-viewport "Mon 28 Tue 29 Wed 30 Thu 31 Fri 1 Sat 2 Sun 3 Mon 4 Tue 5 Wed 6 Thu 7 Fri 8 Sat…" at bounding box center [589, 334] width 1178 height 450
drag, startPoint x: 588, startPoint y: 432, endPoint x: 367, endPoint y: 460, distance: 222.6
click at [355, 460] on app-calendar-viewport "Mon 28 2/2 1 Job Tue 29 Wed 30 Thu 31 Fri 1 Sat 2 Sun 3 Mon 4 Tue 5 Wed 6 Thu 7…" at bounding box center [589, 334] width 1178 height 450
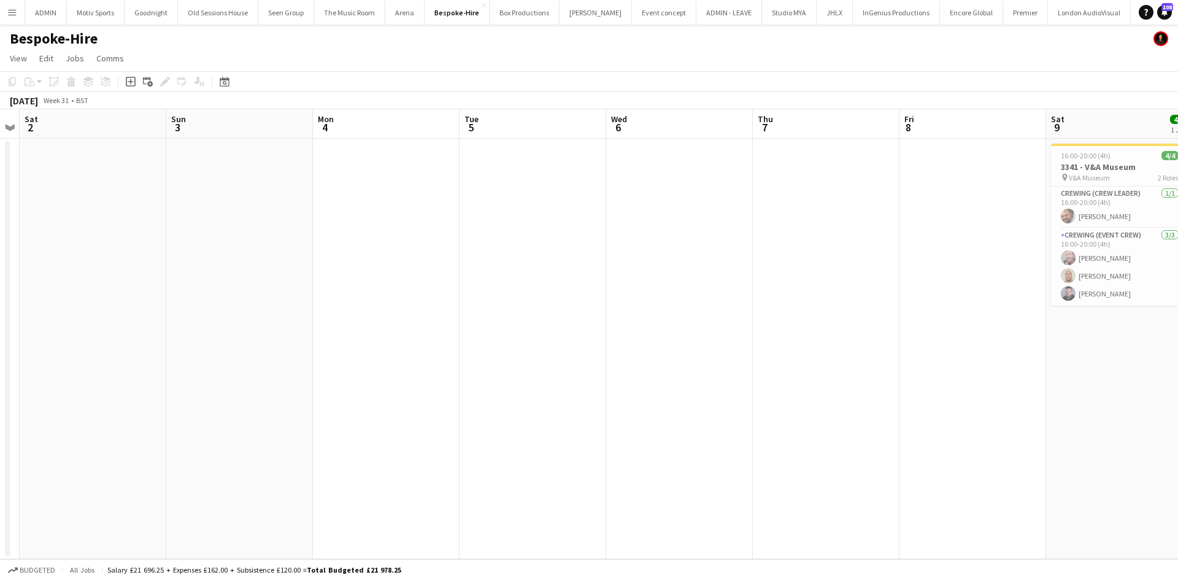
drag, startPoint x: 758, startPoint y: 438, endPoint x: 502, endPoint y: 477, distance: 258.8
click at [502, 477] on app-calendar-viewport "Wed 30 Thu 31 Fri 1 Sat 2 Sun 3 Mon 4 Tue 5 Wed 6 Thu 7 Fri 8 Sat 9 4/4 1 Job S…" at bounding box center [589, 334] width 1178 height 450
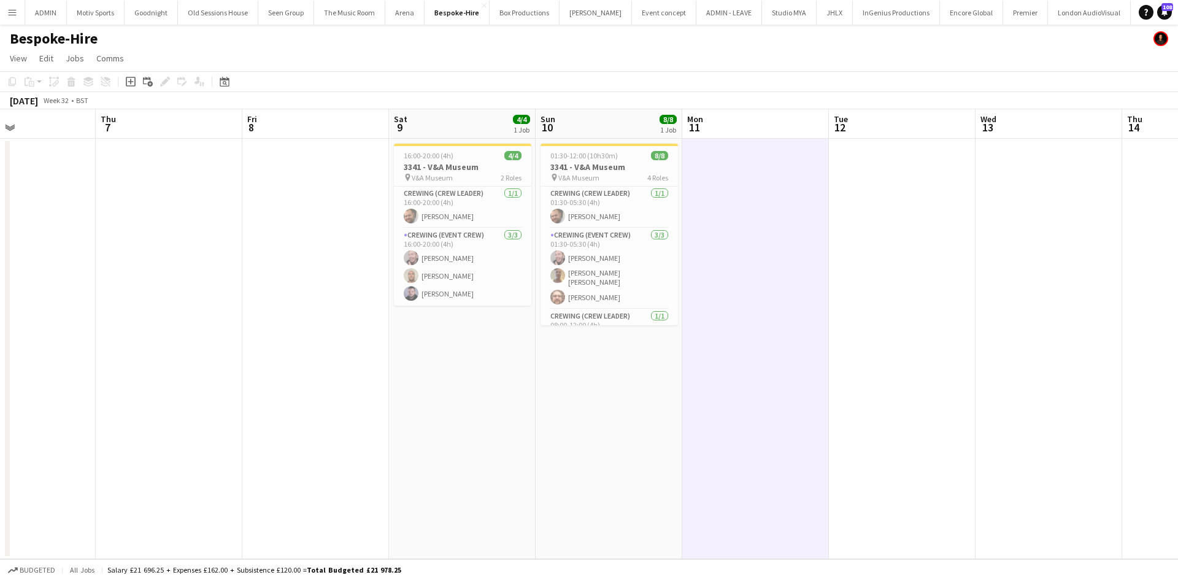
drag, startPoint x: 342, startPoint y: 498, endPoint x: 312, endPoint y: 472, distance: 40.0
click at [209, 510] on app-calendar-viewport "Mon 4 Tue 5 Wed 6 Thu 7 Fri 8 Sat 9 4/4 1 Job Sun 10 8/8 1 Job Mon 11 Tue 12 We…" at bounding box center [589, 334] width 1178 height 450
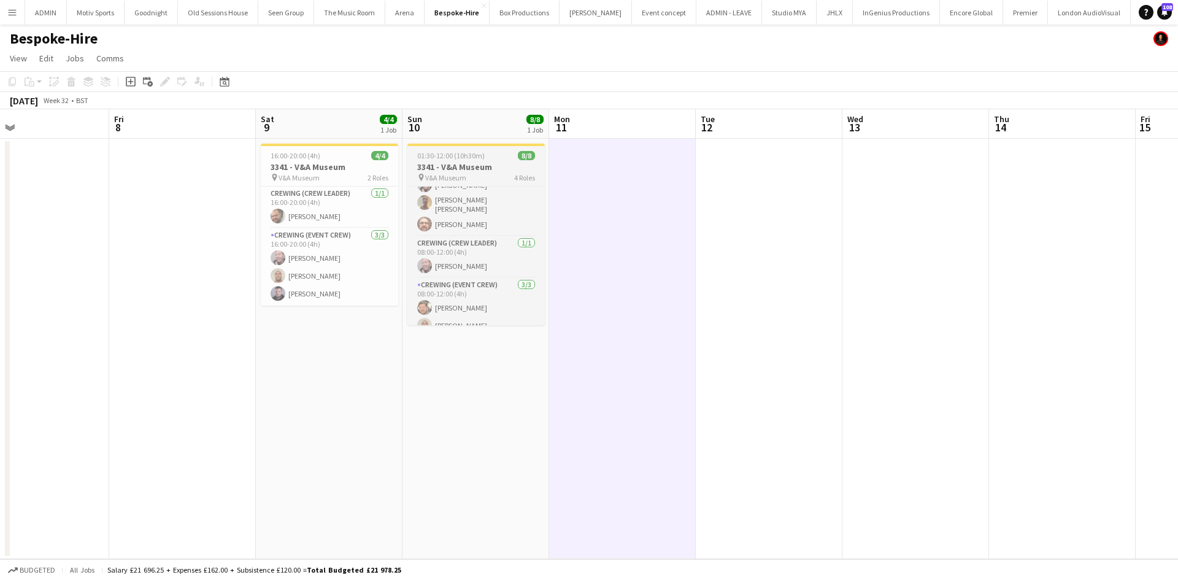
scroll to position [99, 0]
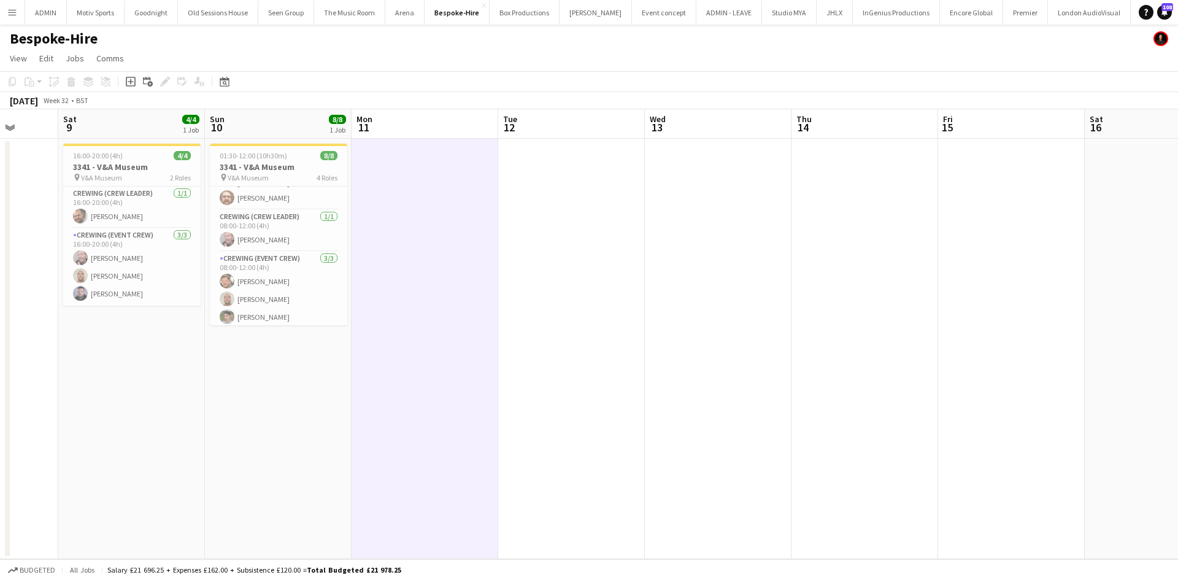
drag, startPoint x: 898, startPoint y: 359, endPoint x: 681, endPoint y: 411, distance: 223.3
click at [661, 406] on app-calendar-viewport "Wed 6 Thu 7 Fri 8 Sat 9 4/4 1 Job Sun 10 8/8 1 Job Mon 11 Tue 12 Wed 13 Thu 14 …" at bounding box center [589, 334] width 1178 height 450
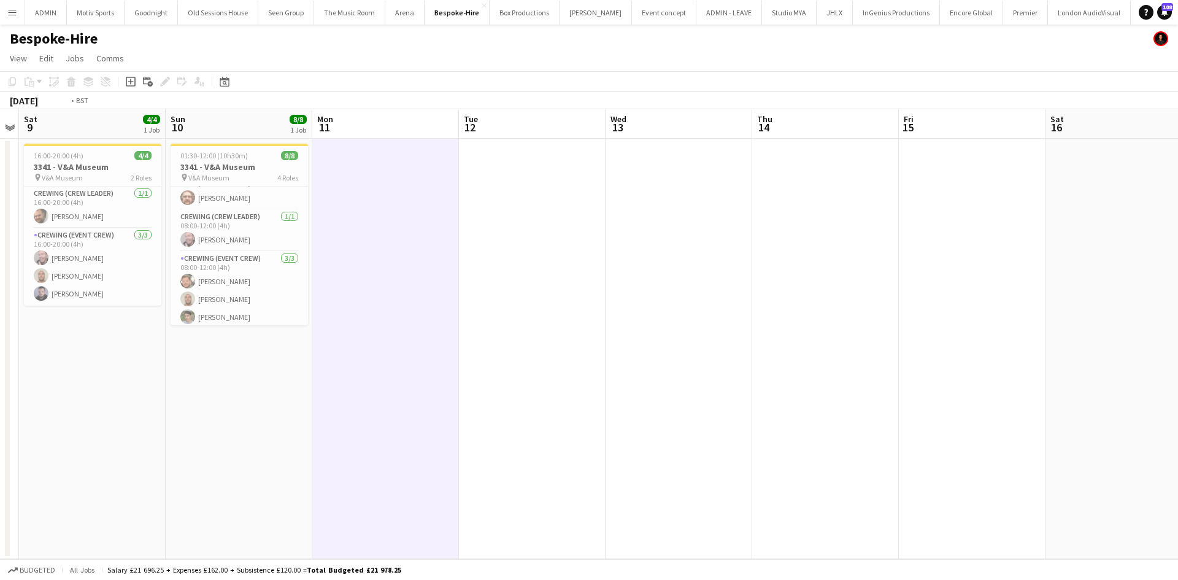
drag, startPoint x: 822, startPoint y: 415, endPoint x: 424, endPoint y: 497, distance: 406.0
click at [432, 496] on app-calendar-viewport "Wed 6 Thu 7 Fri 8 Sat 9 4/4 1 Job Sun 10 8/8 1 Job Mon 11 Tue 12 Wed 13 Thu 14 …" at bounding box center [589, 334] width 1178 height 450
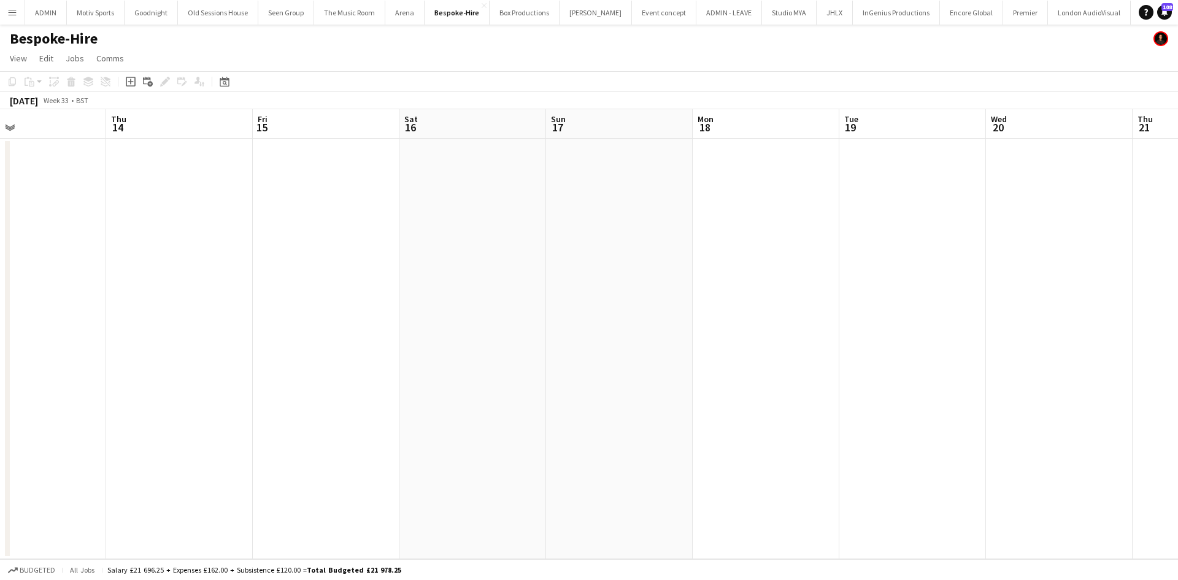
drag, startPoint x: 892, startPoint y: 433, endPoint x: 619, endPoint y: 482, distance: 277.9
click at [626, 479] on app-calendar-viewport "Sun 10 8/8 1 Job Mon 11 Tue 12 Wed 13 Thu 14 Fri 15 Sat 16 Sun 17 Mon 18 Tue 19…" at bounding box center [589, 334] width 1178 height 450
drag, startPoint x: 972, startPoint y: 439, endPoint x: 572, endPoint y: 495, distance: 403.2
click at [580, 491] on app-calendar-viewport "Sun 10 8/8 1 Job Mon 11 Tue 12 Wed 13 Thu 14 Fri 15 Sat 16 Sun 17 Mon 18 Tue 19…" at bounding box center [589, 334] width 1178 height 450
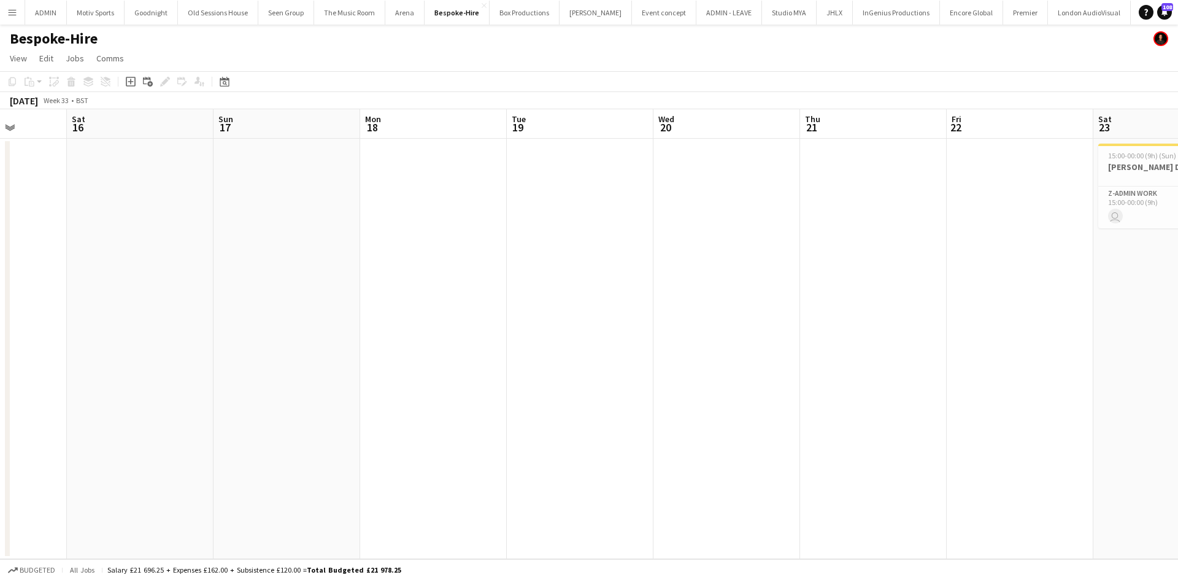
drag, startPoint x: 984, startPoint y: 432, endPoint x: 789, endPoint y: 463, distance: 196.9
click at [786, 462] on app-calendar-viewport "Tue 12 Wed 13 Thu 14 Fri 15 Sat 16 Sun 17 Mon 18 Tue 19 Wed 20 Thu 21 Fri 22 Sa…" at bounding box center [589, 334] width 1178 height 450
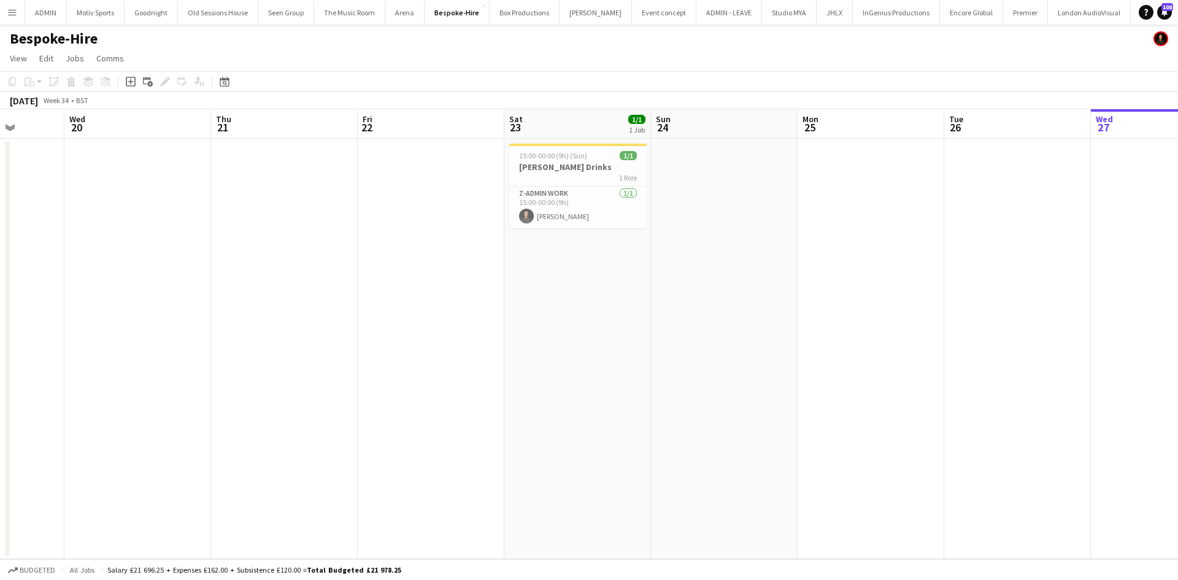
drag, startPoint x: 996, startPoint y: 434, endPoint x: 624, endPoint y: 492, distance: 376.2
click at [625, 492] on app-calendar-viewport "Sat 16 Sun 17 Mon 18 Tue 19 Wed 20 Thu 21 Fri 22 Sat 23 1/1 1 Job Sun 24 Mon 25…" at bounding box center [589, 334] width 1178 height 450
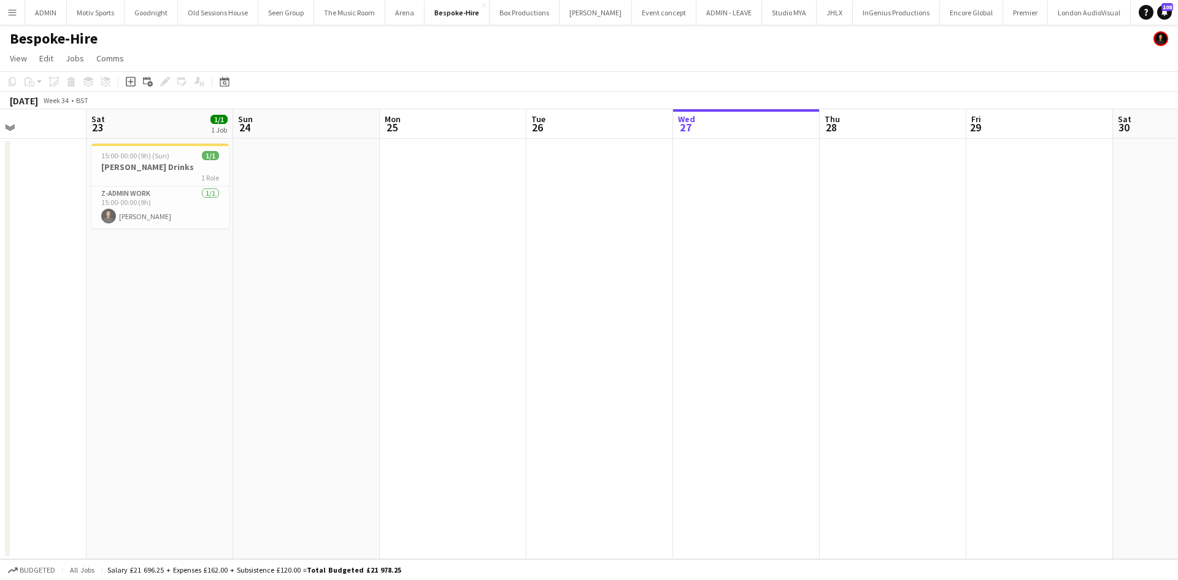
drag, startPoint x: 867, startPoint y: 397, endPoint x: 478, endPoint y: 453, distance: 392.9
click at [478, 453] on app-calendar-viewport "Wed 20 Thu 21 Fri 22 Sat 23 1/1 1 Job Sun 24 Mon 25 Tue 26 Wed 27 Thu 28 Fri 29…" at bounding box center [589, 334] width 1178 height 450
drag, startPoint x: 675, startPoint y: 436, endPoint x: 351, endPoint y: 491, distance: 328.6
click at [351, 491] on app-calendar-viewport "Wed 20 Thu 21 Fri 22 Sat 23 1/1 1 Job Sun 24 Mon 25 Tue 26 Wed 27 Thu 28 Fri 29…" at bounding box center [589, 334] width 1178 height 450
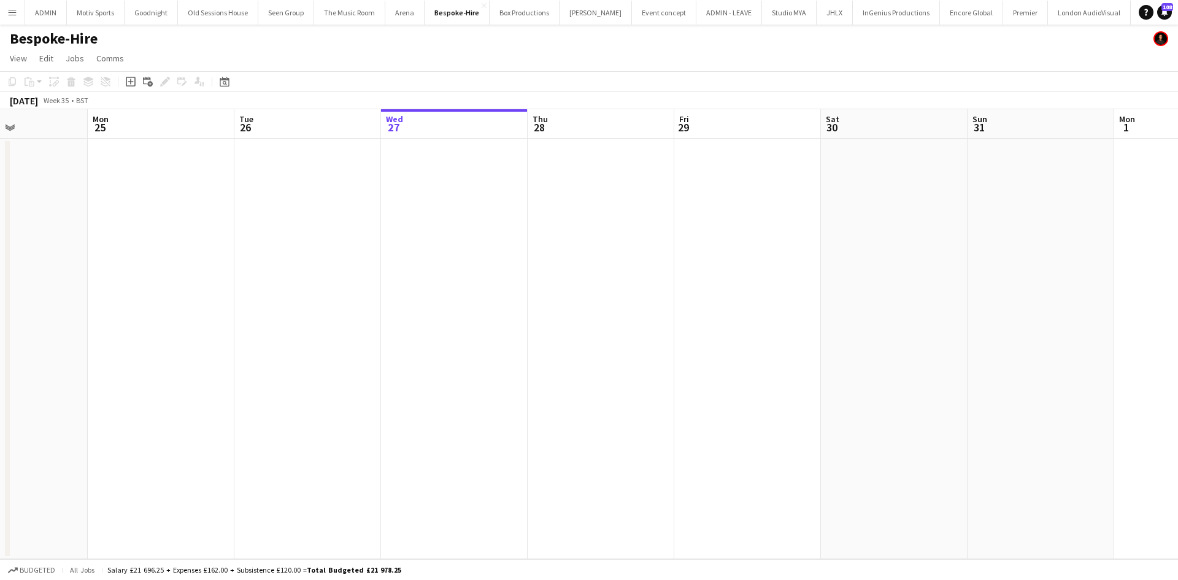
scroll to position [0, 467]
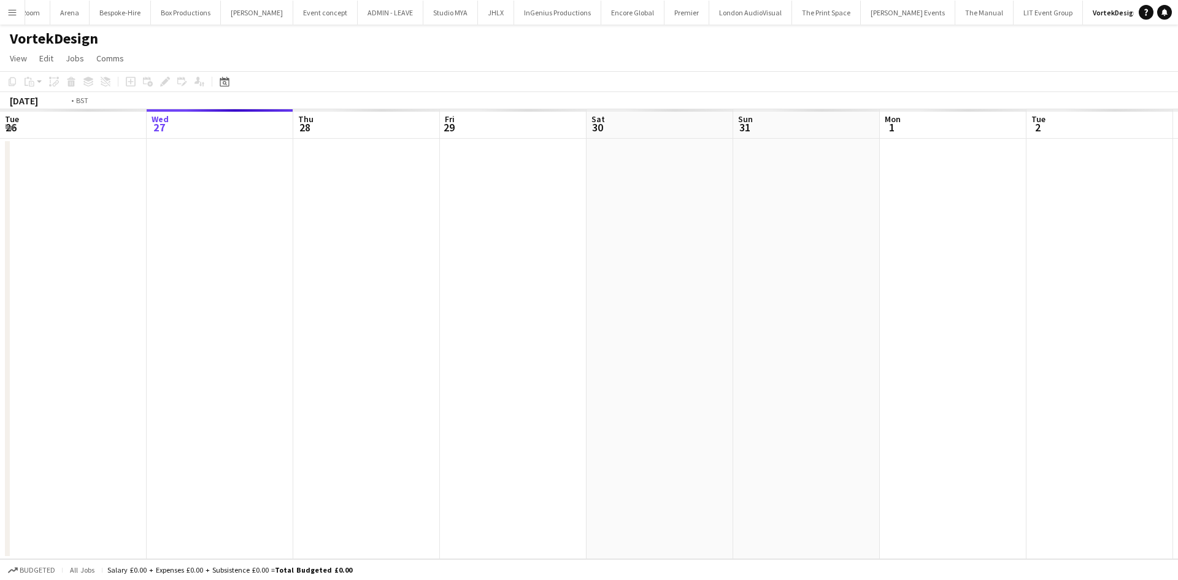
scroll to position [0, 422]
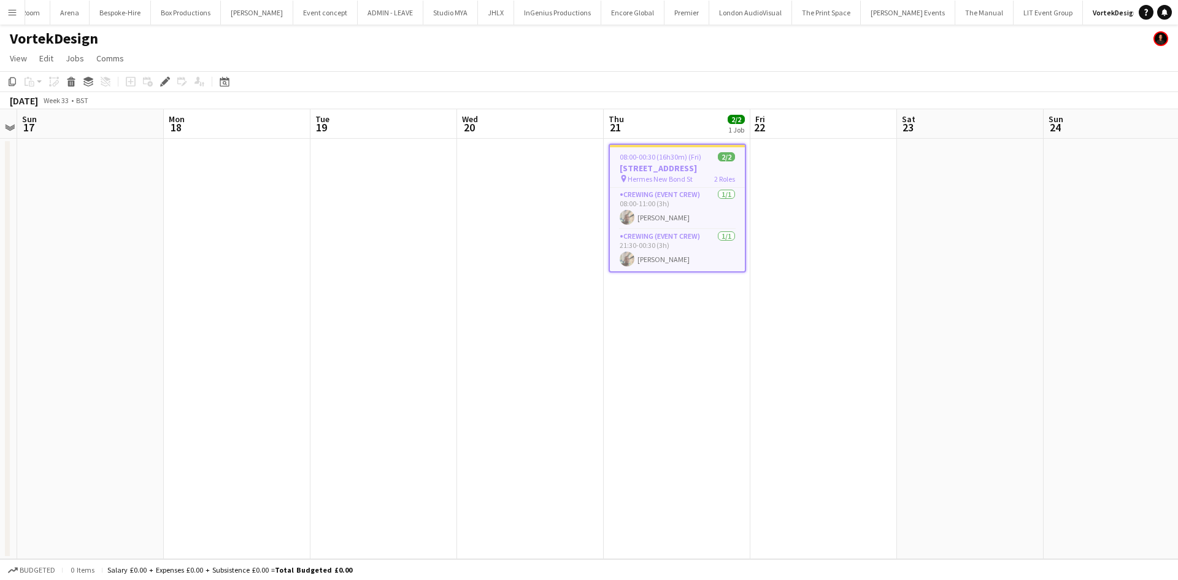
drag, startPoint x: 704, startPoint y: 431, endPoint x: 776, endPoint y: 422, distance: 73.0
click at [776, 422] on app-calendar-viewport "Fri 15 Sat 16 Sun 17 Mon 18 Tue 19 Wed 20 Thu 21 2/2 1 Job Fri 22 Sat 23 Sun 24…" at bounding box center [589, 334] width 1178 height 450
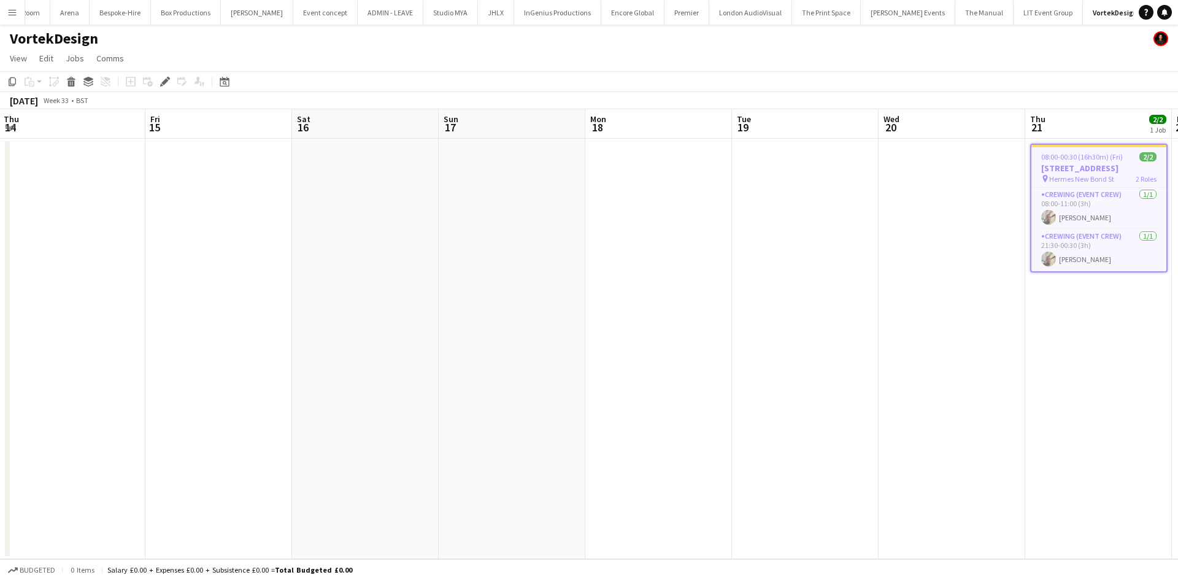
drag, startPoint x: 290, startPoint y: 463, endPoint x: 634, endPoint y: 451, distance: 343.7
click at [636, 451] on app-calendar-viewport "Tue 12 Wed 13 Thu 14 Fri 15 Sat 16 Sun 17 Mon 18 Tue 19 Wed 20 Thu 21 2/2 1 Job…" at bounding box center [589, 334] width 1178 height 450
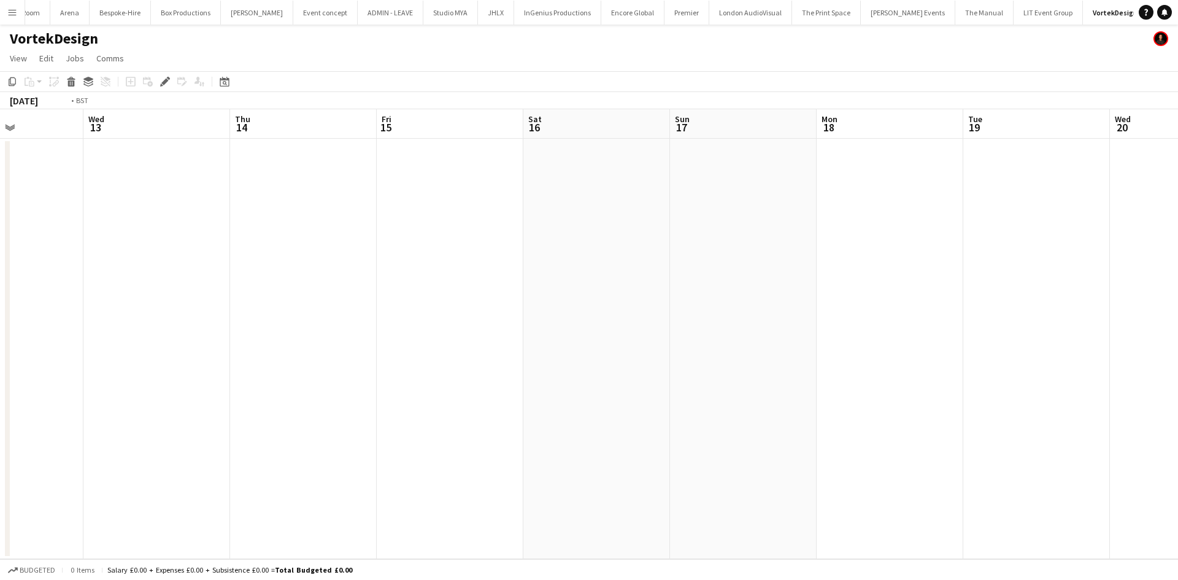
drag, startPoint x: 313, startPoint y: 476, endPoint x: 767, endPoint y: 415, distance: 458.6
click at [797, 420] on app-calendar-viewport "Sun 10 Mon 11 Tue 12 Wed 13 Thu 14 Fri 15 Sat 16 Sun 17 Mon 18 Tue 19 Wed 20 Th…" at bounding box center [589, 334] width 1178 height 450
drag, startPoint x: 599, startPoint y: 433, endPoint x: 801, endPoint y: 413, distance: 203.4
click at [801, 413] on app-calendar-viewport "Wed 6 Thu 7 Fri 8 Sat 9 Sun 10 Mon 11 Tue 12 Wed 13 Thu 14 Fri 15 Sat 16 Sun 17…" at bounding box center [589, 334] width 1178 height 450
drag, startPoint x: 436, startPoint y: 458, endPoint x: 761, endPoint y: 421, distance: 327.7
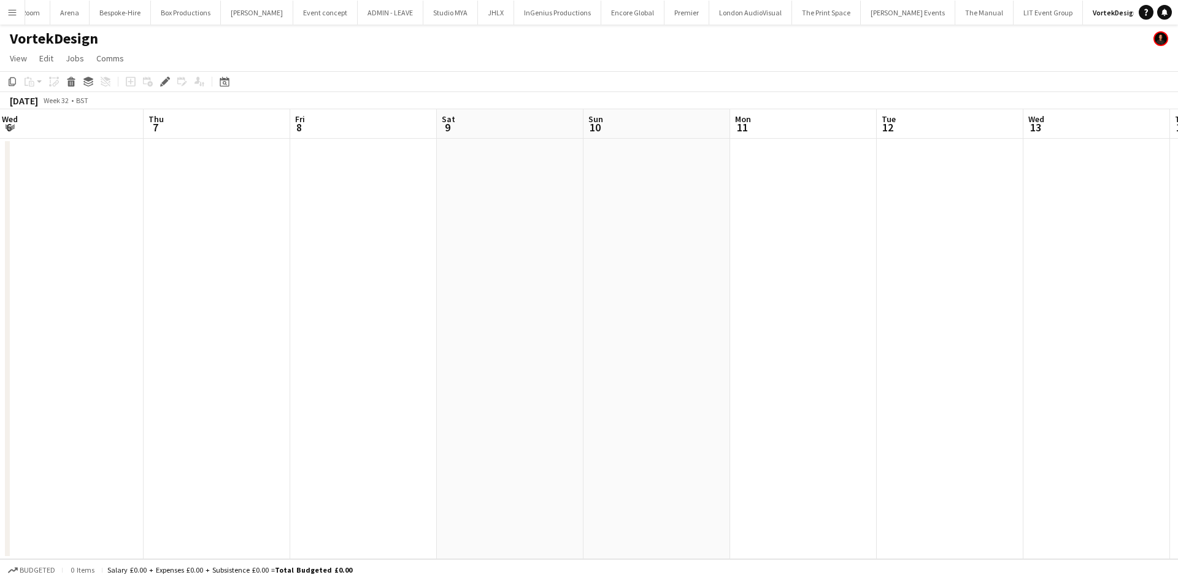
click at [754, 429] on app-calendar-viewport "Mon 4 Tue 5 Wed 6 Thu 7 Fri 8 Sat 9 Sun 10 Mon 11 Tue 12 Wed 13 Thu 14 Fri 15 S…" at bounding box center [589, 334] width 1178 height 450
drag, startPoint x: 614, startPoint y: 456, endPoint x: 669, endPoint y: 456, distance: 54.6
click at [800, 444] on app-calendar-viewport "Sat 2 Sun 3 Mon 4 Tue 5 Wed 6 Thu 7 Fri 8 Sat 9 Sun 10 Mon 11 Tue 12 Wed 13 Thu…" at bounding box center [589, 334] width 1178 height 450
drag, startPoint x: 632, startPoint y: 462, endPoint x: 786, endPoint y: 445, distance: 155.0
click at [851, 436] on app-calendar-viewport "Fri 1 Sat 2 Sun 3 Mon 4 Tue 5 Wed 6 Thu 7 Fri 8 Sat 9 Sun 10 Mon 11 Tue 12 Wed …" at bounding box center [589, 334] width 1178 height 450
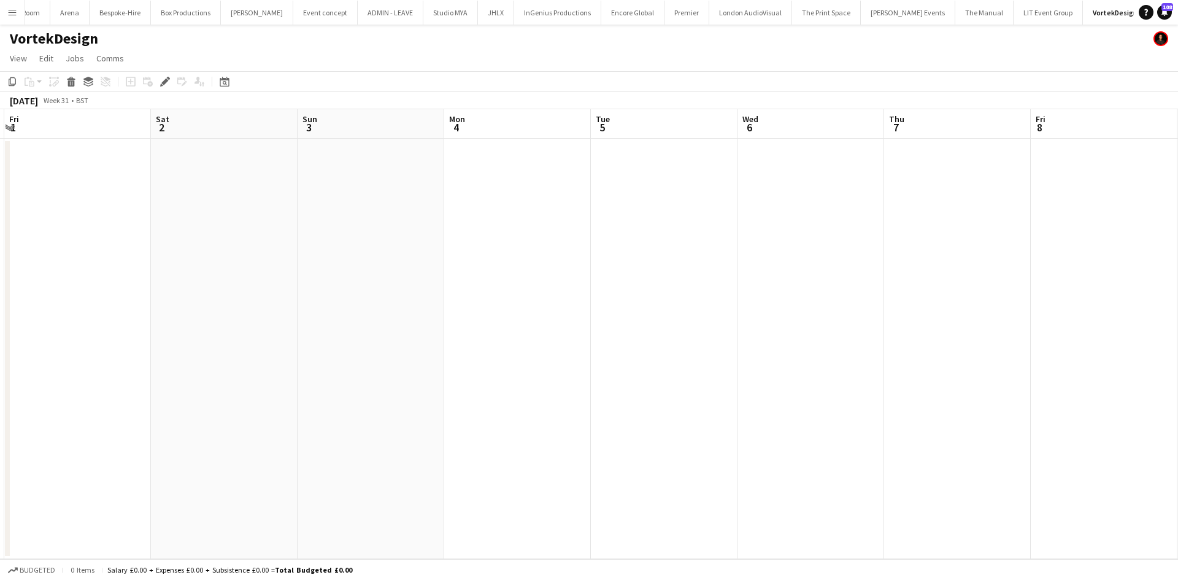
drag, startPoint x: 788, startPoint y: 444, endPoint x: 854, endPoint y: 443, distance: 66.9
click at [854, 443] on app-calendar-viewport "Wed 30 Thu 31 Fri 1 Sat 2 Sun 3 Mon 4 Tue 5 Wed 6 Thu 7 Fri 8 Sat 9 Sun 10 Mon …" at bounding box center [589, 334] width 1178 height 450
drag, startPoint x: 796, startPoint y: 449, endPoint x: 831, endPoint y: 449, distance: 35.0
click at [831, 449] on app-calendar-viewport "Wed 30 Thu 31 Fri 1 Sat 2 Sun 3 Mon 4 Tue 5 Wed 6 Thu 7 Fri 8 Sat 9 Sun 10 Mon …" at bounding box center [589, 334] width 1178 height 450
drag, startPoint x: 812, startPoint y: 452, endPoint x: 451, endPoint y: 509, distance: 365.2
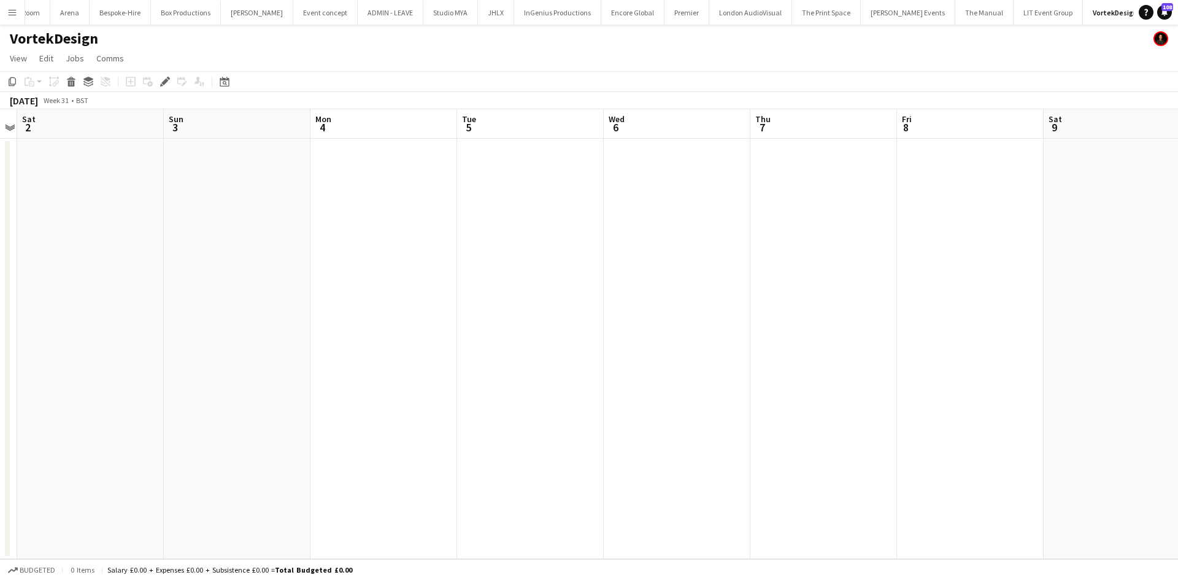
click at [388, 509] on app-calendar-viewport "Wed 30 Thu 31 Fri 1 Sat 2 Sun 3 Mon 4 Tue 5 Wed 6 Thu 7 Fri 8 Sat 9 Sun 10 Mon …" at bounding box center [589, 334] width 1178 height 450
drag, startPoint x: 872, startPoint y: 453, endPoint x: 574, endPoint y: 501, distance: 302.0
click at [584, 499] on app-calendar-viewport "Fri 1 Sat 2 Sun 3 Mon 4 Tue 5 Wed 6 Thu 7 Fri 8 Sat 9 Sun 10 Mon 11 Tue 12 Wed …" at bounding box center [589, 334] width 1178 height 450
drag, startPoint x: 689, startPoint y: 483, endPoint x: 608, endPoint y: 496, distance: 82.7
click at [614, 495] on app-calendar-viewport "Tue 5 Wed 6 Thu 7 Fri 8 Sat 9 Sun 10 Mon 11 Tue 12 Wed 13 Thu 14 Fri 15 Sat 16 …" at bounding box center [589, 334] width 1178 height 450
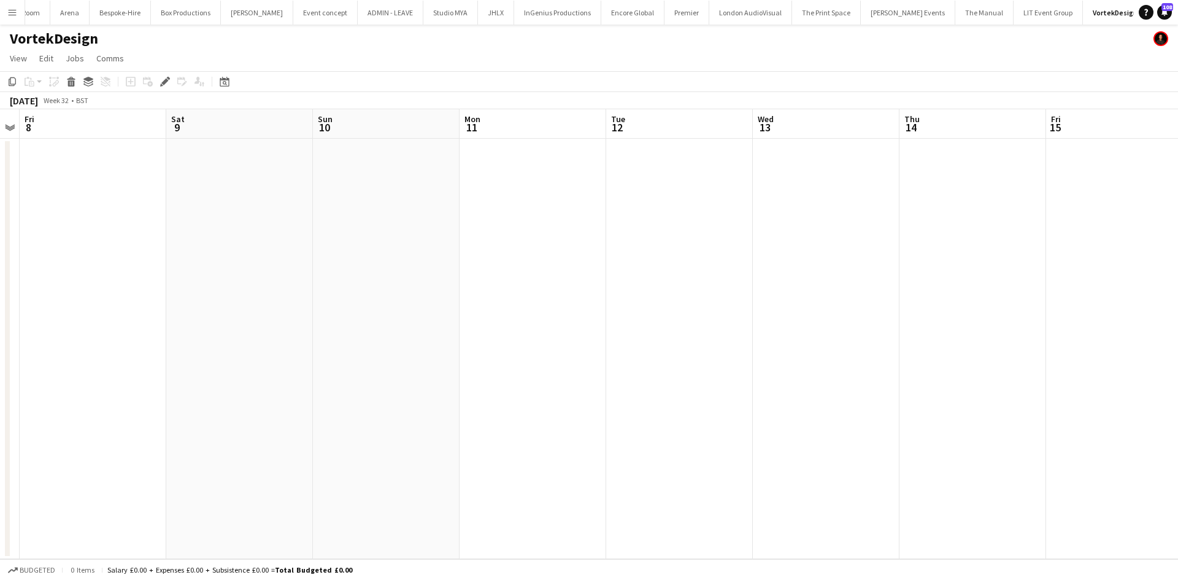
drag, startPoint x: 866, startPoint y: 460, endPoint x: 474, endPoint y: 515, distance: 396.3
click at [464, 515] on app-calendar-viewport "Tue 5 Wed 6 Thu 7 Fri 8 Sat 9 Sun 10 Mon 11 Tue 12 Wed 13 Thu 14 Fri 15 Sat 16 …" at bounding box center [589, 334] width 1178 height 450
drag, startPoint x: 884, startPoint y: 453, endPoint x: 658, endPoint y: 493, distance: 229.8
click at [636, 493] on app-calendar-viewport "Fri 8 Sat 9 Sun 10 Mon 11 Tue 12 Wed 13 Thu 14 Fri 15 Sat 16 Sun 17 Mon 18 Tue …" at bounding box center [589, 334] width 1178 height 450
drag, startPoint x: 832, startPoint y: 462, endPoint x: 660, endPoint y: 489, distance: 174.6
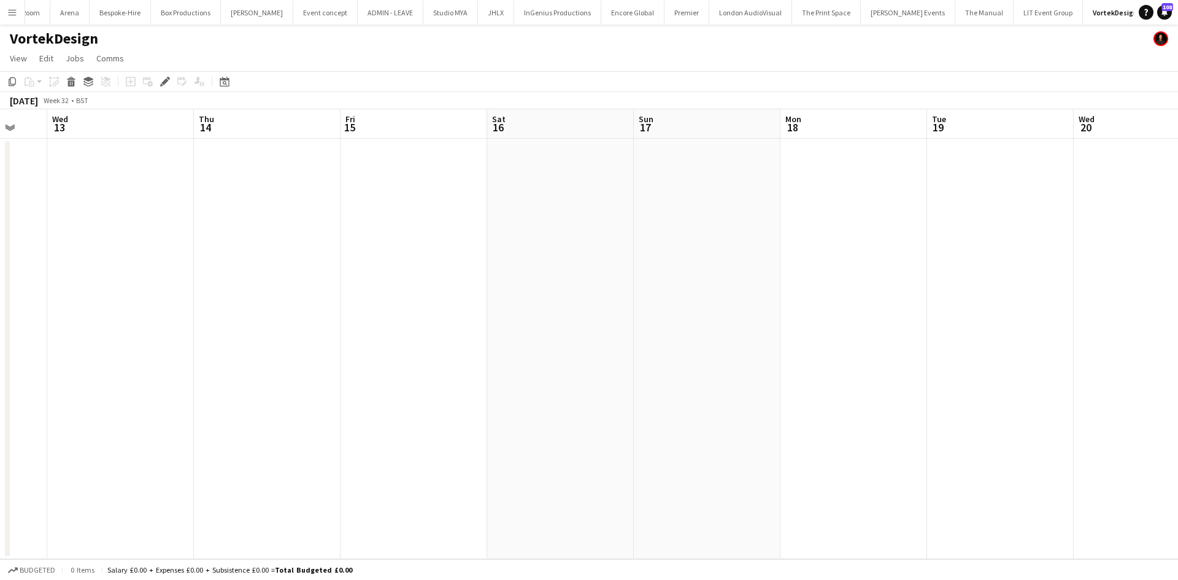
click at [656, 489] on app-calendar-viewport "Sun 10 Mon 11 Tue 12 Wed 13 Thu 14 Fri 15 Sat 16 Sun 17 Mon 18 Tue 19 Wed 20 Th…" at bounding box center [589, 334] width 1178 height 450
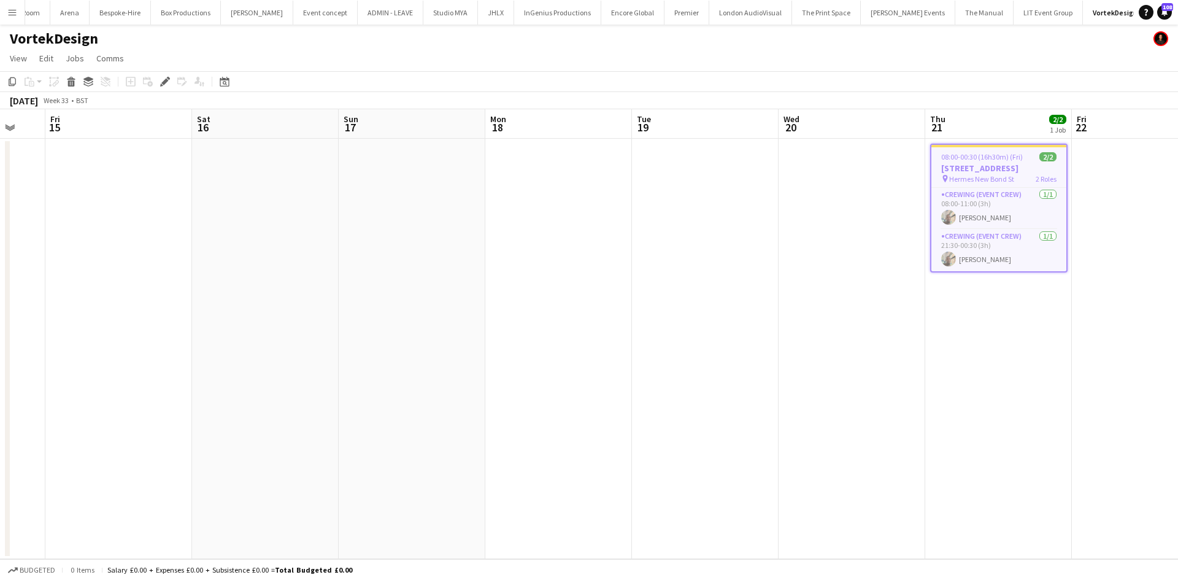
drag, startPoint x: 792, startPoint y: 445, endPoint x: 630, endPoint y: 469, distance: 164.4
click at [637, 468] on app-calendar-viewport "Tue 12 Wed 13 Thu 14 Fri 15 Sat 16 Sun 17 Mon 18 Tue 19 Wed 20 Thu 21 2/2 1 Job…" at bounding box center [589, 334] width 1178 height 450
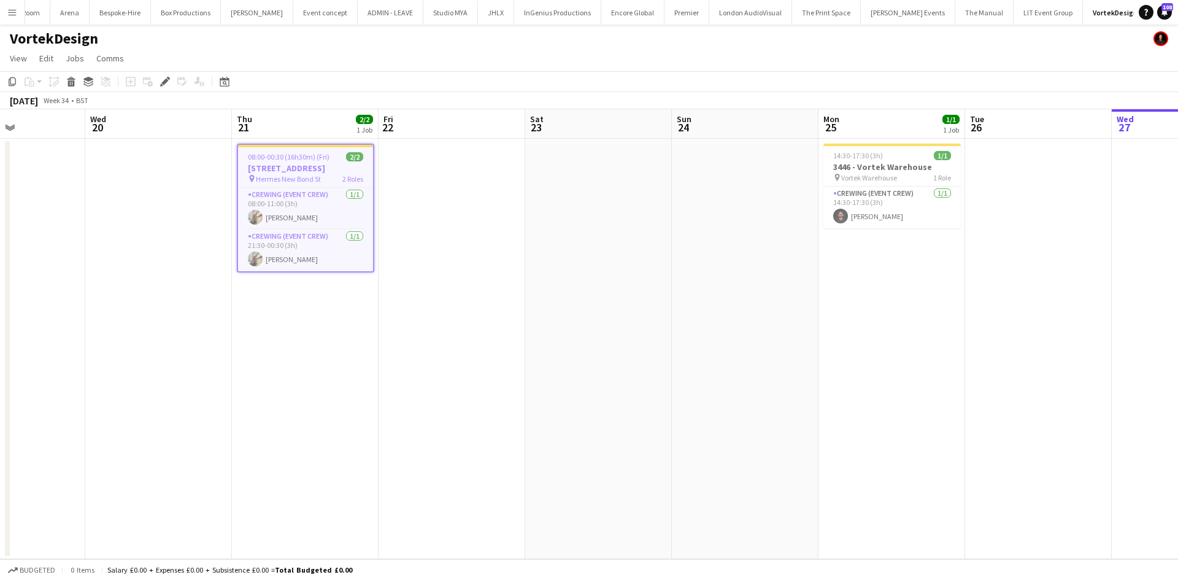
drag, startPoint x: 887, startPoint y: 327, endPoint x: 657, endPoint y: 372, distance: 234.5
click at [671, 370] on app-calendar-viewport "Sat 16 Sun 17 Mon 18 Tue 19 Wed 20 Thu 21 2/2 1 Job Fri 22 Sat 23 Sun 24 Mon 25…" at bounding box center [589, 334] width 1178 height 450
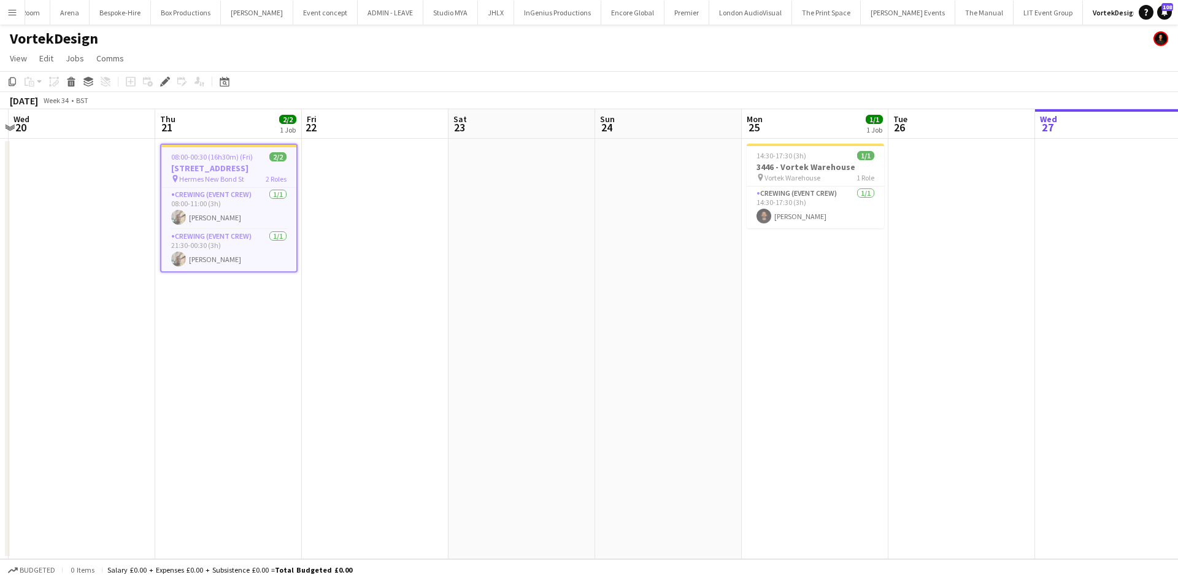
scroll to position [0, 419]
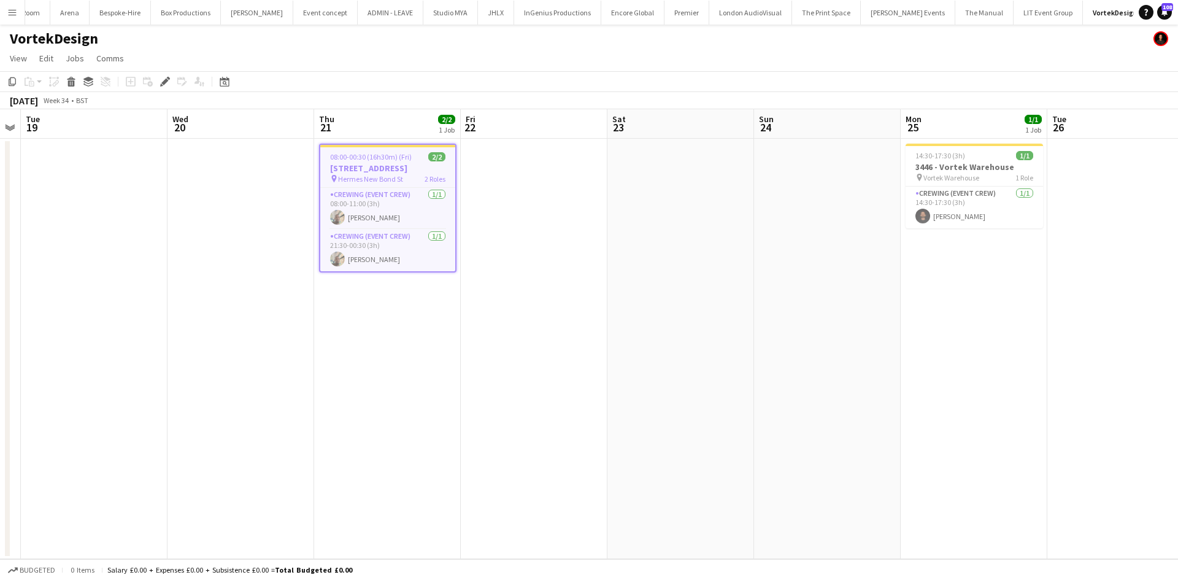
drag, startPoint x: 845, startPoint y: 415, endPoint x: 671, endPoint y: 434, distance: 174.6
click at [671, 434] on app-calendar-viewport "Sat 16 Sun 17 Mon 18 Tue 19 Wed 20 Thu 21 2/2 1 Job Fri 22 Sat 23 Sun 24 Mon 25…" at bounding box center [589, 334] width 1178 height 450
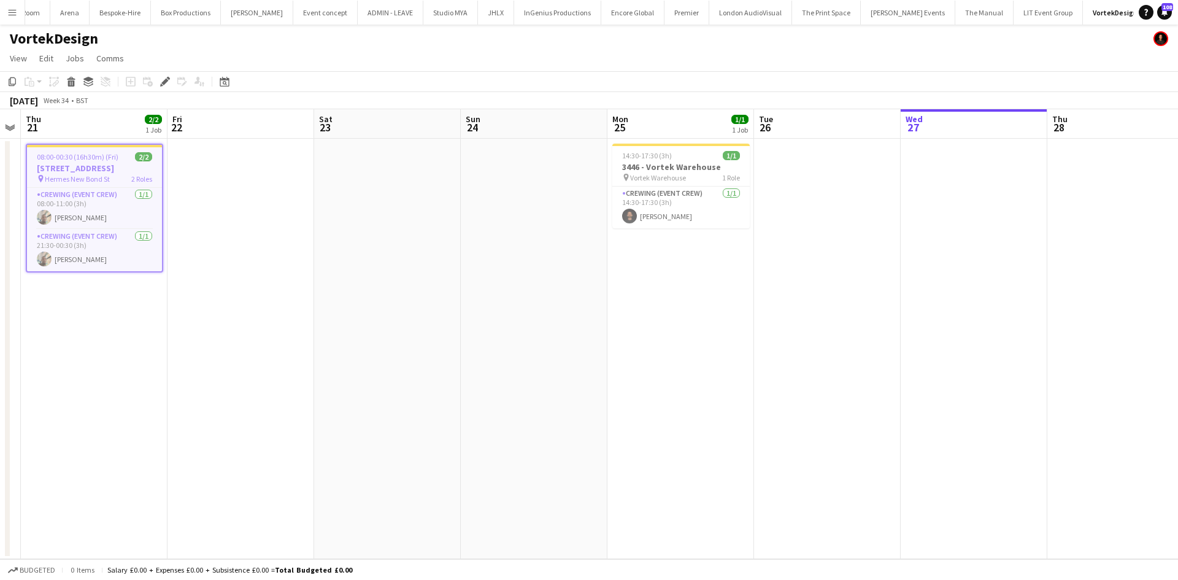
click at [1020, 364] on app-date-cell at bounding box center [973, 349] width 147 height 420
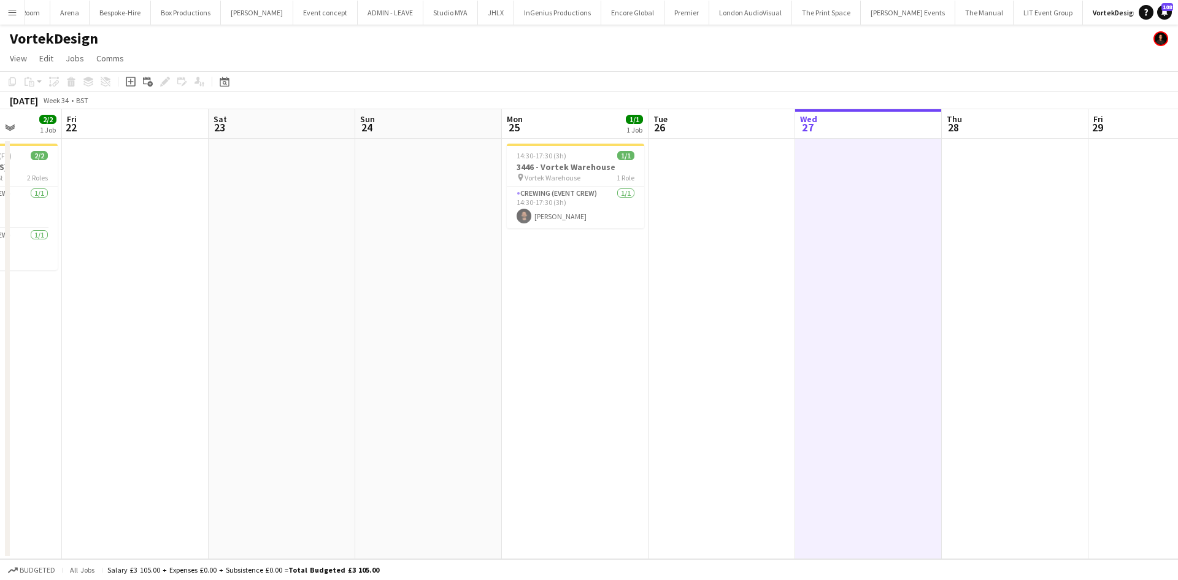
drag, startPoint x: 880, startPoint y: 396, endPoint x: 647, endPoint y: 437, distance: 236.2
click at [647, 437] on app-calendar-viewport "Mon 18 Tue 19 Wed 20 Thu 21 2/2 1 Job Fri 22 Sat 23 Sun 24 Mon 25 1/1 1 Job Tue…" at bounding box center [589, 334] width 1178 height 450
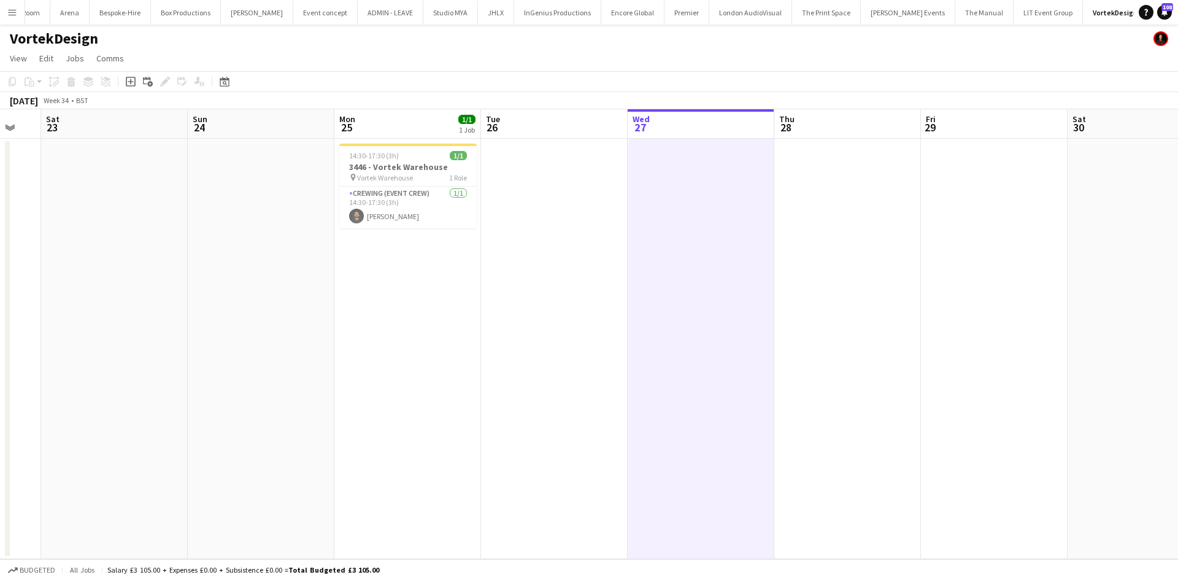
drag, startPoint x: 823, startPoint y: 439, endPoint x: 652, endPoint y: 459, distance: 172.3
click at [653, 459] on app-calendar-viewport "Wed 20 Thu 21 2/2 1 Job Fri 22 Sat 23 Sun 24 Mon 25 1/1 1 Job Tue 26 Wed 27 Thu…" at bounding box center [589, 334] width 1178 height 450
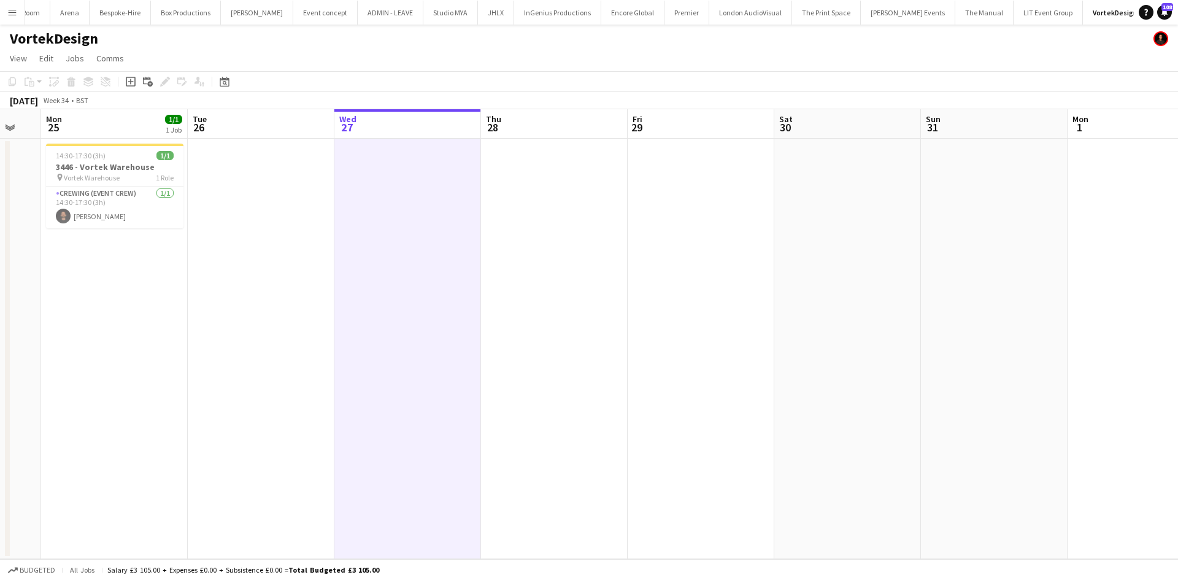
scroll to position [0, 402]
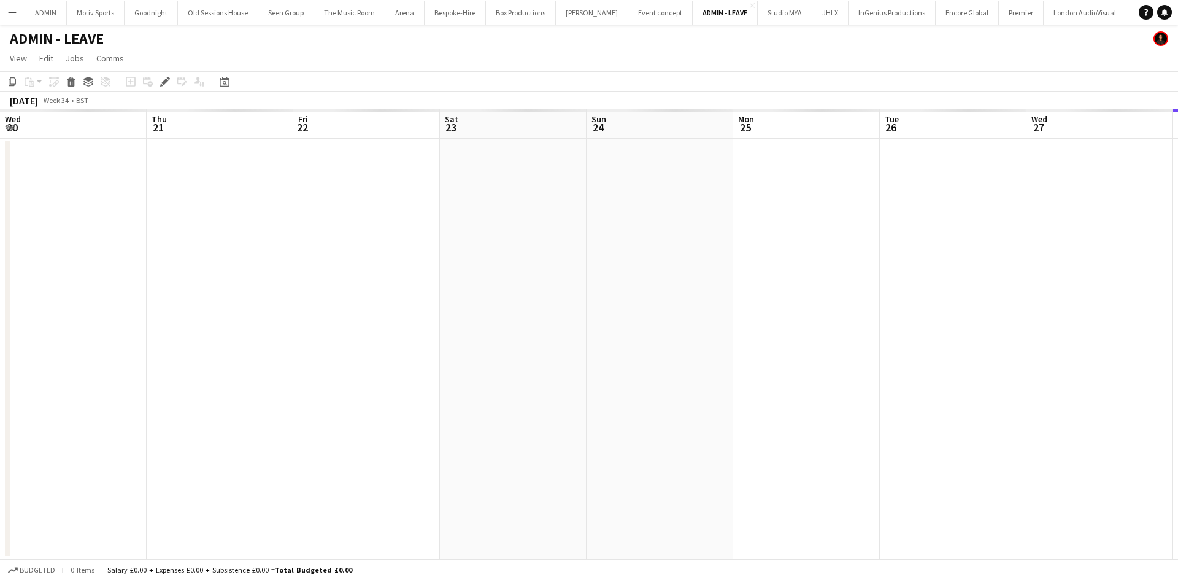
scroll to position [0, 422]
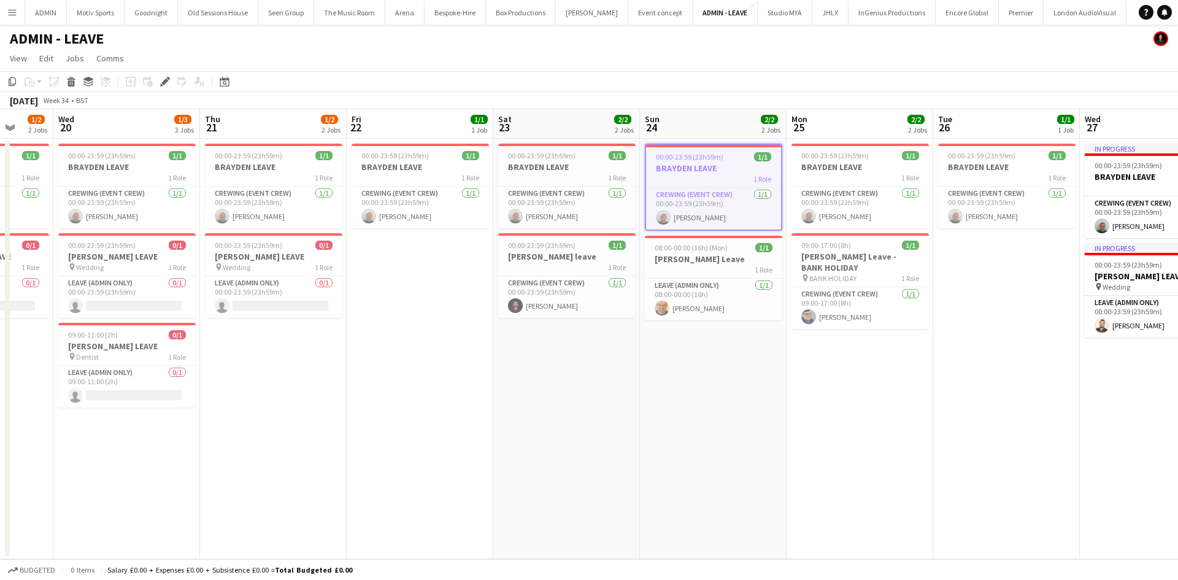
drag, startPoint x: 474, startPoint y: 485, endPoint x: 819, endPoint y: 462, distance: 346.1
click at [819, 462] on app-calendar-viewport "Mon 18 2/2 2 Jobs Tue 19 1/2 2 Jobs Wed 20 1/3 3 Jobs Thu 21 1/2 2 Jobs Fri 22 …" at bounding box center [589, 334] width 1178 height 450
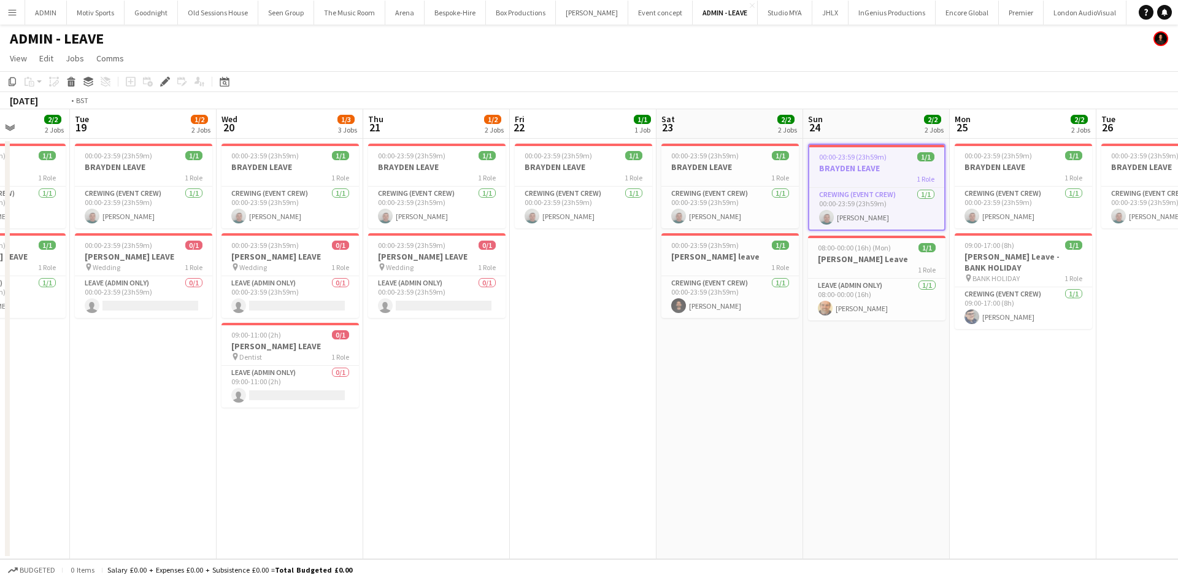
click at [1001, 450] on app-calendar-viewport "Sat 16 Sun 17 Mon 18 2/2 2 Jobs Tue 19 1/2 2 Jobs Wed 20 1/3 3 Jobs Thu 21 1/2 …" at bounding box center [589, 334] width 1178 height 450
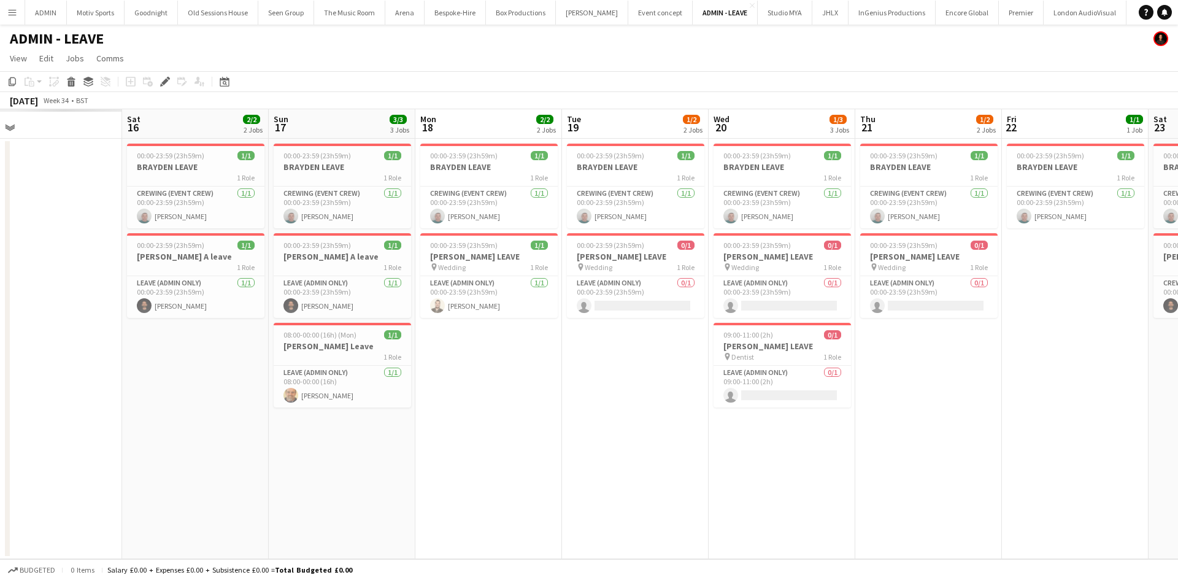
drag, startPoint x: 653, startPoint y: 485, endPoint x: 816, endPoint y: 485, distance: 163.8
click at [816, 485] on app-calendar-viewport "Wed 13 Thu 14 Fri 15 Sat 16 2/2 2 Jobs Sun 17 3/3 3 Jobs Mon 18 2/2 2 Jobs Tue …" at bounding box center [589, 334] width 1178 height 450
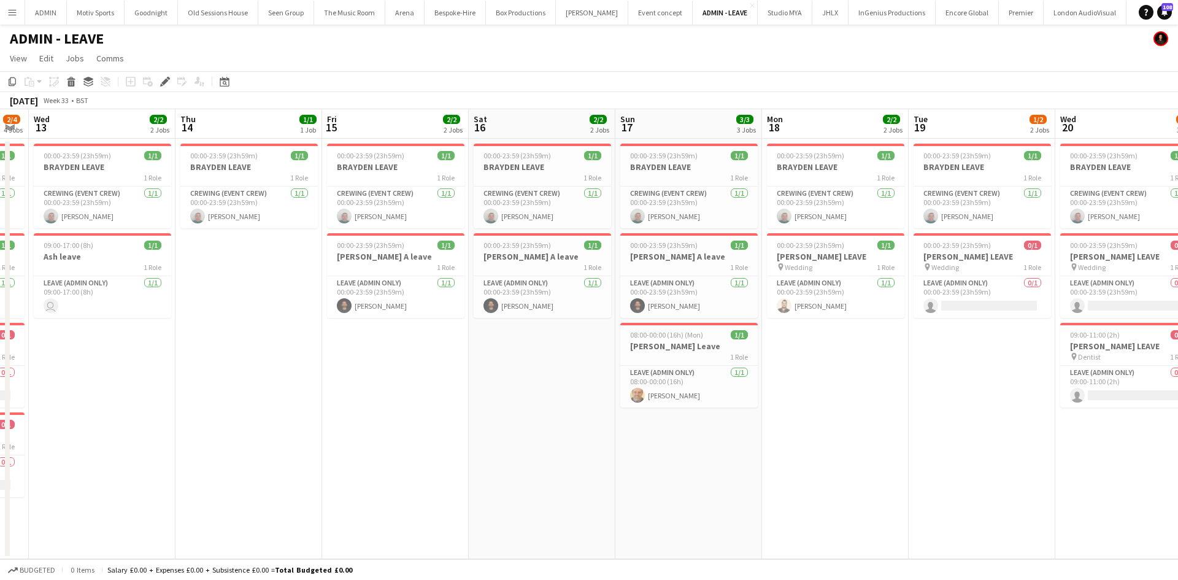
drag, startPoint x: 526, startPoint y: 491, endPoint x: 724, endPoint y: 486, distance: 198.8
click at [780, 491] on app-calendar-viewport "Mon 11 Tue 12 2/4 4 Jobs Wed 13 2/2 2 Jobs Thu 14 1/1 1 Job Fri 15 2/2 2 Jobs S…" at bounding box center [589, 334] width 1178 height 450
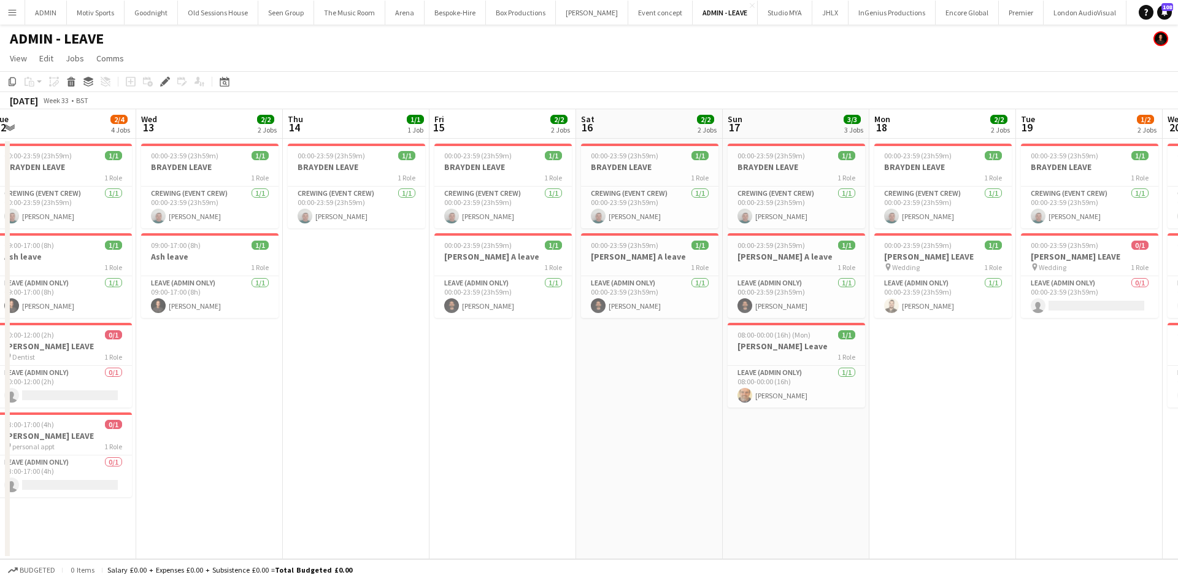
click at [762, 485] on app-calendar-viewport "Sun 10 Mon 11 Tue 12 2/4 4 Jobs Wed 13 2/2 2 Jobs Thu 14 1/1 1 Job Fri 15 2/2 2…" at bounding box center [589, 334] width 1178 height 450
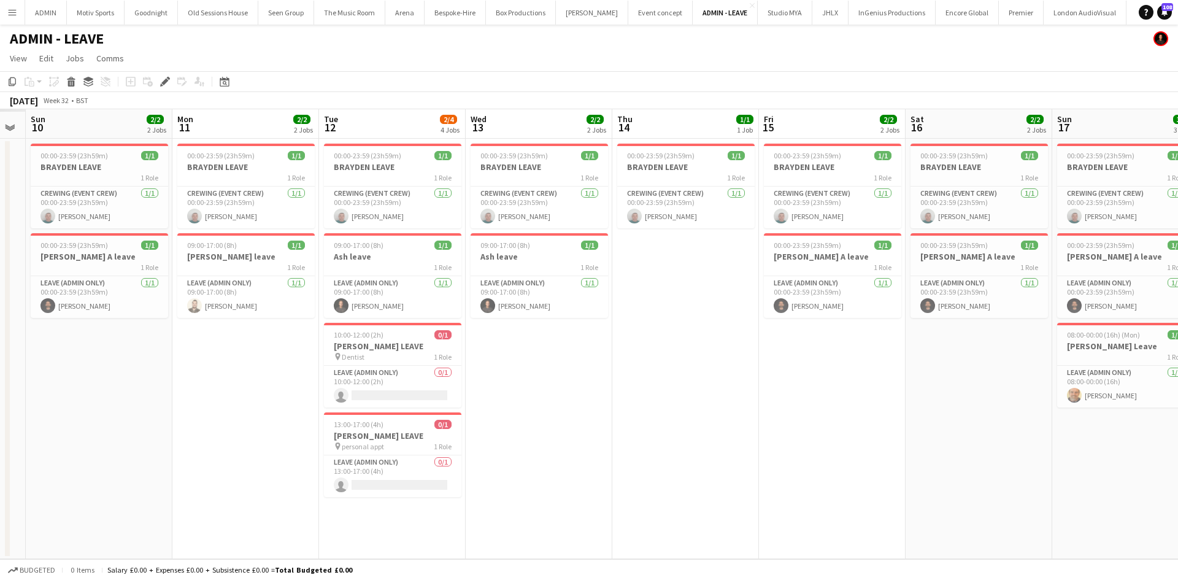
drag, startPoint x: 483, startPoint y: 503, endPoint x: 762, endPoint y: 470, distance: 280.4
click at [695, 486] on app-calendar-viewport "Thu 7 Fri 8 Sat 9 Sun 10 2/2 2 Jobs Mon 11 2/2 2 Jobs Tue 12 2/4 4 Jobs Wed 13 …" at bounding box center [589, 334] width 1178 height 450
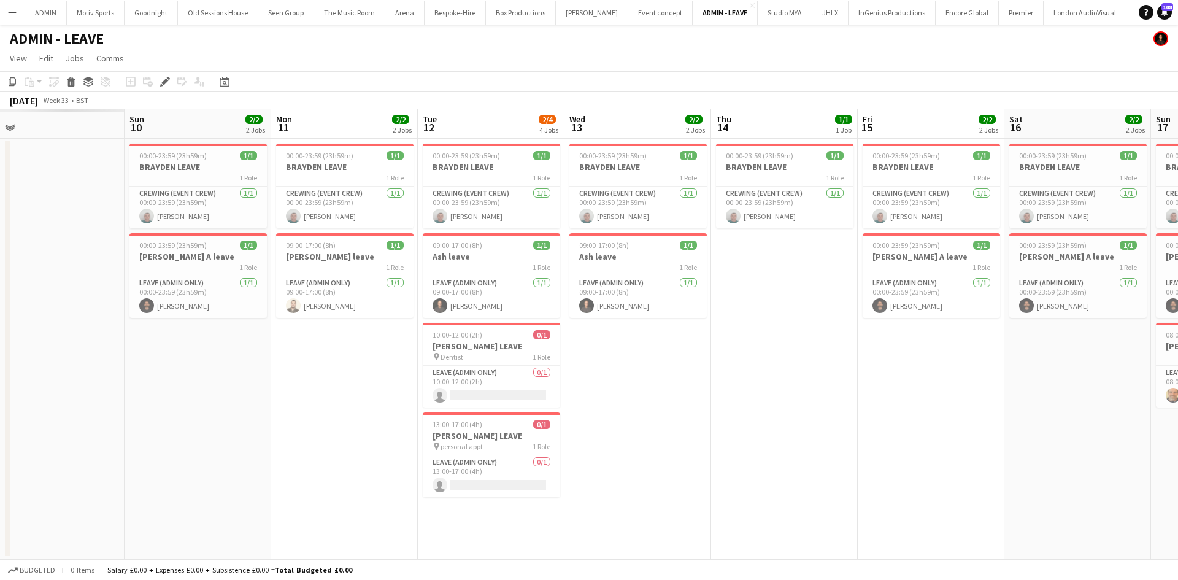
click at [585, 488] on app-calendar-viewport "Thu 7 Fri 8 Sat 9 Sun 10 2/2 2 Jobs Mon 11 2/2 2 Jobs Tue 12 2/4 4 Jobs Wed 13 …" at bounding box center [589, 334] width 1178 height 450
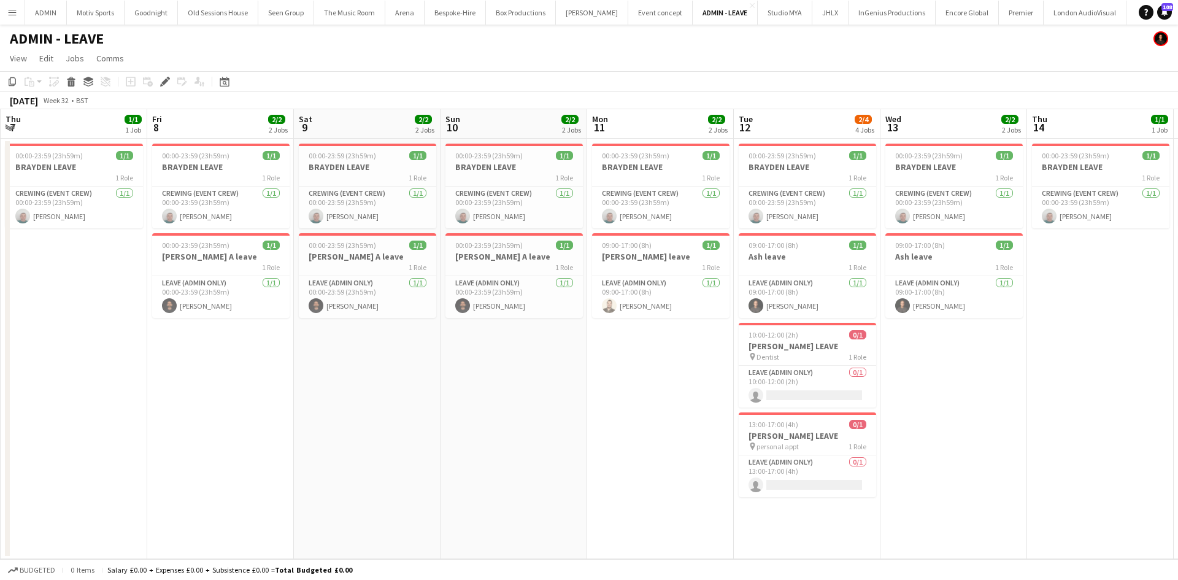
drag, startPoint x: 524, startPoint y: 485, endPoint x: 826, endPoint y: 461, distance: 302.1
click at [804, 467] on app-calendar-viewport "Tue 5 Wed 6 1/1 1 Job Thu 7 1/1 1 Job Fri 8 2/2 2 Jobs Sat 9 2/2 2 Jobs Sun 10 …" at bounding box center [589, 334] width 1178 height 450
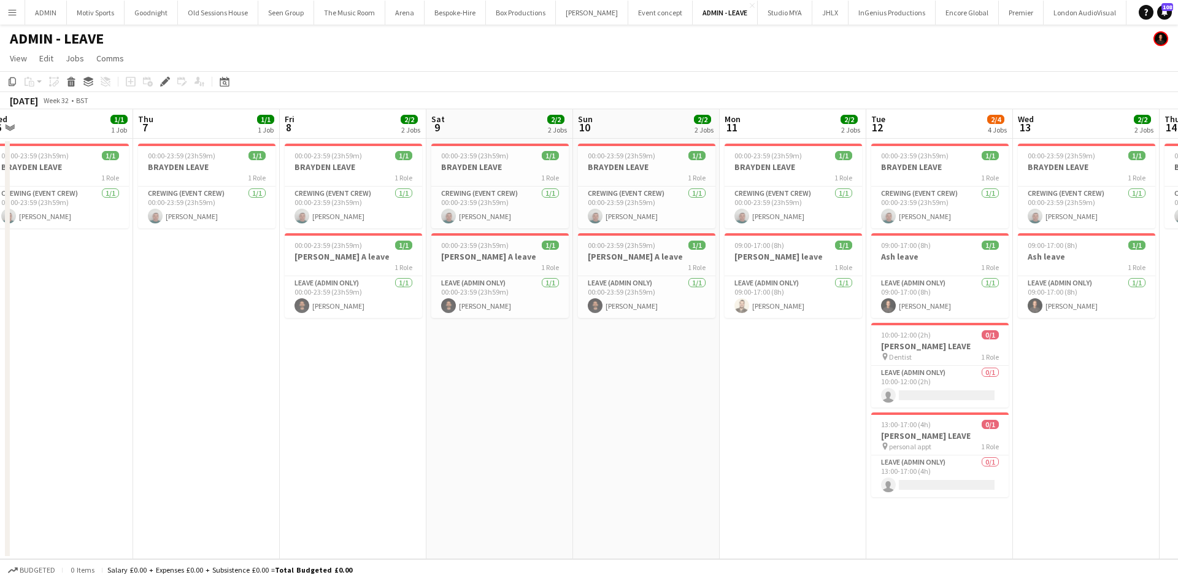
drag, startPoint x: 666, startPoint y: 490, endPoint x: 670, endPoint y: 477, distance: 14.2
click at [720, 484] on app-calendar-viewport "Mon 4 Tue 5 Wed 6 1/1 1 Job Thu 7 1/1 1 Job Fri 8 2/2 2 Jobs Sat 9 2/2 2 Jobs S…" at bounding box center [589, 334] width 1178 height 450
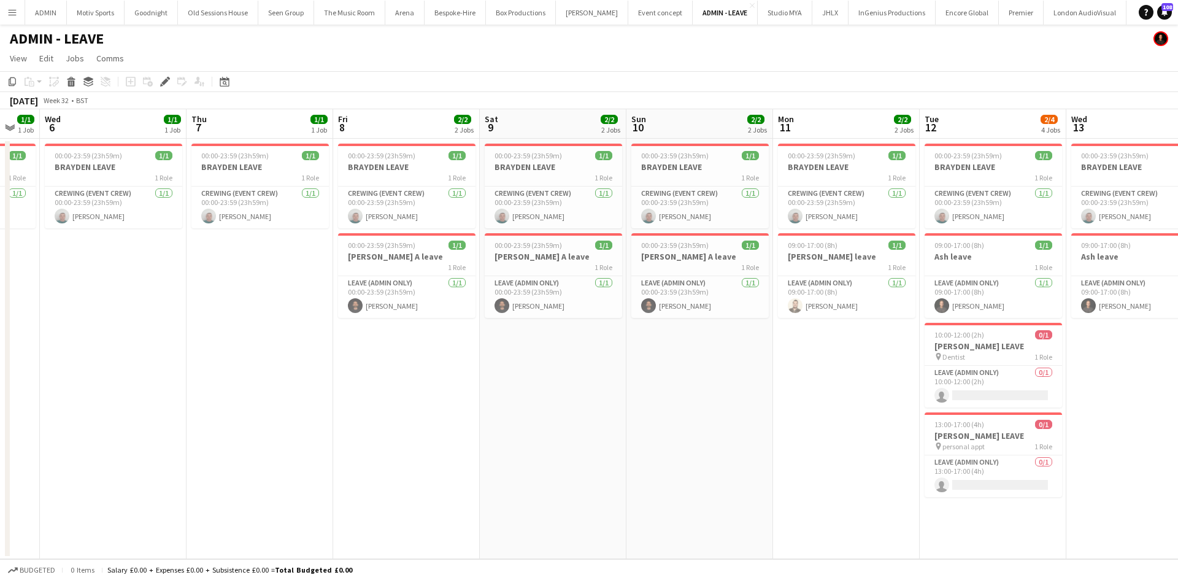
drag, startPoint x: 567, startPoint y: 489, endPoint x: 621, endPoint y: 478, distance: 54.5
click at [641, 483] on app-calendar-viewport "Mon 4 Tue 5 1/1 1 Job Wed 6 1/1 1 Job Thu 7 1/1 1 Job Fri 8 2/2 2 Jobs Sat 9 2/…" at bounding box center [589, 334] width 1178 height 450
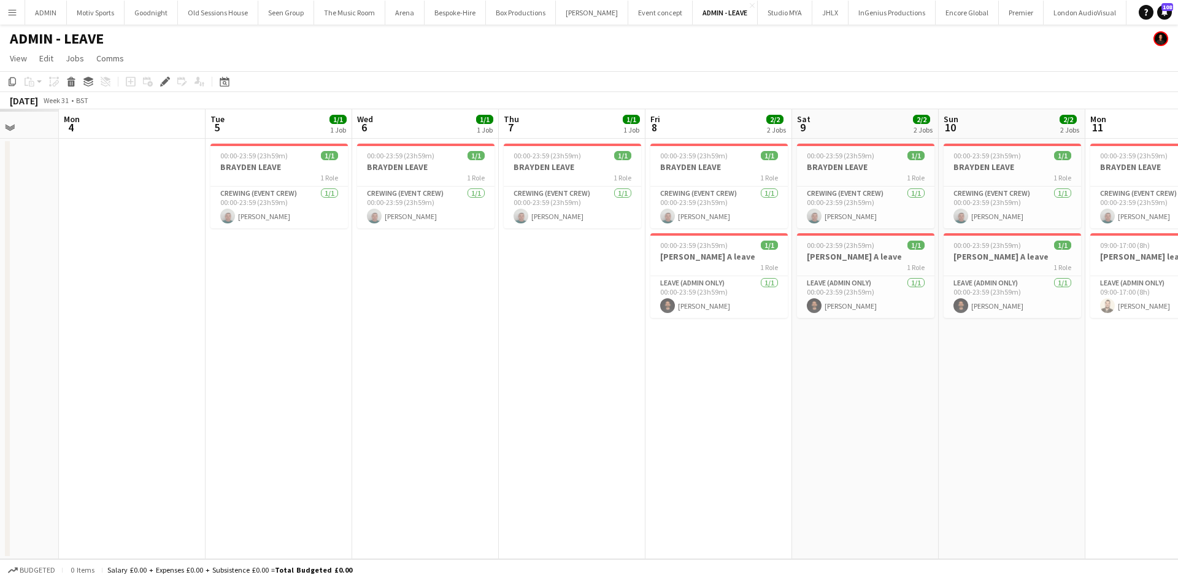
drag, startPoint x: 589, startPoint y: 485, endPoint x: 737, endPoint y: 478, distance: 148.0
click at [711, 485] on app-calendar-viewport "Fri 1 Sat 2 Sun 3 Mon 4 Tue 5 1/1 1 Job Wed 6 1/1 1 Job Thu 7 1/1 1 Job Fri 8 2…" at bounding box center [589, 334] width 1178 height 450
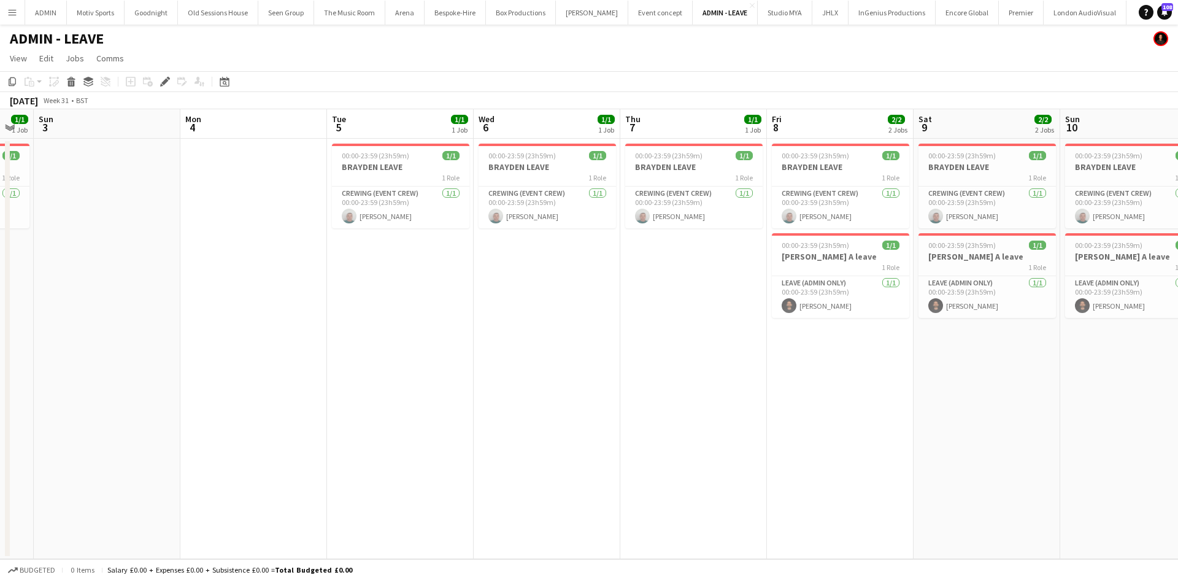
scroll to position [0, 266]
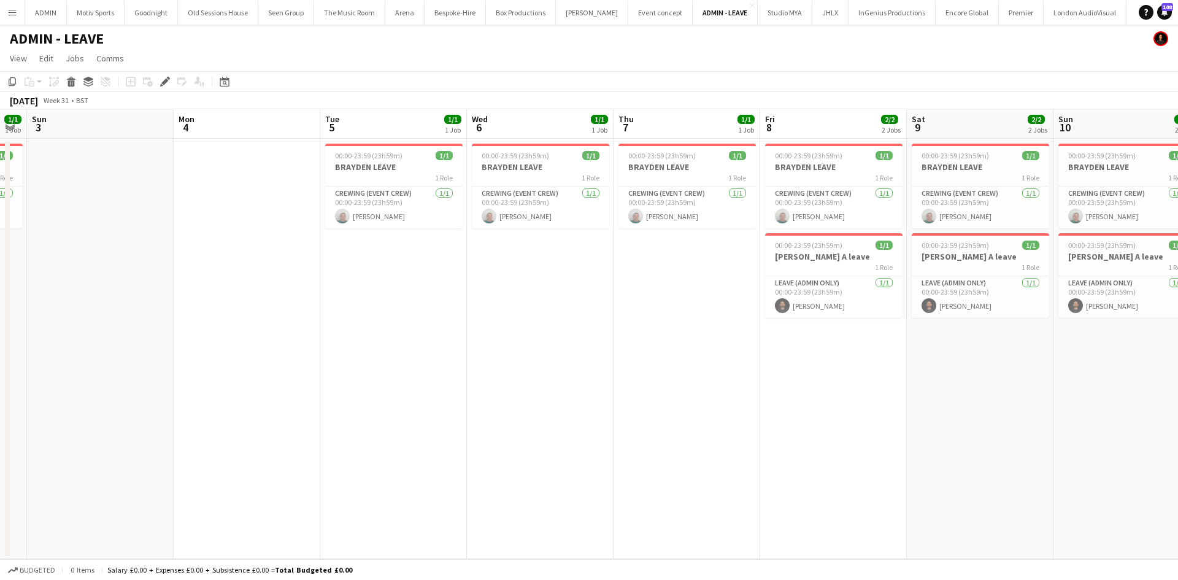
drag, startPoint x: 580, startPoint y: 478, endPoint x: 720, endPoint y: 470, distance: 140.1
click at [720, 470] on app-calendar-viewport "Fri 1 Sat 2 1/1 1 Job Sun 3 Mon 4 Tue 5 1/1 1 Job Wed 6 1/1 1 Job Thu 7 1/1 1 J…" at bounding box center [589, 334] width 1178 height 450
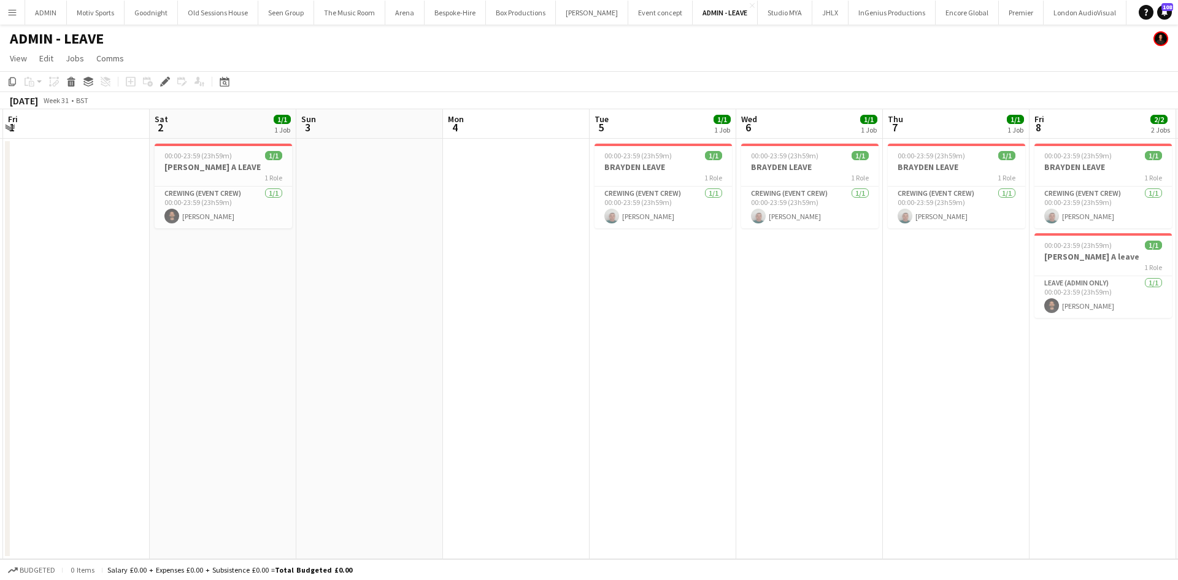
scroll to position [0, 258]
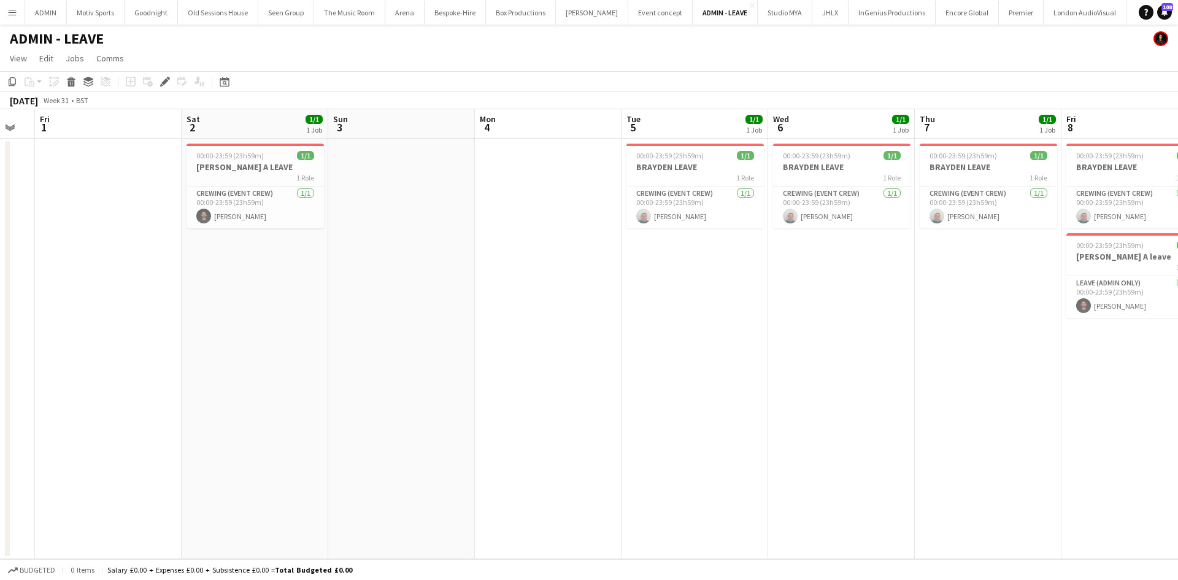
drag, startPoint x: 620, startPoint y: 469, endPoint x: 775, endPoint y: 445, distance: 156.5
click at [775, 445] on app-calendar-viewport "Wed 30 Thu 31 Fri 1 Sat 2 1/1 1 Job Sun 3 Mon 4 Tue 5 1/1 1 Job Wed 6 1/1 1 Job…" at bounding box center [589, 334] width 1178 height 450
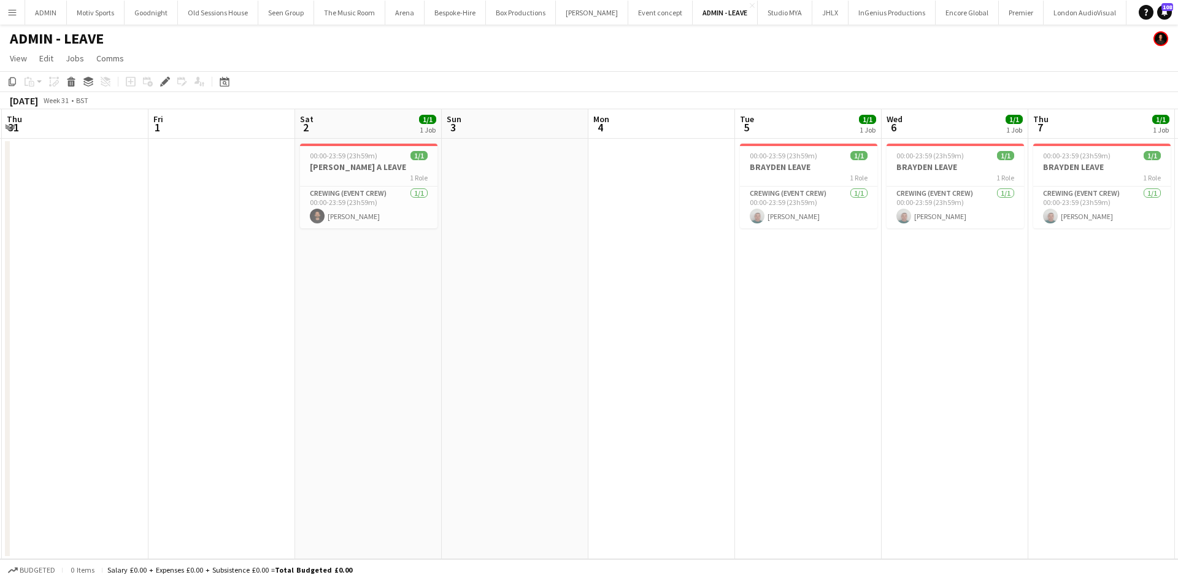
drag, startPoint x: 610, startPoint y: 325, endPoint x: 584, endPoint y: 328, distance: 25.9
click at [584, 328] on app-calendar-viewport "Tue 29 1/1 1 Job Wed 30 Thu 31 Fri 1 Sat 2 1/1 1 Job Sun 3 Mon 4 Tue 5 1/1 1 Jo…" at bounding box center [589, 334] width 1178 height 450
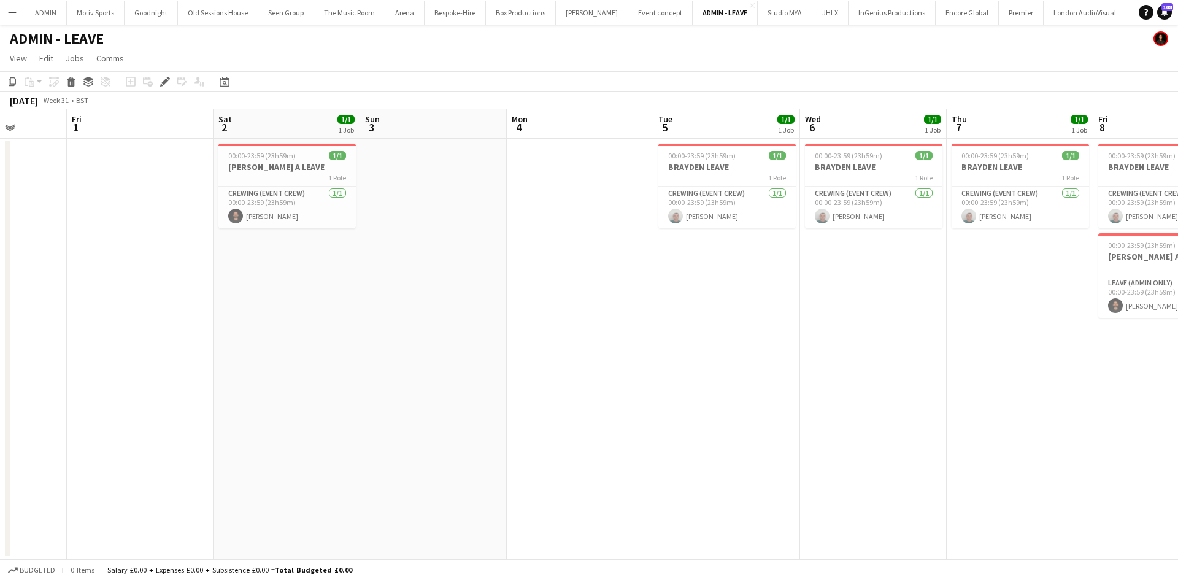
drag, startPoint x: 488, startPoint y: 353, endPoint x: 553, endPoint y: 357, distance: 65.2
click at [553, 357] on app-calendar-viewport "Tue 29 1/1 1 Job Wed 30 Thu 31 Fri 1 Sat 2 1/1 1 Job Sun 3 Mon 4 Tue 5 1/1 1 Jo…" at bounding box center [589, 334] width 1178 height 450
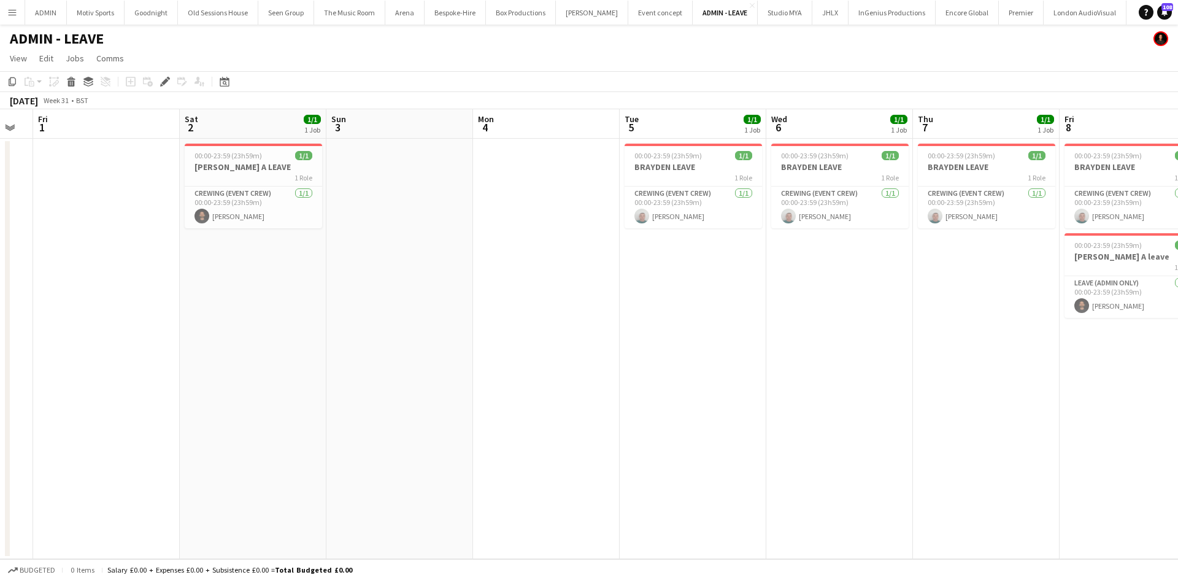
drag, startPoint x: 436, startPoint y: 310, endPoint x: 256, endPoint y: 371, distance: 190.5
click at [256, 371] on app-calendar-viewport "Tue 29 1/1 1 Job Wed 30 Thu 31 Fri 1 Sat 2 1/1 1 Job Sun 3 Mon 4 Tue 5 1/1 1 Jo…" at bounding box center [589, 334] width 1178 height 450
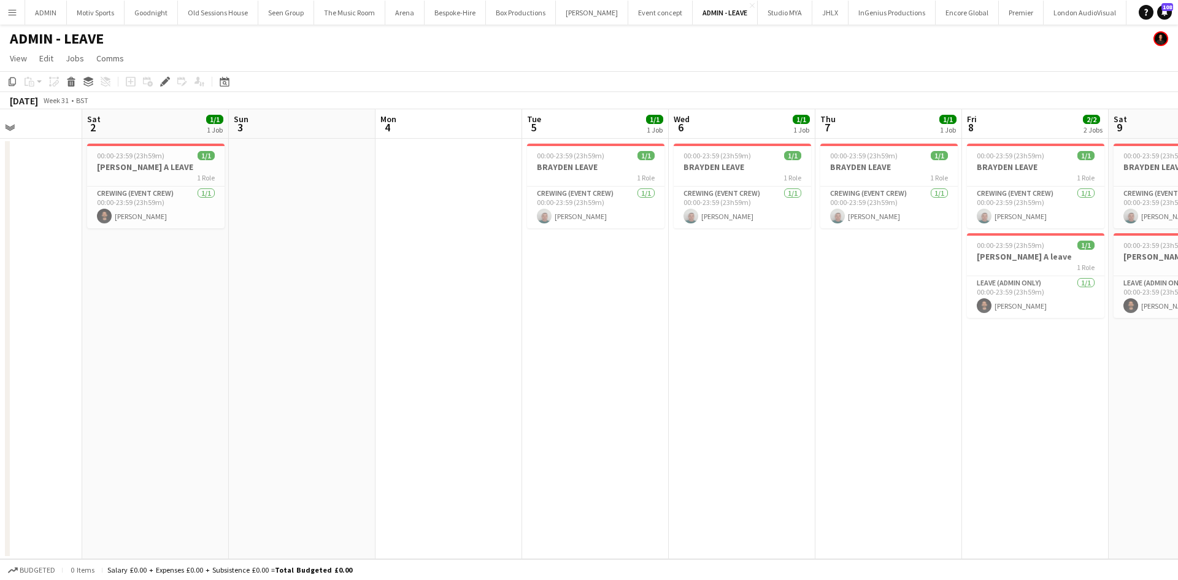
scroll to position [0, 613]
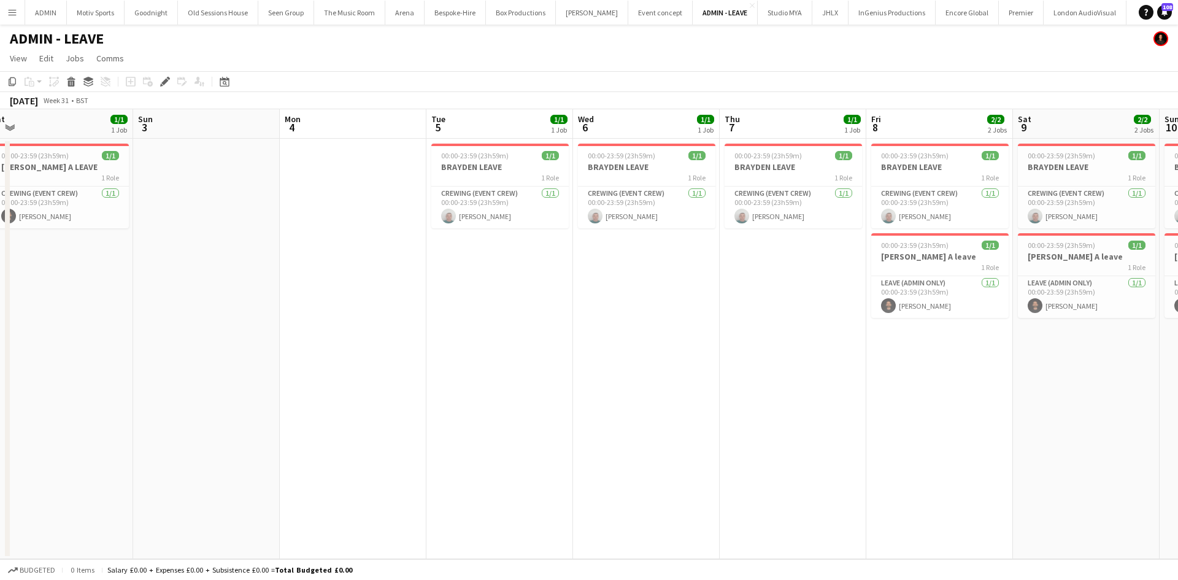
drag, startPoint x: 452, startPoint y: 365, endPoint x: 249, endPoint y: 377, distance: 203.4
click at [246, 381] on app-calendar-viewport "Tue 29 1/1 1 Job Wed 30 Thu 31 Fri 1 Sat 2 1/1 1 Job Sun 3 Mon 4 Tue 5 1/1 1 Jo…" at bounding box center [589, 334] width 1178 height 450
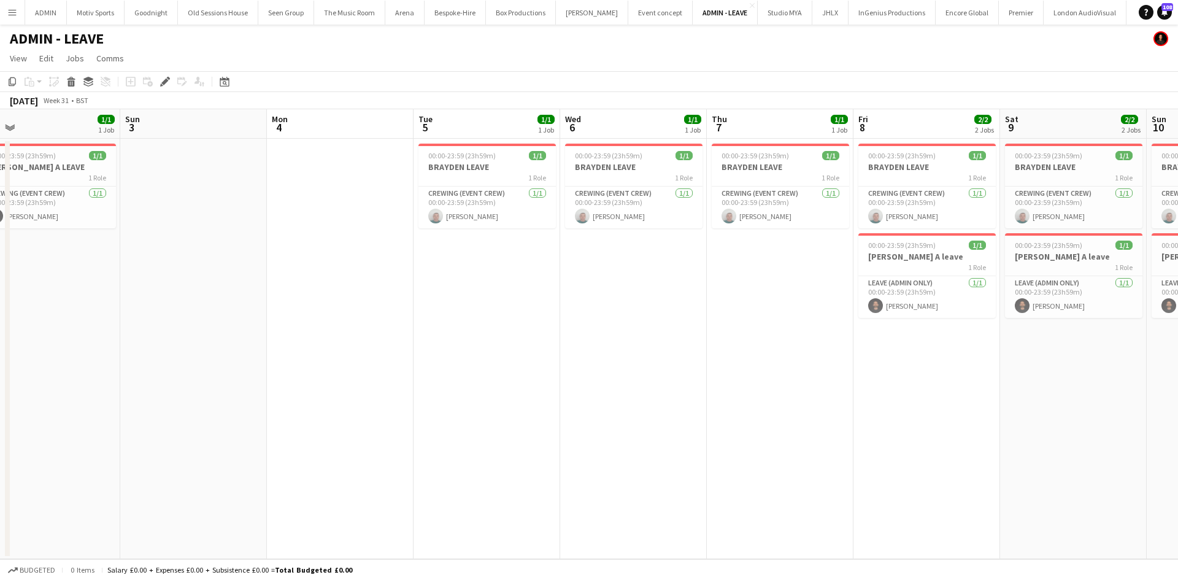
click at [483, 314] on app-date-cell "00:00-23:59 (23h59m) 1/1 BRAYDEN LEAVE 1 Role Crewing (Event Crew) [DATE] 00:00…" at bounding box center [486, 349] width 147 height 420
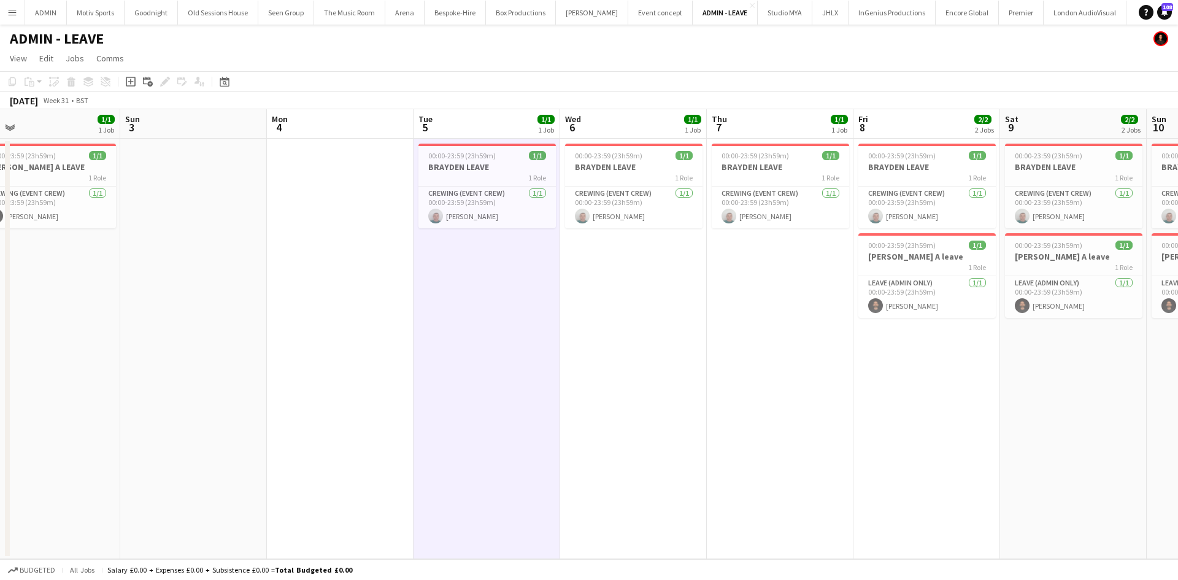
click at [626, 300] on app-date-cell "00:00-23:59 (23h59m) 1/1 BRAYDEN LEAVE 1 Role Crewing (Event Crew) [DATE] 00:00…" at bounding box center [633, 349] width 147 height 420
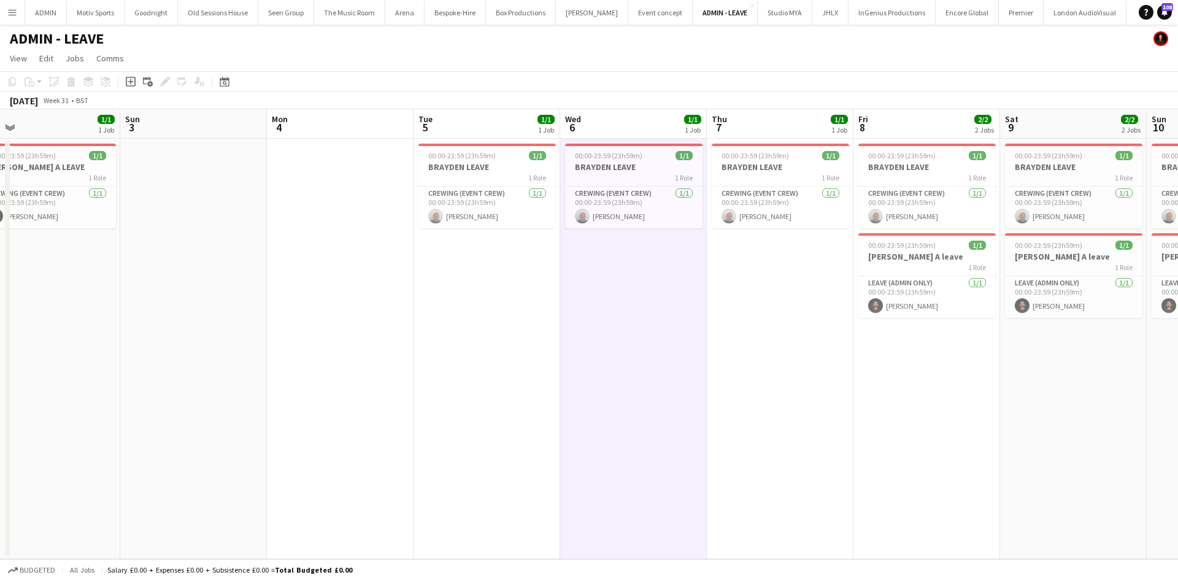
click at [771, 304] on app-date-cell "00:00-23:59 (23h59m) 1/1 BRAYDEN LEAVE 1 Role Crewing (Event Crew) [DATE] 00:00…" at bounding box center [780, 349] width 147 height 420
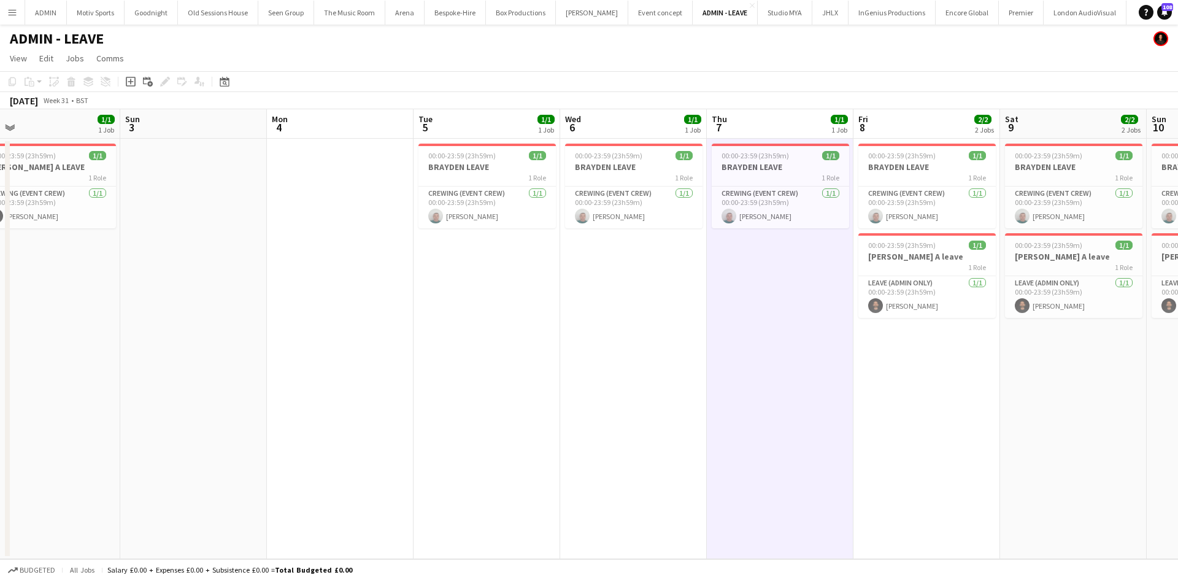
click at [952, 486] on app-date-cell "00:00-23:59 (23h59m) 1/1 BRAYDEN LEAVE 1 Role Crewing (Event Crew) [DATE] 00:00…" at bounding box center [926, 349] width 147 height 420
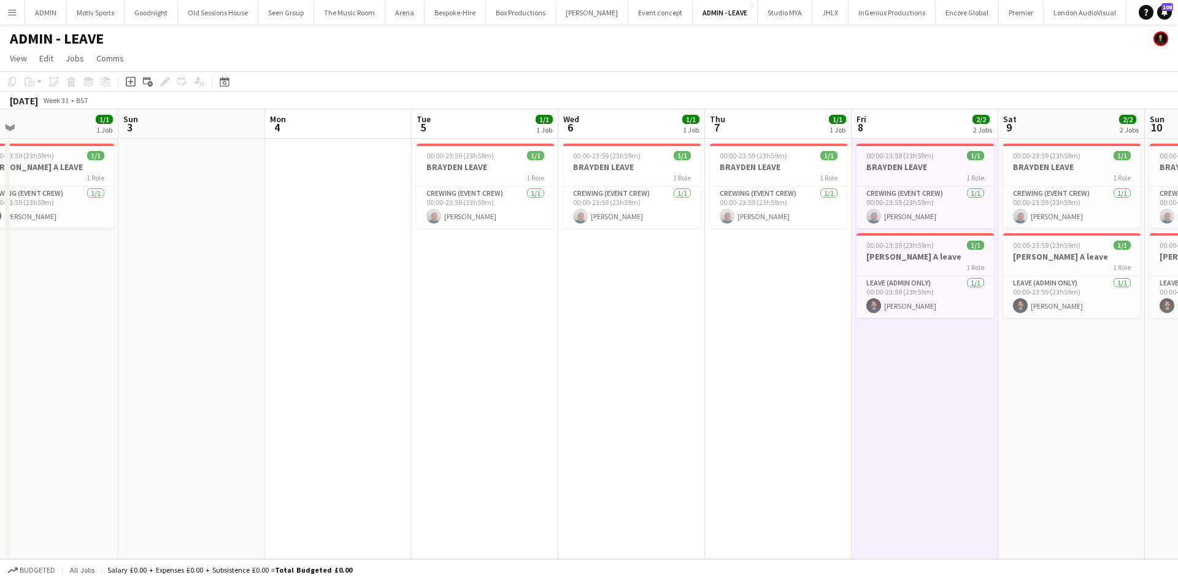
click at [1063, 472] on app-date-cell "00:00-23:59 (23h59m) 1/1 BRAYDEN LEAVE 1 Role Crewing (Event Crew) [DATE] 00:00…" at bounding box center [1071, 349] width 147 height 420
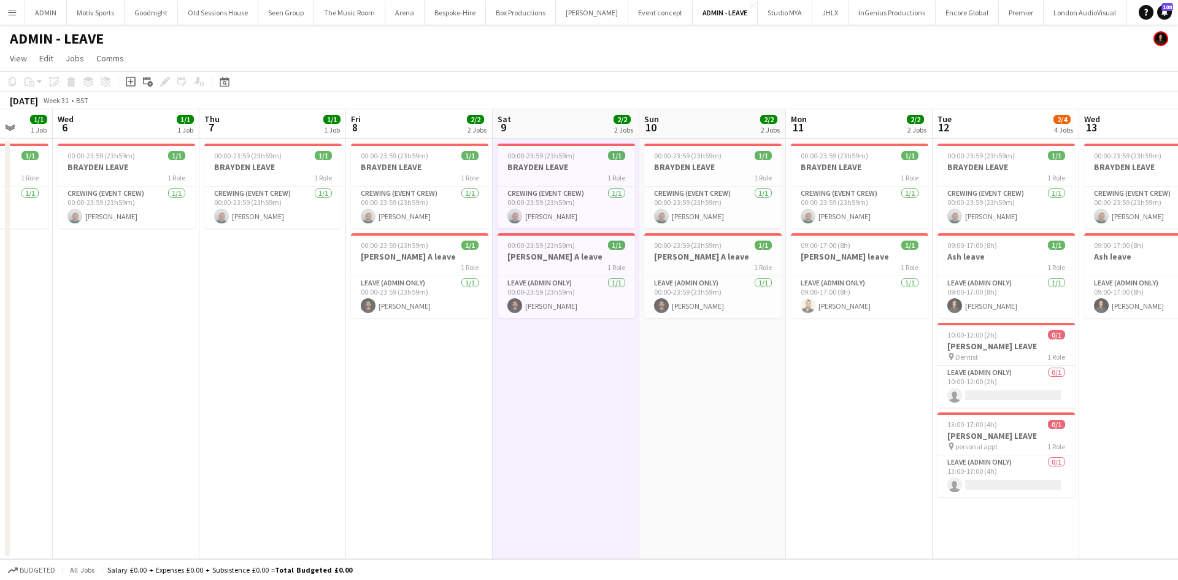
drag, startPoint x: 994, startPoint y: 488, endPoint x: 539, endPoint y: 466, distance: 455.1
click at [494, 504] on app-calendar-viewport "Sat 2 1/1 1 Job Sun 3 Mon 4 Tue 5 1/1 1 Job Wed 6 1/1 1 Job Thu 7 1/1 1 Job Fri…" at bounding box center [589, 334] width 1178 height 450
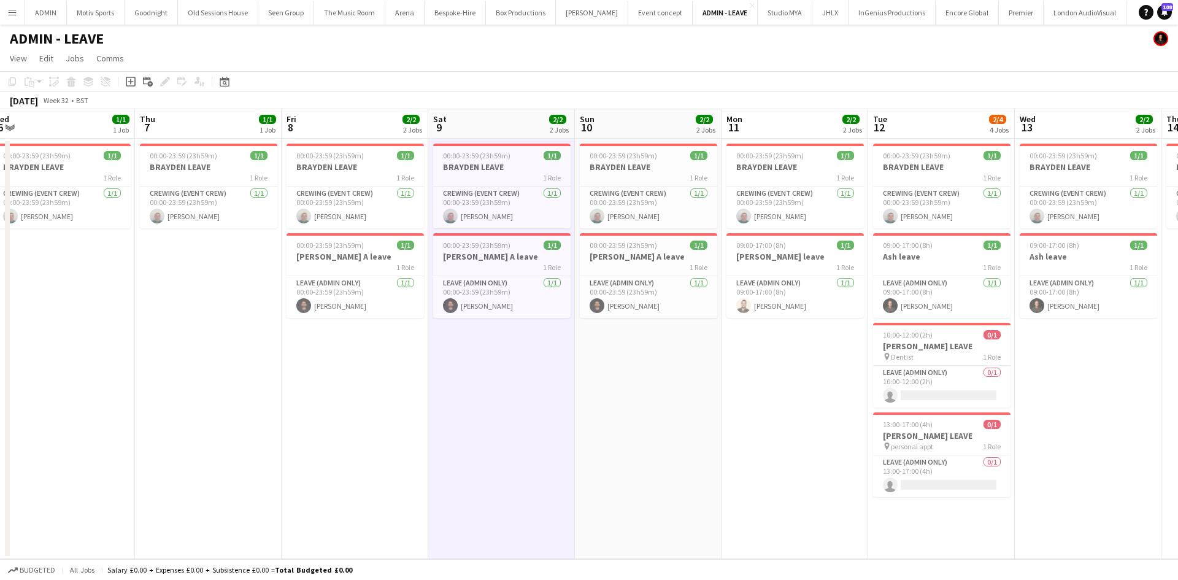
click at [641, 440] on app-date-cell "00:00-23:59 (23h59m) 1/1 BRAYDEN LEAVE 1 Role Crewing (Event Crew) [DATE] 00:00…" at bounding box center [648, 349] width 147 height 420
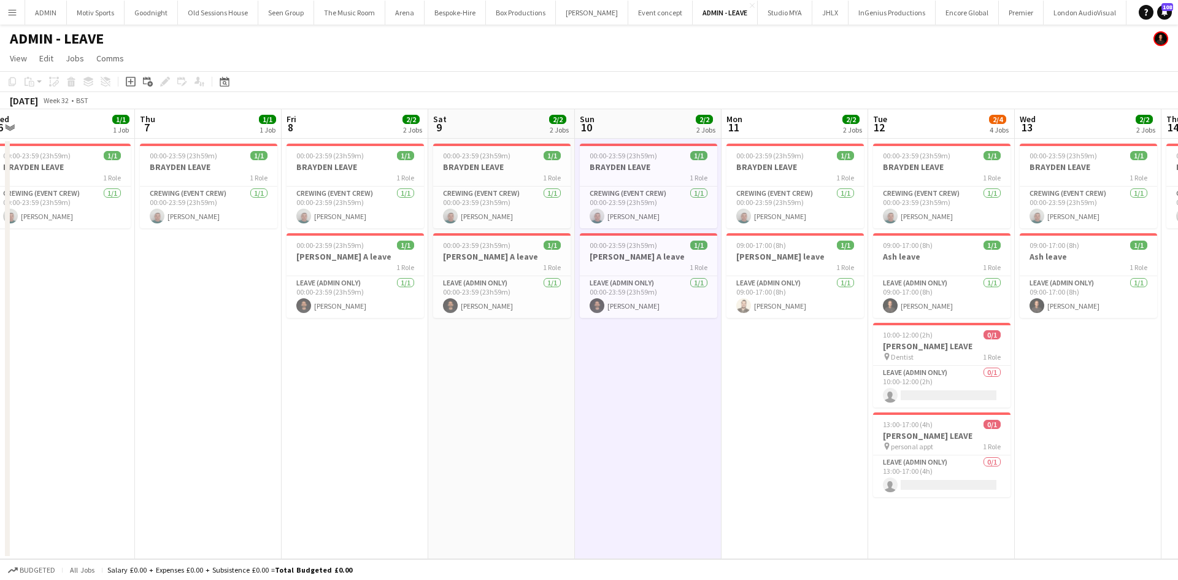
click at [749, 443] on app-date-cell "00:00-23:59 (23h59m) 1/1 BRAYDEN LEAVE 1 Role Crewing (Event Crew) [DATE] 00:00…" at bounding box center [794, 349] width 147 height 420
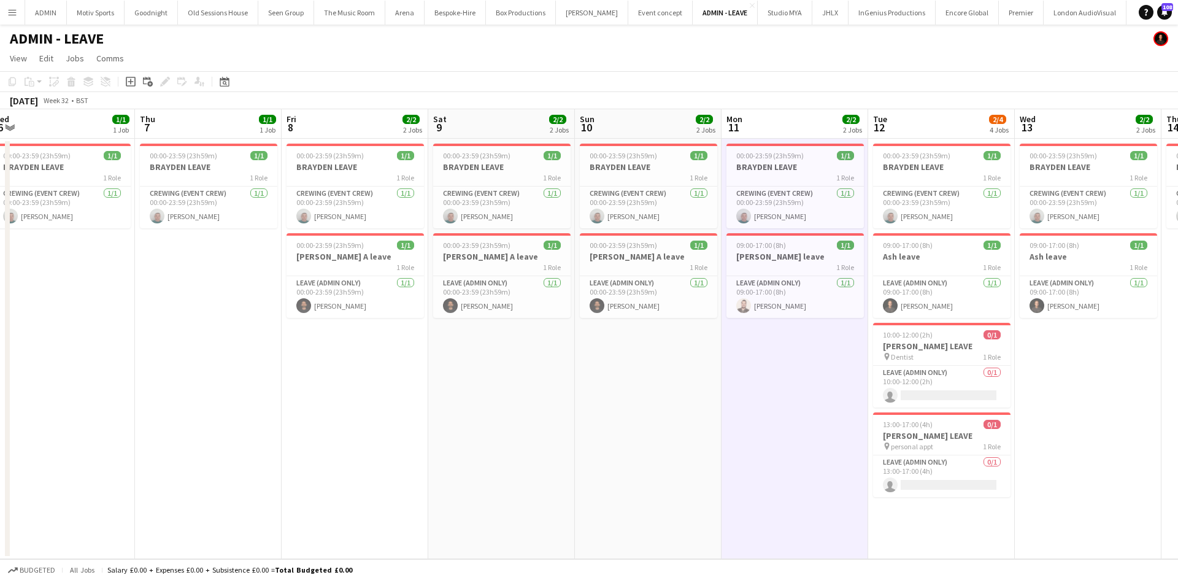
click at [1102, 447] on app-date-cell "00:00-23:59 (23h59m) 1/1 BRAYDEN LEAVE 1 Role Crewing (Event Crew) [DATE] 00:00…" at bounding box center [1088, 349] width 147 height 420
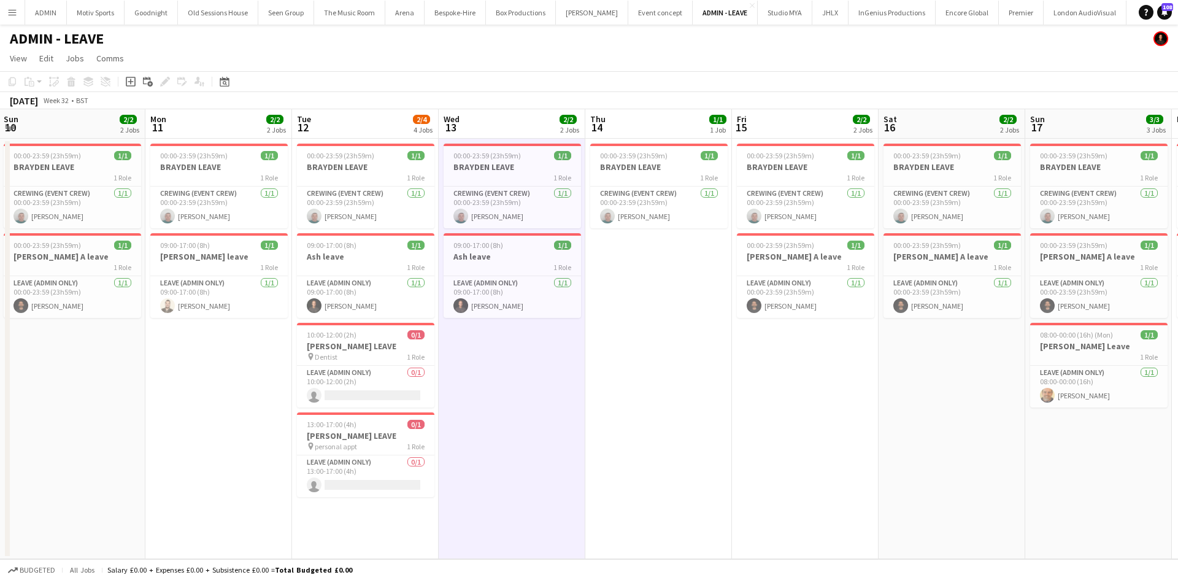
scroll to position [0, 588]
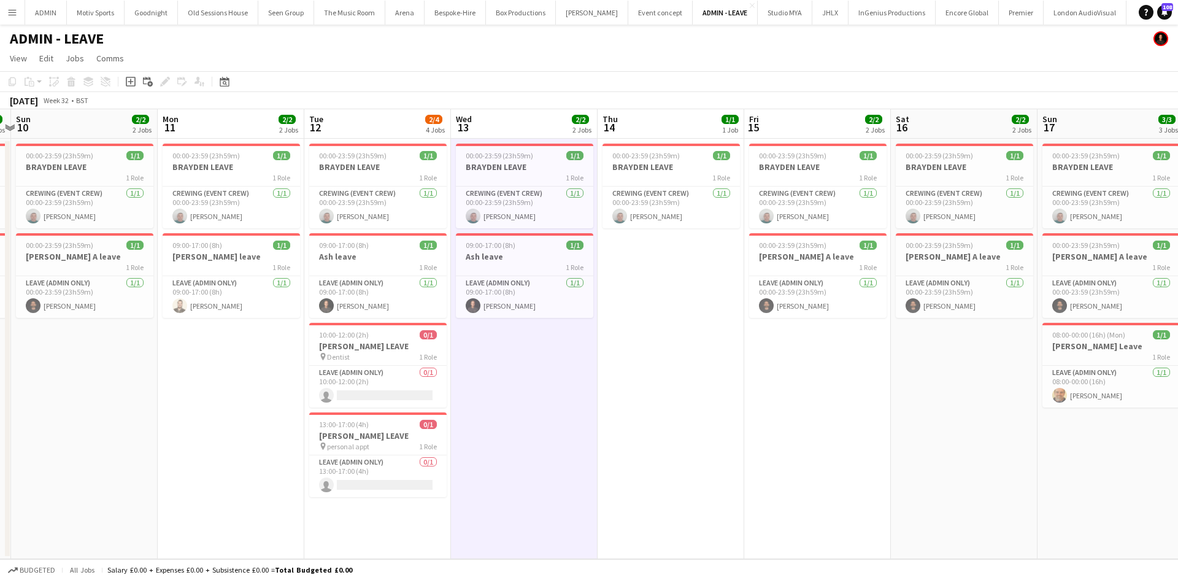
drag, startPoint x: 1121, startPoint y: 479, endPoint x: 544, endPoint y: 491, distance: 576.7
click at [544, 491] on app-calendar-viewport "Wed 6 1/1 1 Job Thu 7 1/1 1 Job Fri 8 2/2 2 Jobs Sat 9 2/2 2 Jobs Sun 10 2/2 2 …" at bounding box center [589, 334] width 1178 height 450
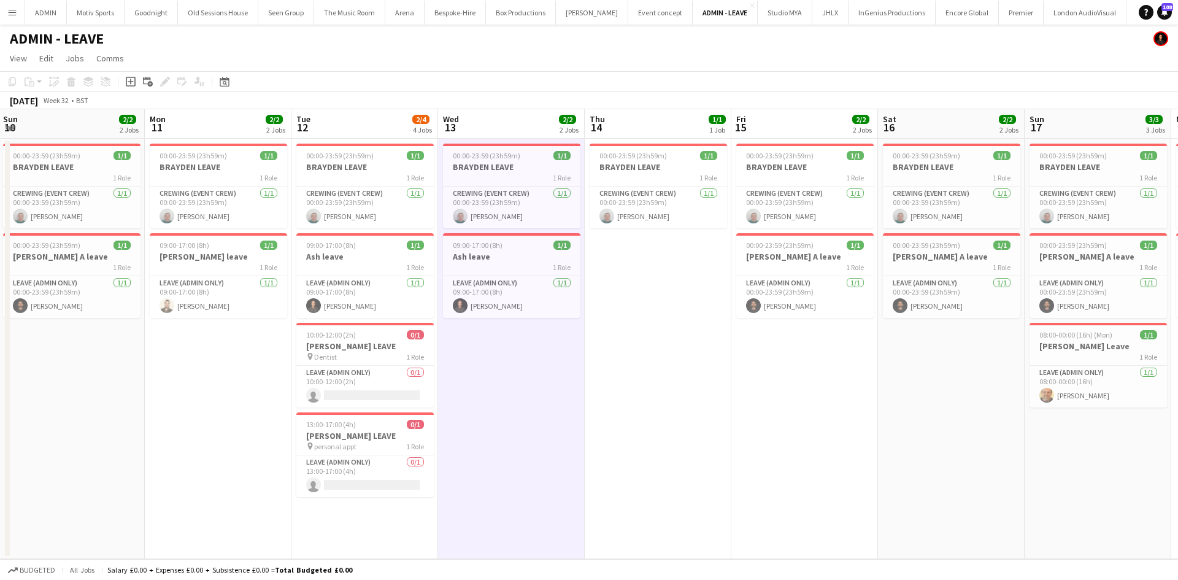
click at [637, 401] on app-date-cell "00:00-23:59 (23h59m) 1/1 BRAYDEN LEAVE 1 Role Crewing (Event Crew) [DATE] 00:00…" at bounding box center [658, 349] width 147 height 420
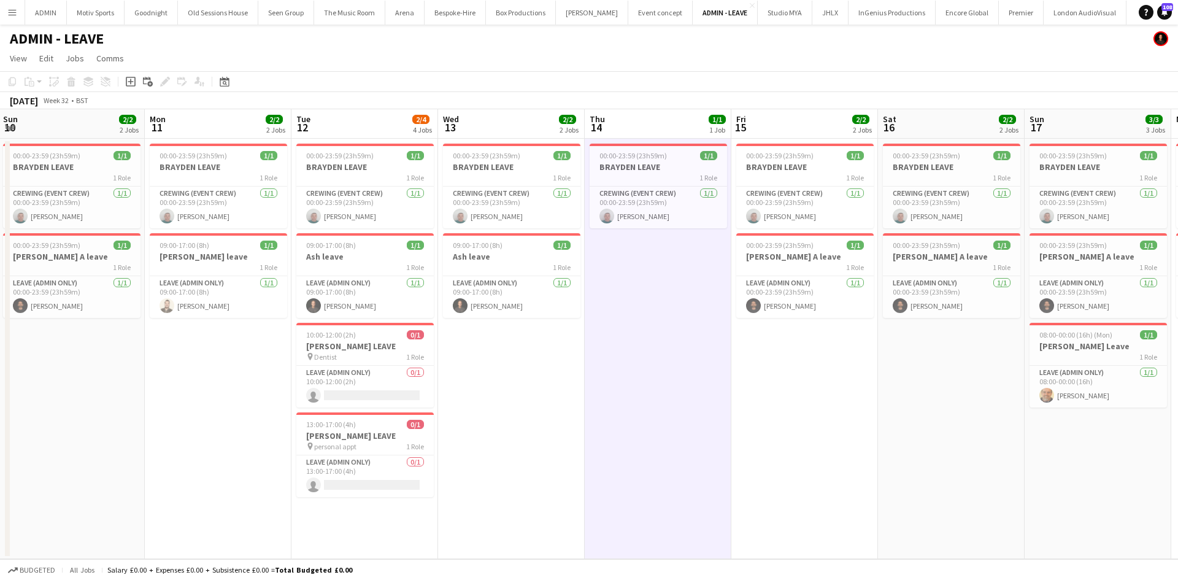
click at [765, 422] on app-date-cell "00:00-23:59 (23h59m) 1/1 BRAYDEN LEAVE 1 Role Crewing (Event Crew) [DATE] 00:00…" at bounding box center [804, 349] width 147 height 420
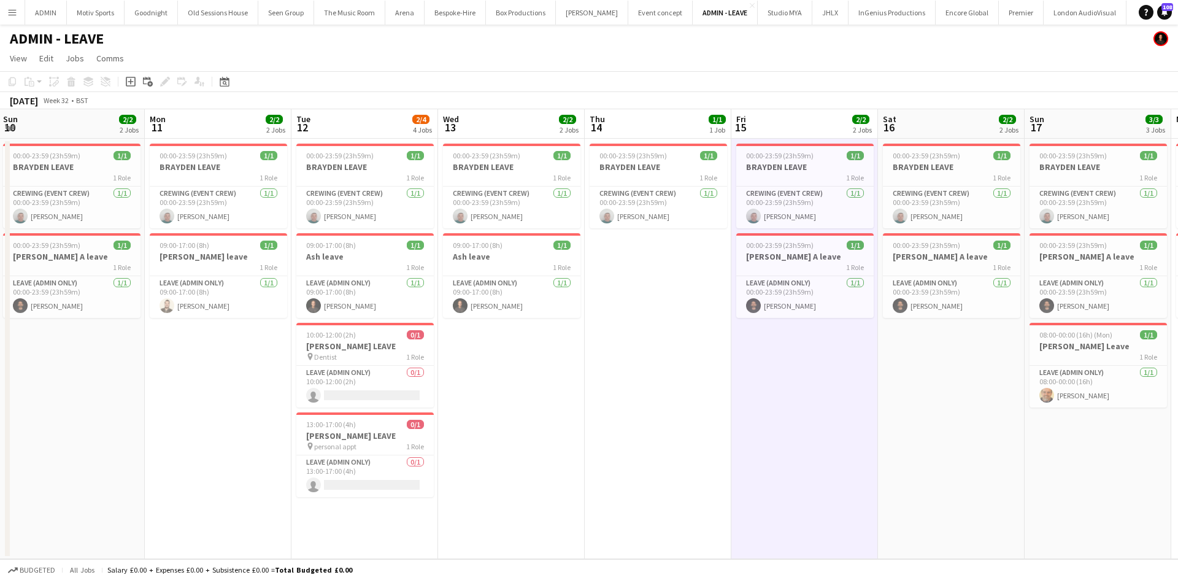
click at [951, 438] on app-date-cell "00:00-23:59 (23h59m) 1/1 BRAYDEN LEAVE 1 Role Crewing (Event Crew) [DATE] 00:00…" at bounding box center [951, 349] width 147 height 420
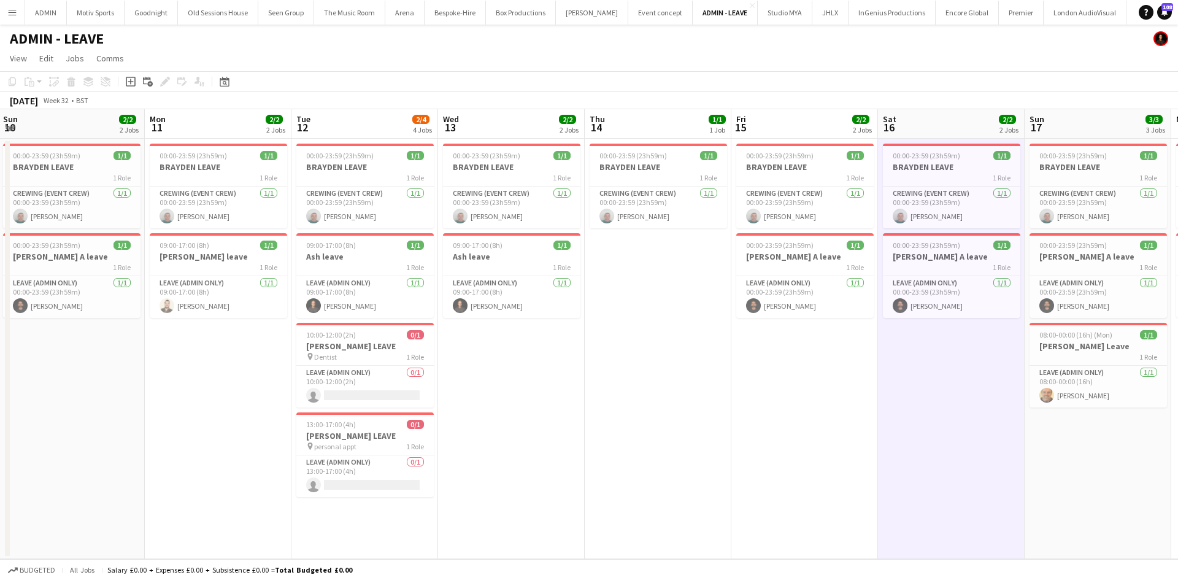
click at [1123, 477] on app-date-cell "00:00-23:59 (23h59m) 1/1 BRAYDEN LEAVE 1 Role Crewing (Event Crew) [DATE] 00:00…" at bounding box center [1097, 349] width 147 height 420
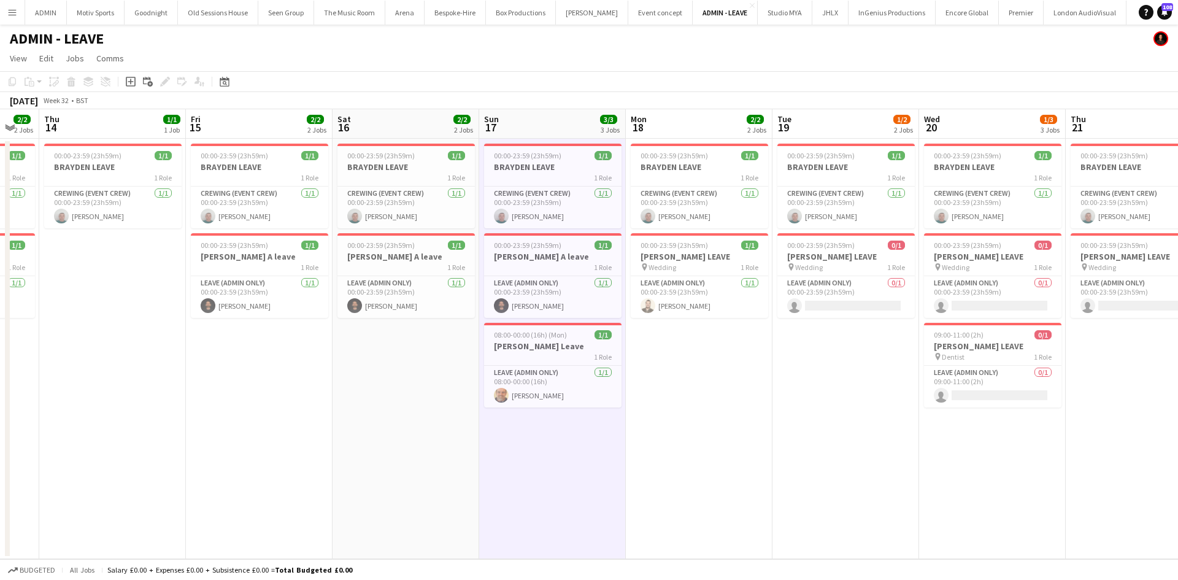
drag, startPoint x: 1088, startPoint y: 472, endPoint x: 542, endPoint y: 489, distance: 546.2
click at [542, 489] on app-calendar-viewport "Sun 10 2/2 2 Jobs Mon 11 2/2 2 Jobs Tue 12 2/4 4 Jobs Wed 13 2/2 2 Jobs Thu 14 …" at bounding box center [589, 334] width 1178 height 450
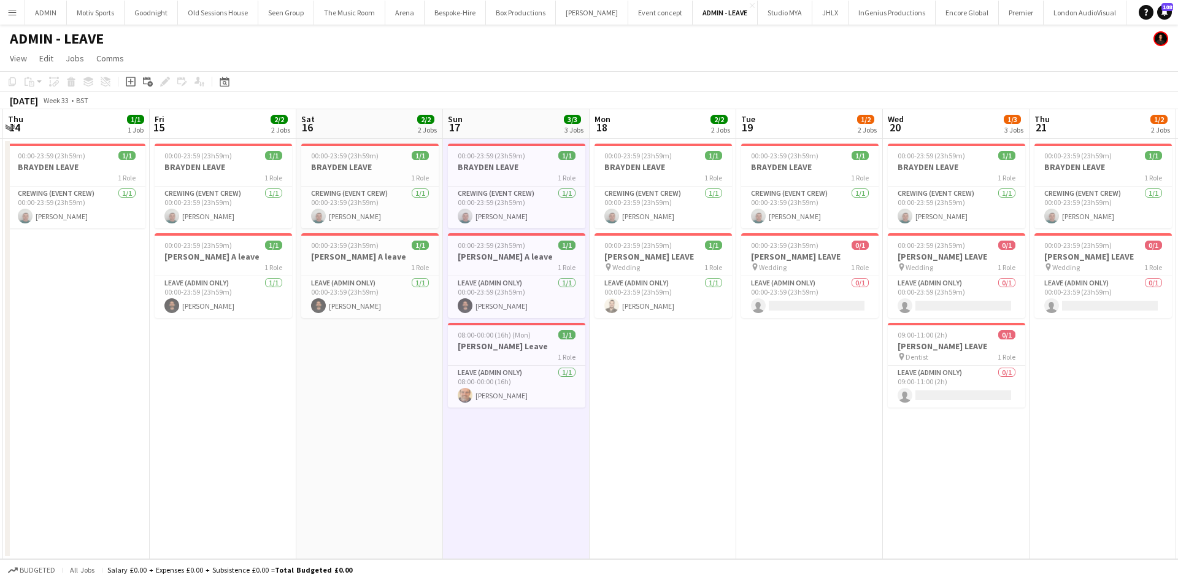
click at [648, 427] on app-date-cell "00:00-23:59 (23h59m) 1/1 BRAYDEN LEAVE 1 Role Crewing (Event Crew) [DATE] 00:00…" at bounding box center [662, 349] width 147 height 420
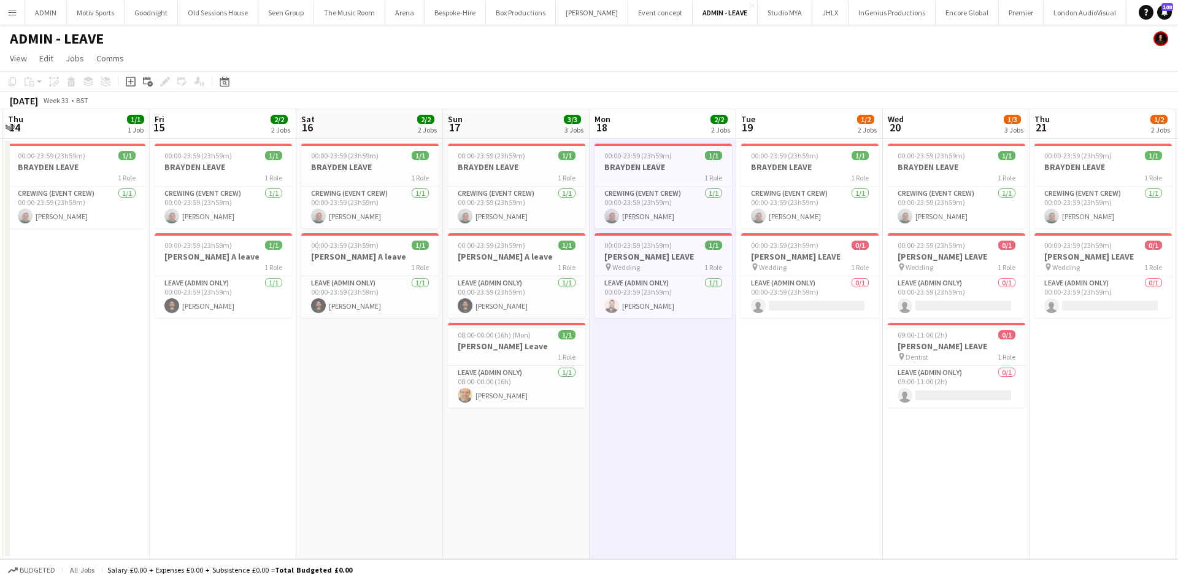
scroll to position [0, 582]
click at [779, 433] on app-date-cell "00:00-23:59 (23h59m) 1/1 BRAYDEN LEAVE 1 Role Crewing (Event Crew) [DATE] 00:00…" at bounding box center [810, 349] width 147 height 420
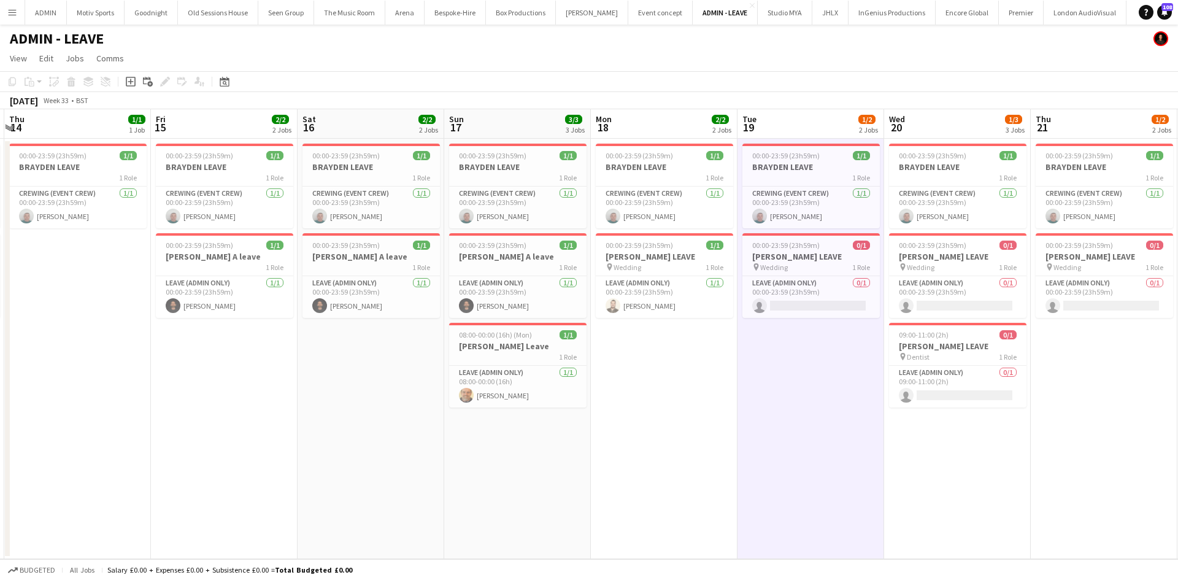
click at [929, 488] on app-date-cell "00:00-23:59 (23h59m) 1/1 BRAYDEN LEAVE 1 Role Crewing (Event Crew) [DATE] 00:00…" at bounding box center [957, 349] width 147 height 420
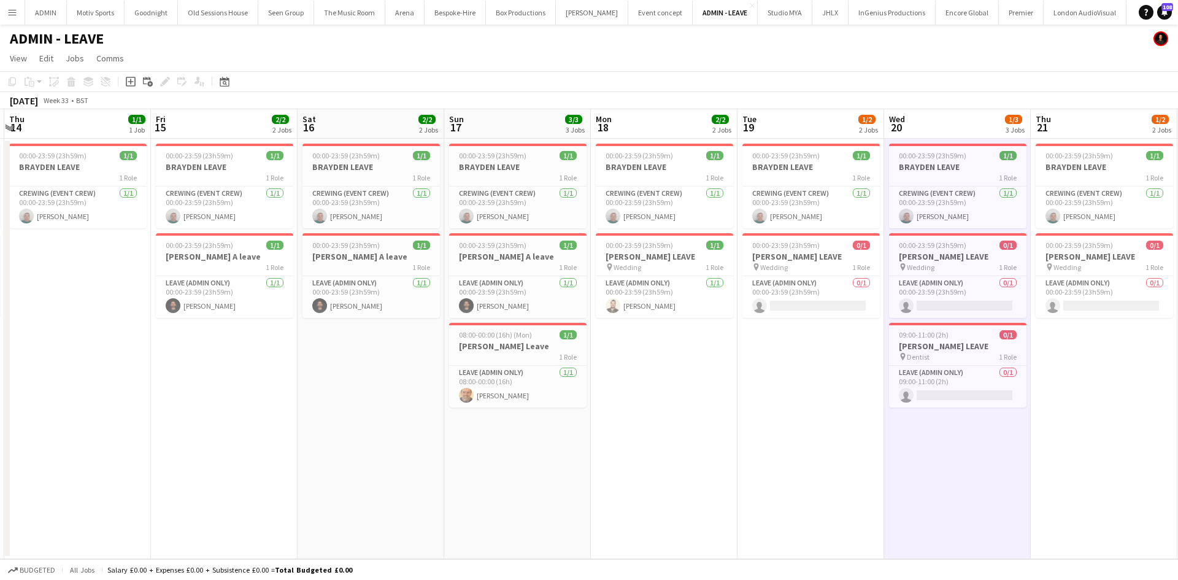
click at [1172, 470] on app-date-cell "00:00-23:59 (23h59m) 1/1 BRAYDEN LEAVE 1 Role Crewing (Event Crew) [DATE] 00:00…" at bounding box center [1103, 349] width 147 height 420
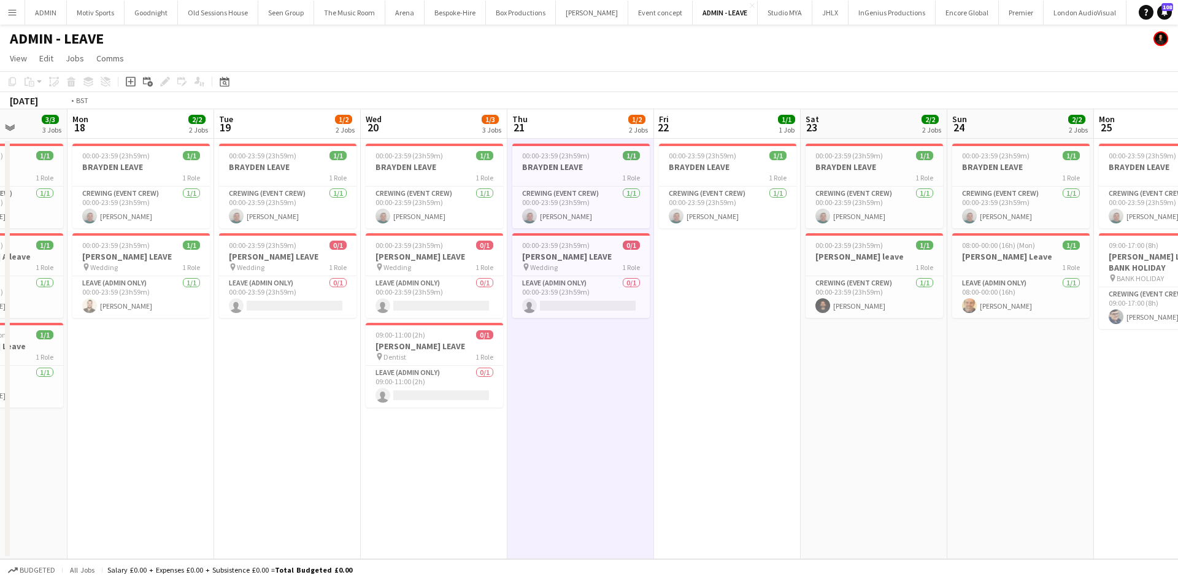
drag, startPoint x: 1141, startPoint y: 470, endPoint x: 540, endPoint y: 455, distance: 600.7
click at [540, 455] on app-calendar-viewport "Thu 14 1/1 1 Job Fri 15 2/2 2 Jobs Sat 16 2/2 2 Jobs Sun 17 3/3 3 Jobs Mon 18 2…" at bounding box center [589, 334] width 1178 height 450
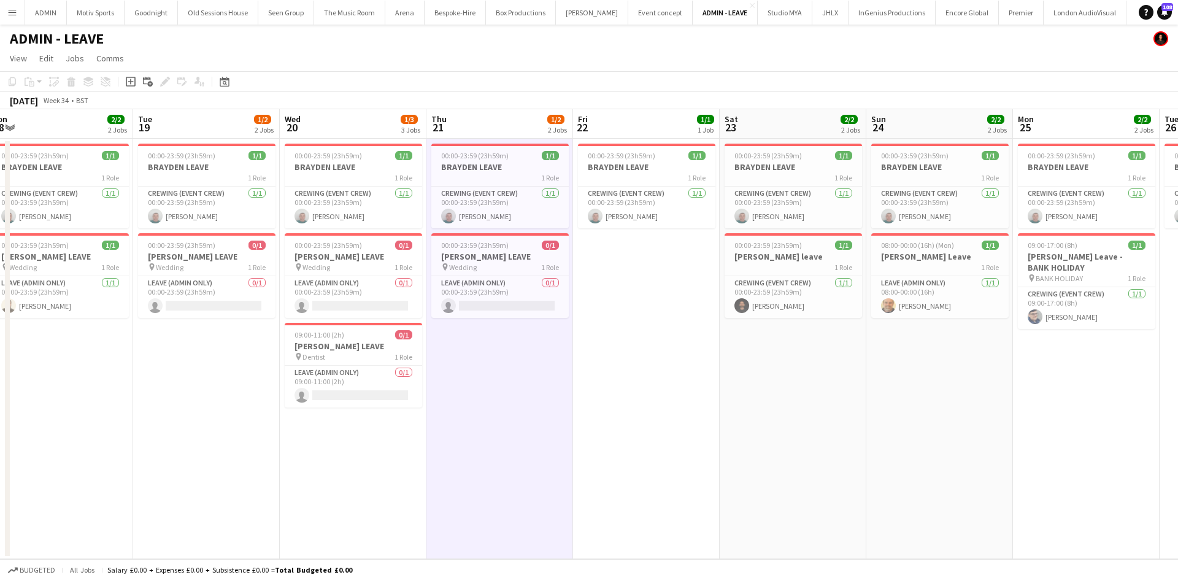
click at [660, 419] on app-date-cell "00:00-23:59 (23h59m) 1/1 BRAYDEN LEAVE 1 Role Crewing (Event Crew) [DATE] 00:00…" at bounding box center [646, 349] width 147 height 420
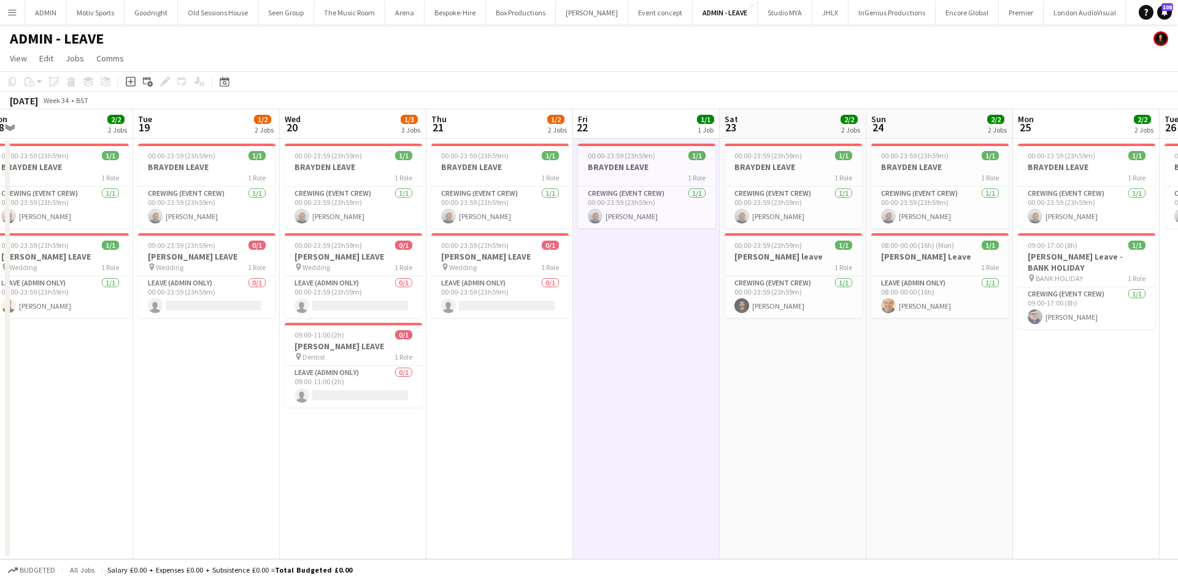
click at [769, 436] on app-date-cell "00:00-23:59 (23h59m) 1/1 BRAYDEN LEAVE 1 Role Crewing (Event Crew) [DATE] 00:00…" at bounding box center [793, 349] width 147 height 420
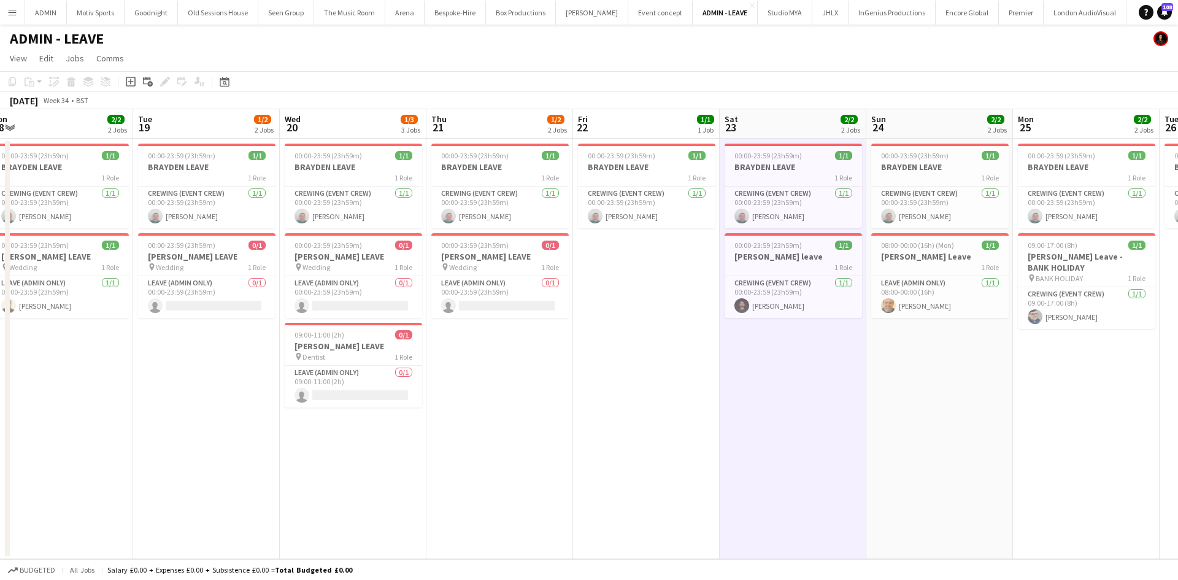
click at [910, 451] on app-date-cell "00:00-23:59 (23h59m) 1/1 BRAYDEN LEAVE 1 Role Crewing (Event Crew) [DATE] 00:00…" at bounding box center [939, 349] width 147 height 420
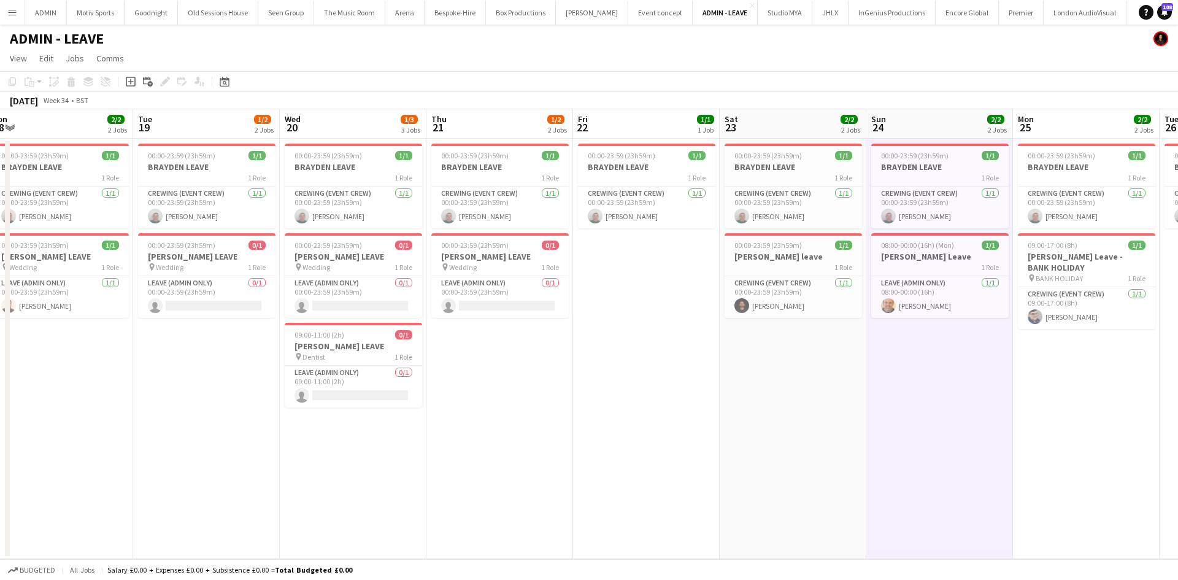
click at [1091, 461] on app-date-cell "00:00-23:59 (23h59m) 1/1 BRAYDEN LEAVE 1 Role Crewing (Event Crew) [DATE] 00:00…" at bounding box center [1086, 349] width 147 height 420
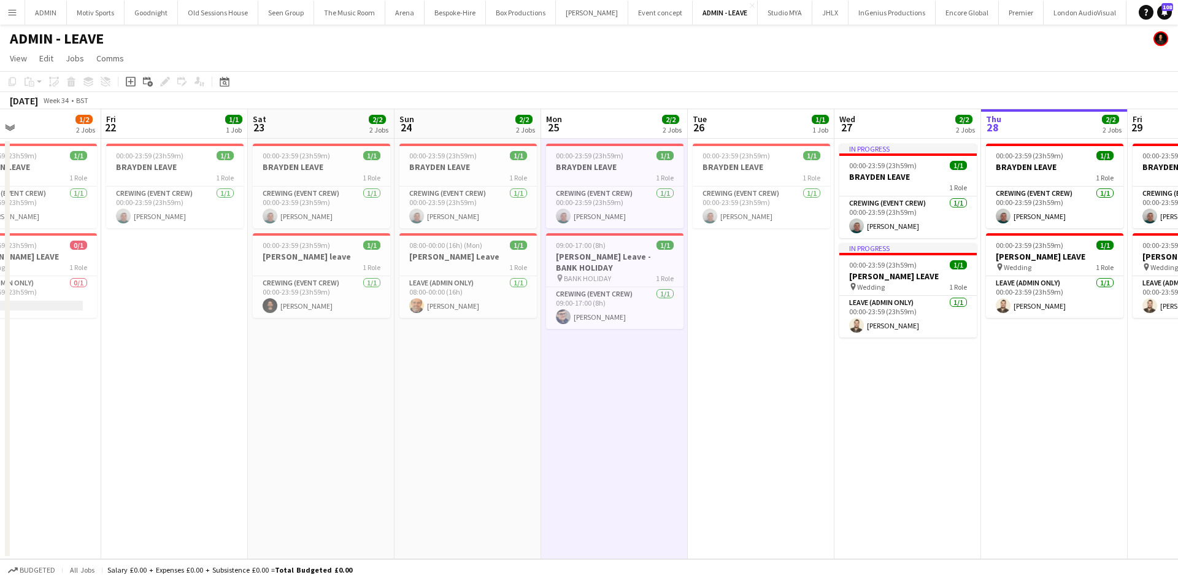
scroll to position [0, 559]
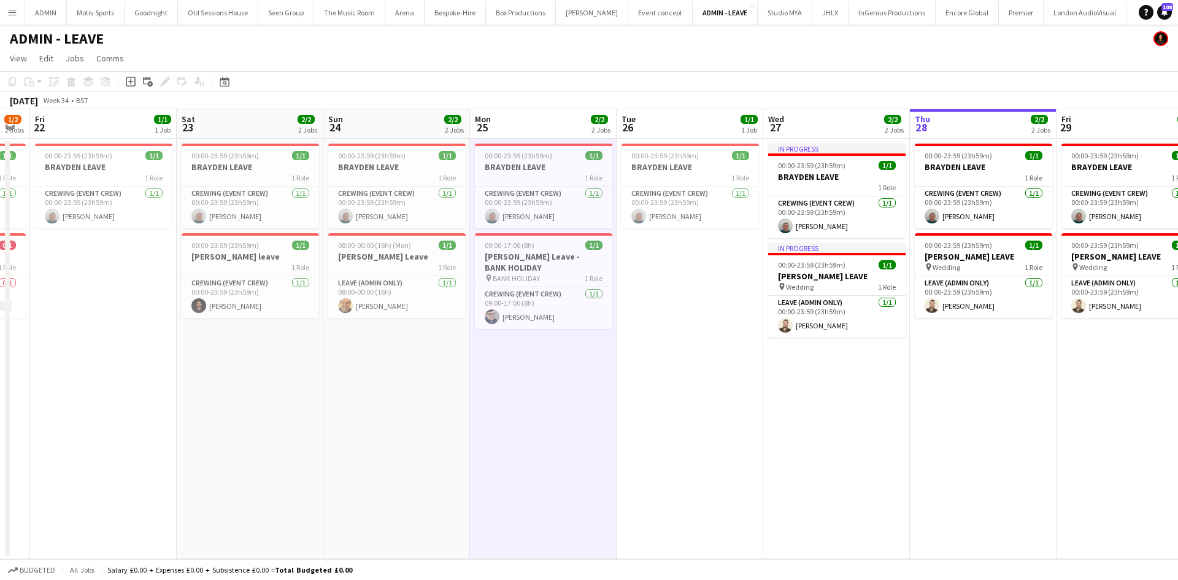
drag, startPoint x: 997, startPoint y: 469, endPoint x: 564, endPoint y: 464, distance: 433.1
click at [547, 477] on app-calendar-viewport "Mon 18 2/2 2 Jobs Tue 19 1/2 2 Jobs Wed 20 1/3 3 Jobs Thu 21 1/2 2 Jobs Fri 22 …" at bounding box center [589, 334] width 1178 height 450
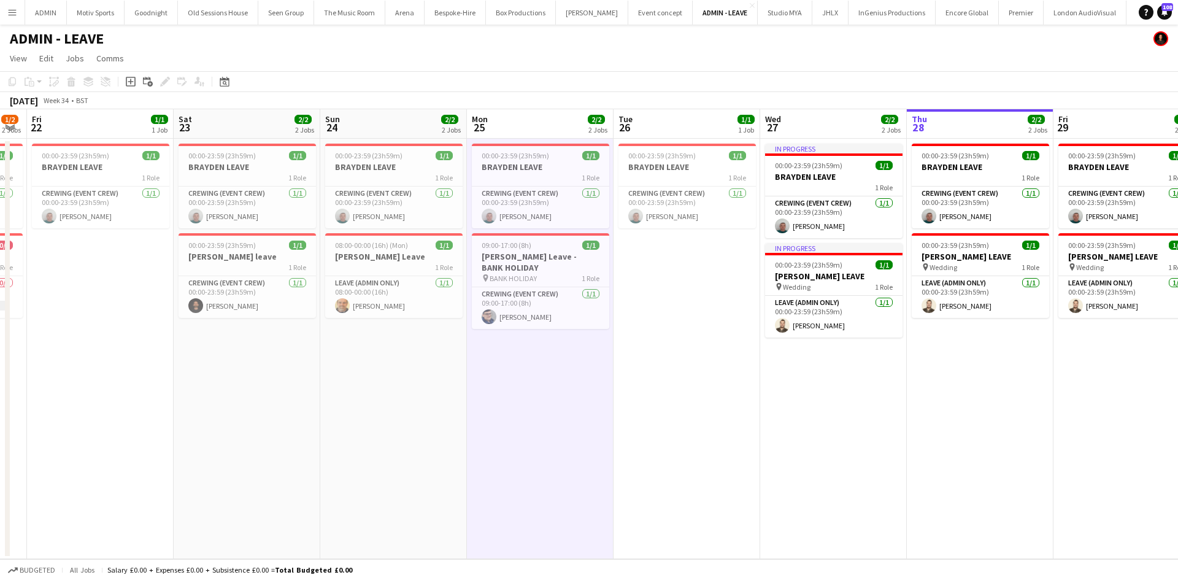
click at [676, 421] on app-date-cell "00:00-23:59 (23h59m) 1/1 BRAYDEN LEAVE 1 Role Crewing (Event Crew) [DATE] 00:00…" at bounding box center [686, 349] width 147 height 420
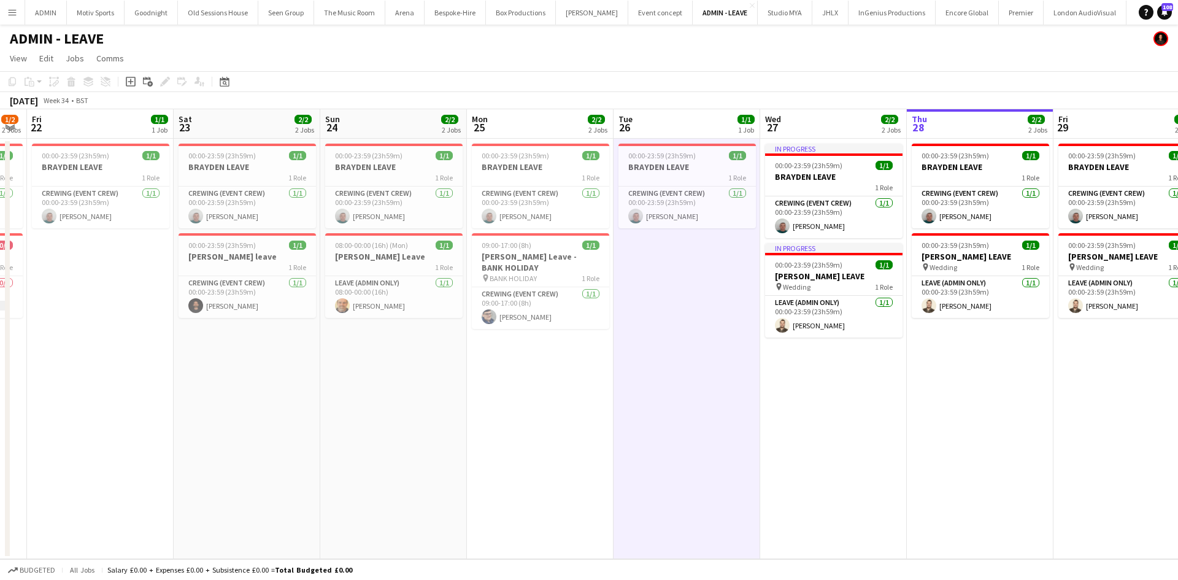
click at [813, 449] on app-date-cell "In progress 00:00-23:59 (23h59m) 1/1 BRAYDEN LEAVE 1 Role Crewing (Event Crew) …" at bounding box center [833, 349] width 147 height 420
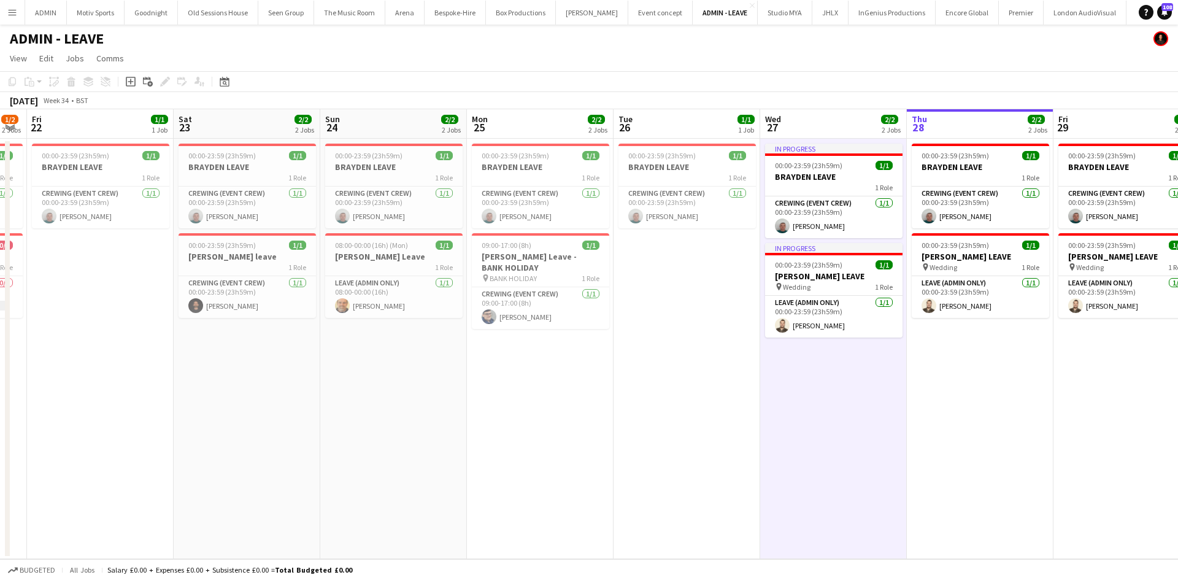
click at [976, 445] on app-date-cell "00:00-23:59 (23h59m) 1/1 BRAYDEN LEAVE 1 Role Crewing (Event Crew) [DATE] 00:00…" at bounding box center [980, 349] width 147 height 420
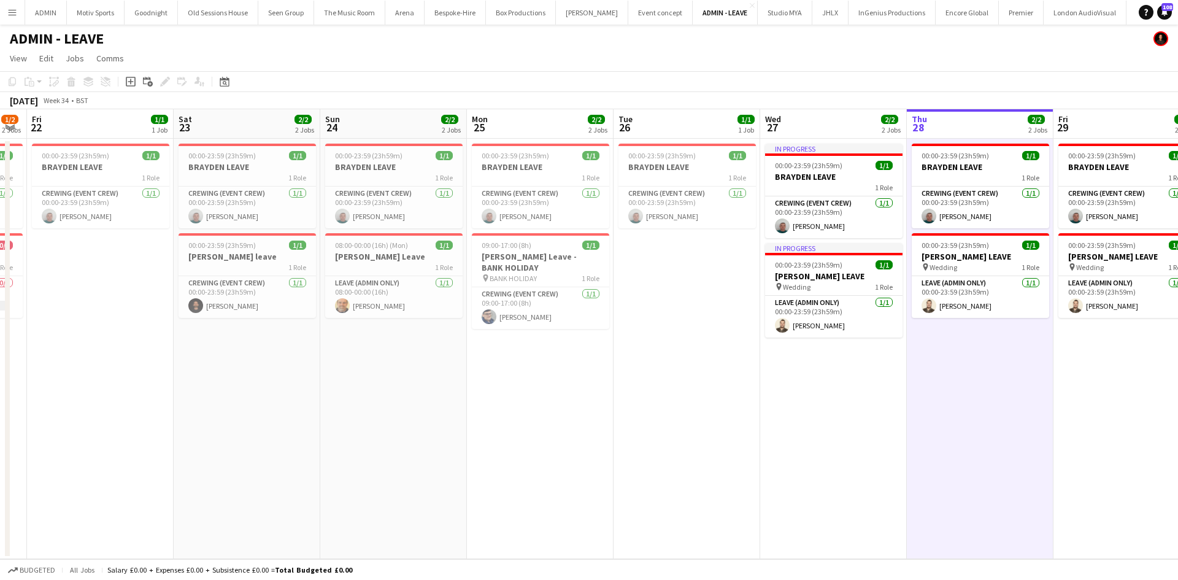
click at [1097, 445] on app-date-cell "00:00-23:59 (23h59m) 1/1 BRAYDEN LEAVE 1 Role Crewing (Event Crew) [DATE] 00:00…" at bounding box center [1126, 349] width 147 height 420
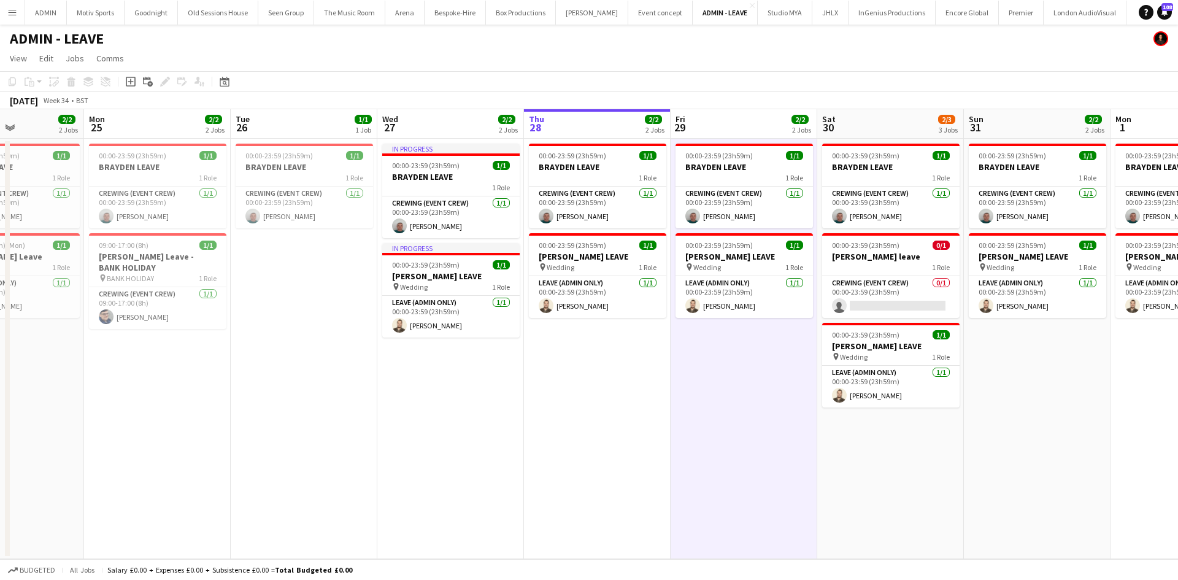
drag, startPoint x: 955, startPoint y: 449, endPoint x: 666, endPoint y: 457, distance: 289.0
click at [666, 457] on app-calendar-viewport "Fri 22 1/1 1 Job Sat 23 2/2 2 Jobs Sun 24 2/2 2 Jobs Mon 25 2/2 2 Jobs Tue 26 1…" at bounding box center [589, 334] width 1178 height 450
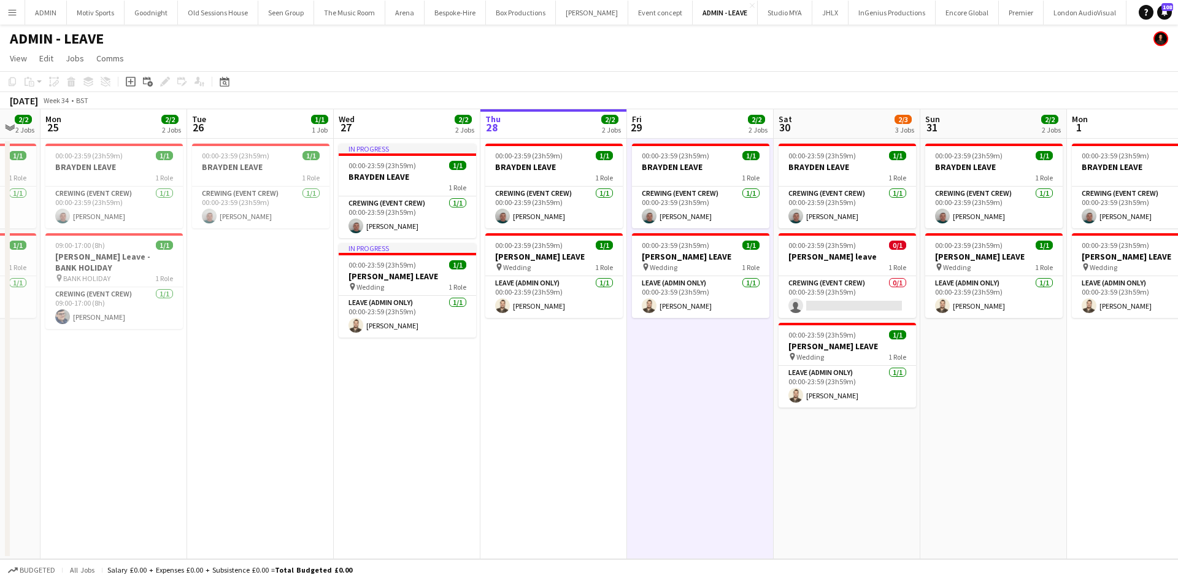
click at [826, 458] on app-date-cell "00:00-23:59 (23h59m) 1/1 BRAYDEN LEAVE 1 Role Crewing (Event Crew) [DATE] 00:00…" at bounding box center [846, 349] width 147 height 420
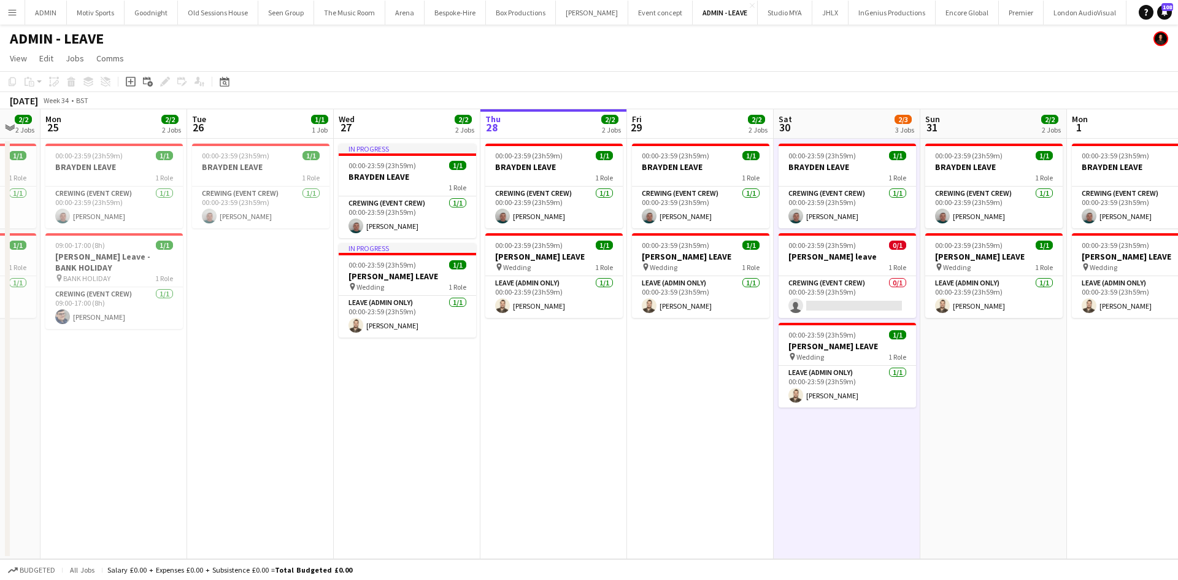
click at [972, 459] on app-date-cell "00:00-23:59 (23h59m) 1/1 BRAYDEN LEAVE 1 Role Crewing (Event Crew) [DATE] 00:00…" at bounding box center [993, 349] width 147 height 420
